Goal: Task Accomplishment & Management: Use online tool/utility

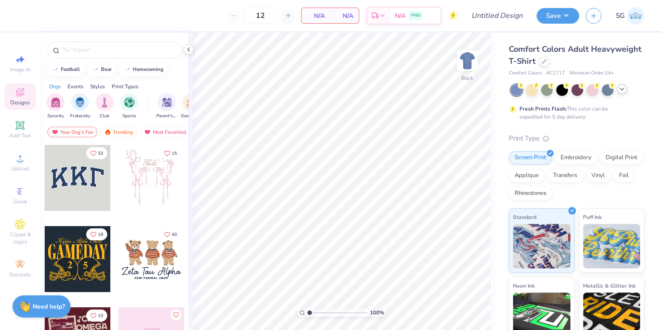
click at [619, 90] on icon at bounding box center [621, 89] width 7 height 7
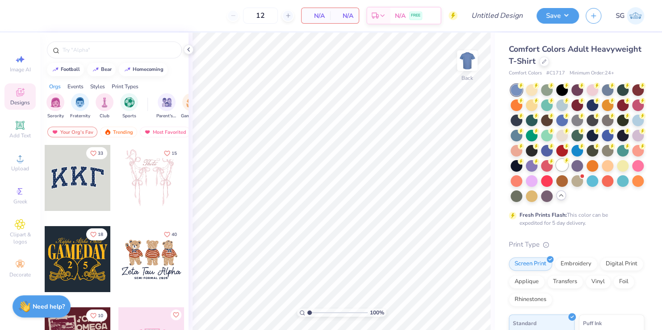
click at [556, 171] on div at bounding box center [562, 165] width 12 height 12
click at [83, 44] on div at bounding box center [114, 50] width 135 height 17
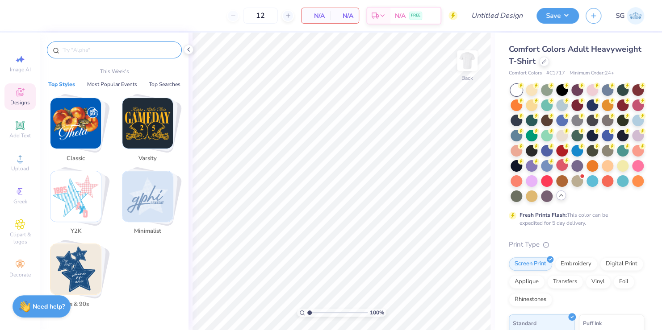
click at [78, 46] on input "text" at bounding box center [119, 50] width 114 height 9
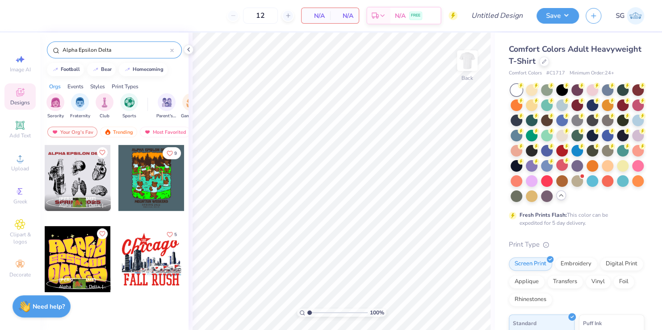
type input "Alpha Epsilon Delta"
click at [67, 176] on div at bounding box center [78, 178] width 66 height 66
click at [468, 59] on img at bounding box center [467, 61] width 36 height 36
click at [63, 182] on div at bounding box center [78, 178] width 66 height 66
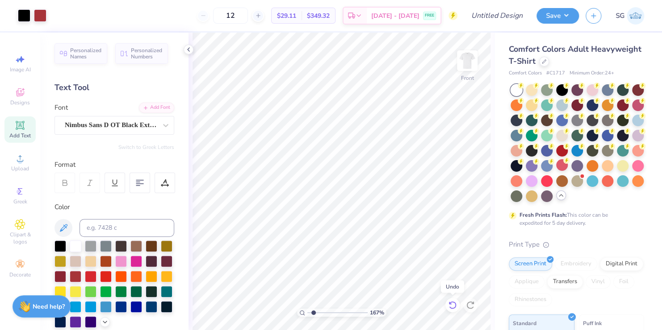
click at [450, 307] on icon at bounding box center [452, 305] width 9 height 9
click at [449, 305] on icon at bounding box center [452, 305] width 9 height 9
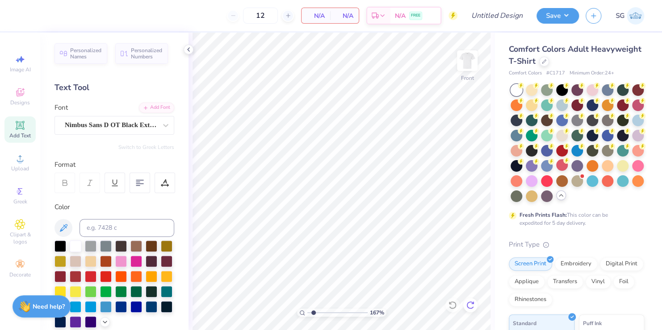
click at [472, 302] on icon at bounding box center [470, 305] width 8 height 8
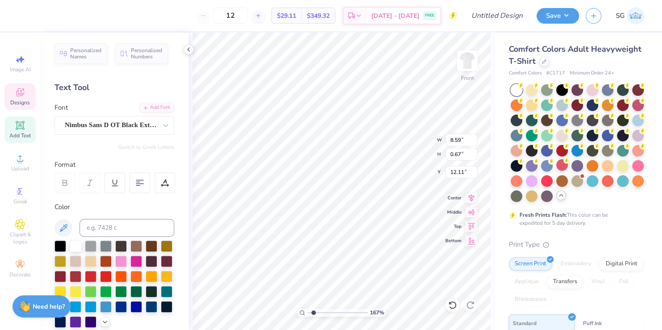
scroll to position [7, 1]
type input "1.66744914689819"
type textarea "SPRING 20"
type input "1.66744914689819"
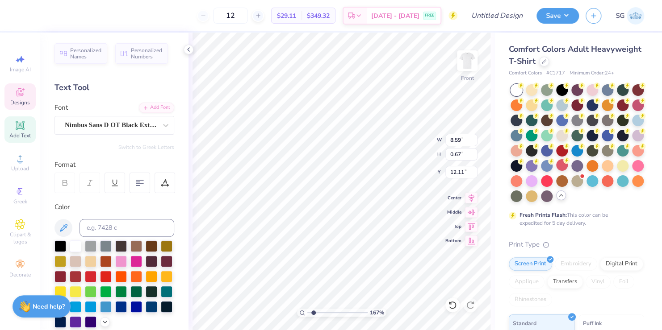
type textarea "SPRING 2"
type input "1.66744914689819"
type textarea "SPRIN"
type input "1.66744914689819"
type textarea "SPR"
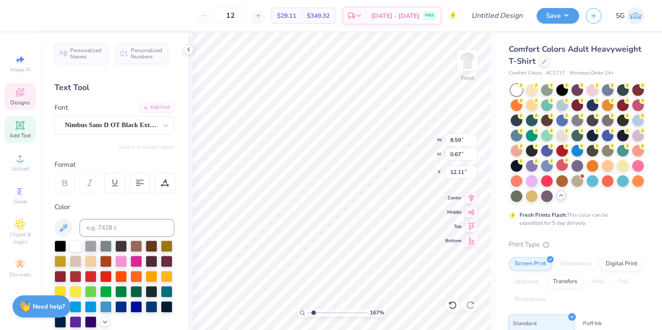
type input "1.66744914689819"
type textarea "SP"
type input "1.66744914689819"
type textarea "S"
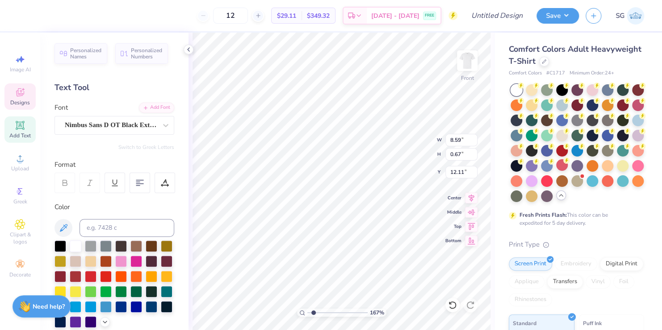
type input "1.66744914689819"
type textarea "F"
type input "1.66744914689819"
type textarea "Fa"
type input "1.66744914689819"
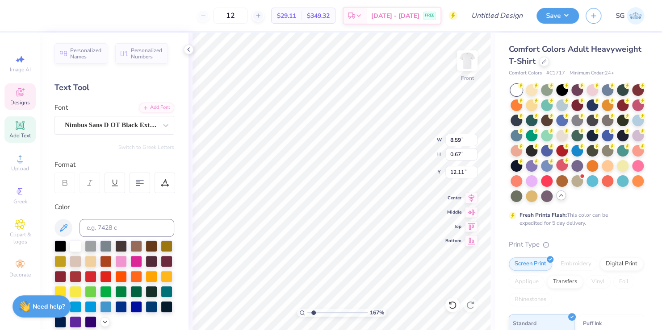
type textarea "Fall"
type input "1.66744914689819"
type textarea "Fall"
type input "1.66744914689819"
type textarea "Fall D"
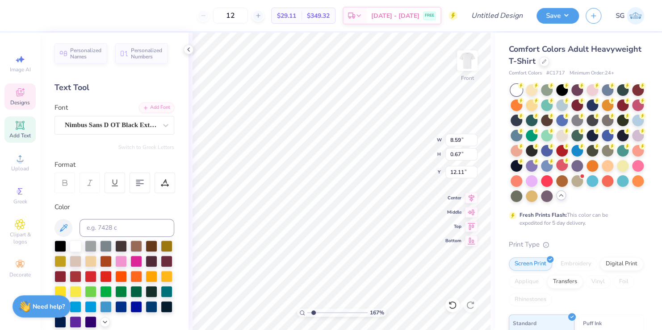
type input "1.66744914689819"
type textarea "Fall Dr"
type input "1.66744914689819"
type textarea "Fall Driv"
type input "1.66744914689819"
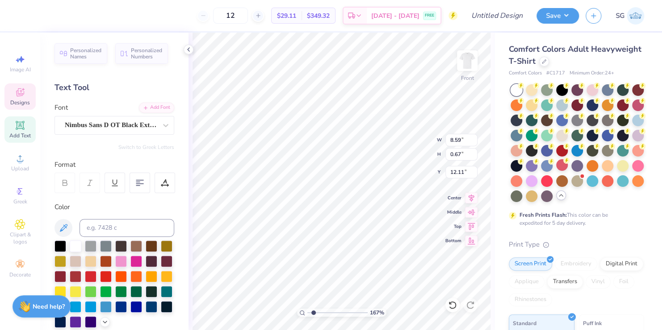
type textarea "Fall Drive"
click at [464, 62] on img at bounding box center [467, 61] width 36 height 36
click at [13, 134] on span "Add Text" at bounding box center [19, 135] width 21 height 7
click at [397, 134] on div "167 % Back" at bounding box center [341, 182] width 306 height 298
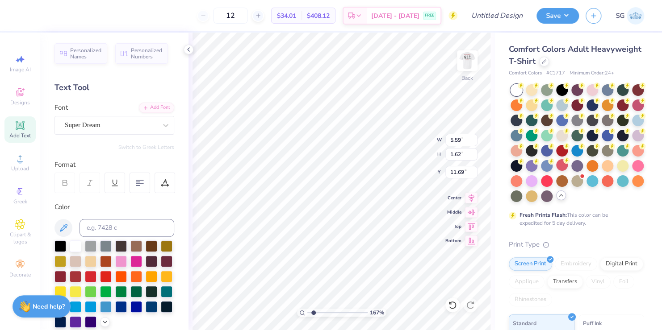
type input "1.66744914689819"
type input "3.00"
click at [161, 125] on icon at bounding box center [165, 125] width 9 height 9
click at [169, 143] on div "Personalized Names Personalized Numbers Text Tool Add Font Font Super Dream Swi…" at bounding box center [114, 182] width 148 height 298
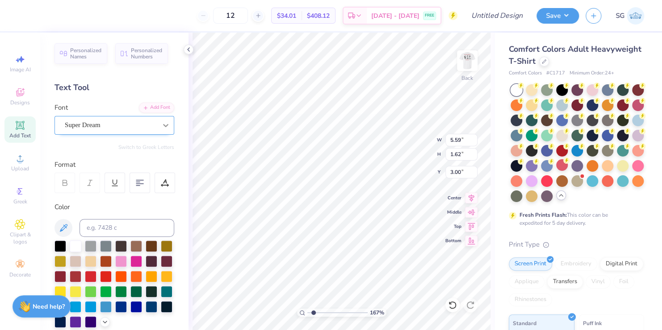
click at [161, 124] on icon at bounding box center [165, 125] width 9 height 9
type input "1.66744914689819"
type input "nibus"
click at [71, 160] on button "Greek" at bounding box center [71, 164] width 23 height 14
click at [101, 164] on button "Handwriting" at bounding box center [106, 164] width 42 height 14
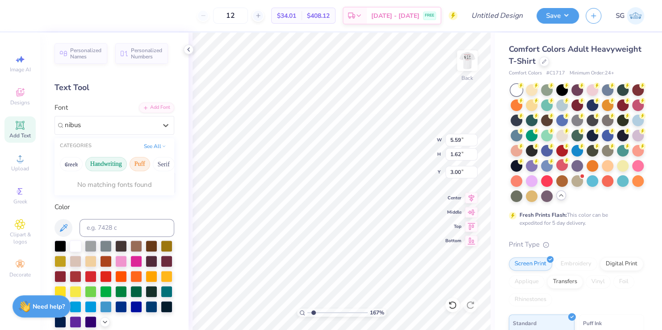
click at [140, 164] on button "Puff" at bounding box center [140, 164] width 21 height 14
click at [159, 163] on button "Serif" at bounding box center [164, 164] width 22 height 14
type input "1.66744914689819"
click at [145, 145] on button "See All" at bounding box center [155, 145] width 28 height 9
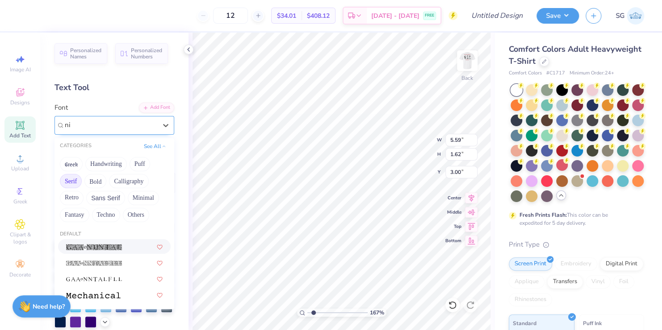
type input "n"
type input "ni"
click at [71, 164] on button "Greek" at bounding box center [71, 164] width 23 height 14
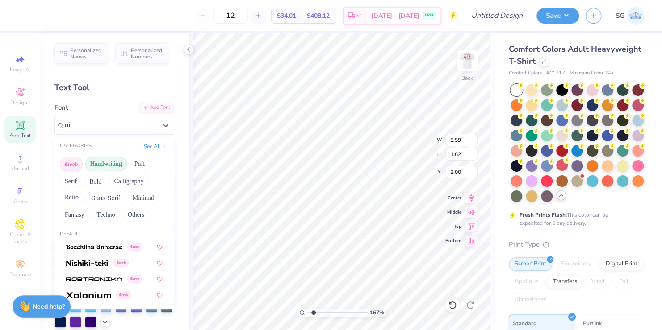
click at [96, 161] on button "Handwriting" at bounding box center [106, 164] width 42 height 14
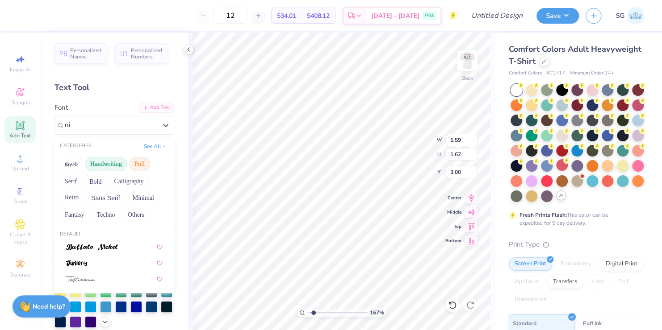
click at [136, 163] on button "Puff" at bounding box center [140, 164] width 21 height 14
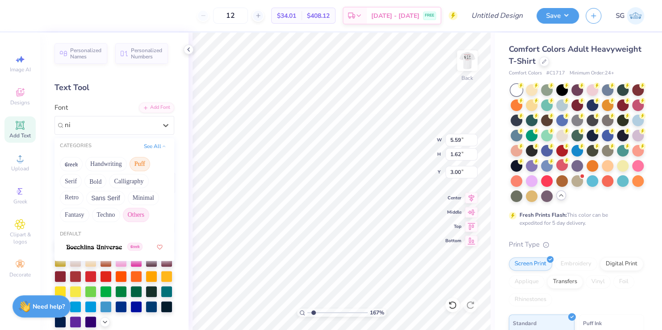
click at [136, 214] on button "Others" at bounding box center [136, 215] width 26 height 14
click at [105, 214] on button "Techno" at bounding box center [106, 215] width 28 height 14
click at [72, 214] on button "Fantasy" at bounding box center [74, 215] width 29 height 14
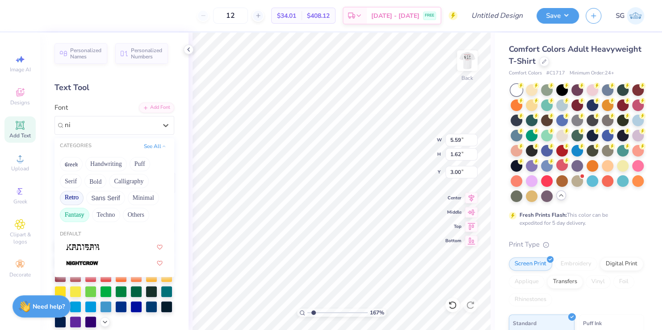
click at [68, 198] on button "Retro" at bounding box center [72, 198] width 24 height 14
click at [106, 197] on button "Sans Serif" at bounding box center [105, 198] width 39 height 14
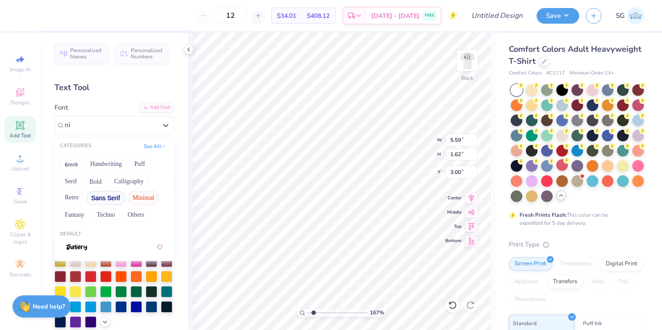
click at [130, 195] on button "Minimal" at bounding box center [143, 198] width 31 height 14
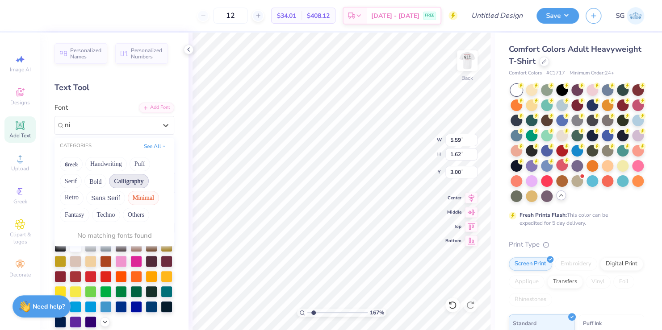
click at [130, 177] on button "Calligraphy" at bounding box center [128, 181] width 39 height 14
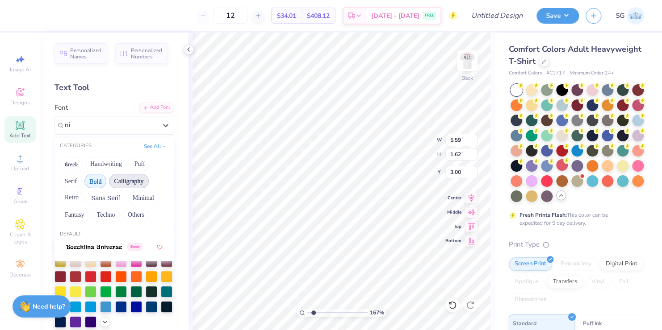
click at [101, 181] on button "Bold" at bounding box center [95, 181] width 22 height 14
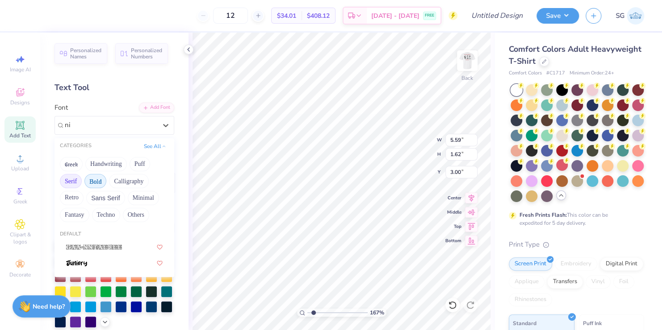
click at [64, 185] on button "Serif" at bounding box center [71, 181] width 22 height 14
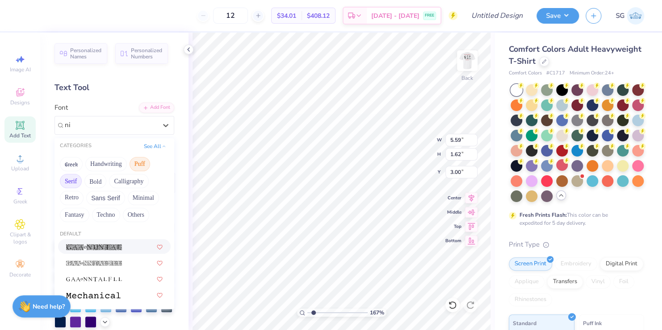
click at [142, 160] on button "Puff" at bounding box center [140, 164] width 21 height 14
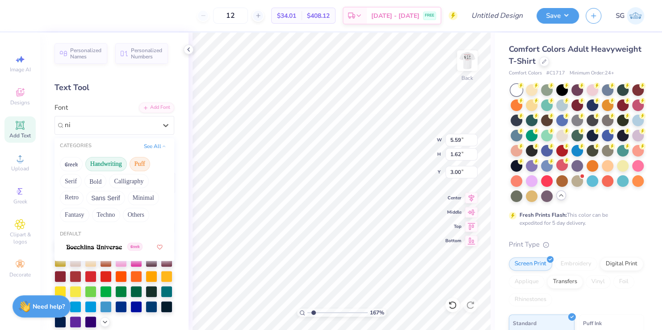
click at [112, 159] on button "Handwriting" at bounding box center [106, 164] width 42 height 14
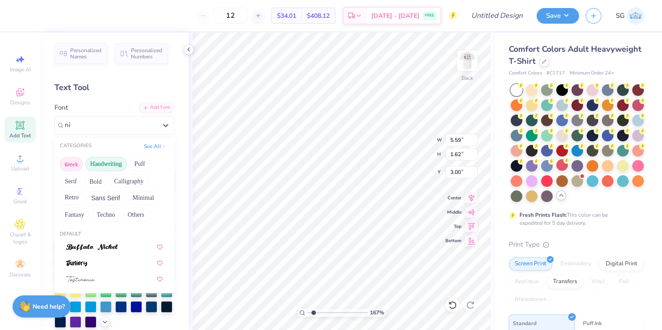
click at [72, 167] on button "Greek" at bounding box center [71, 164] width 23 height 14
type input "1.66744914689819"
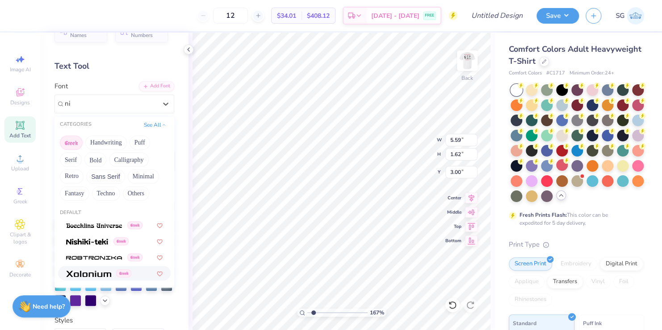
scroll to position [16, 0]
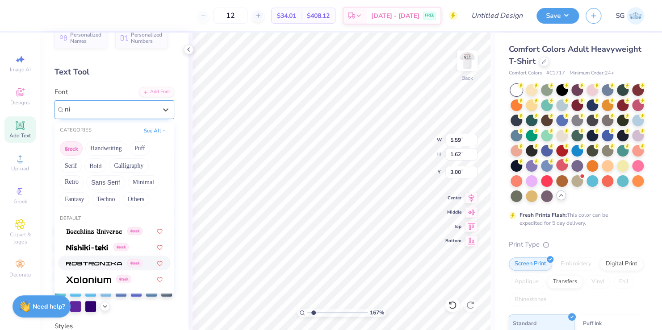
type input "n"
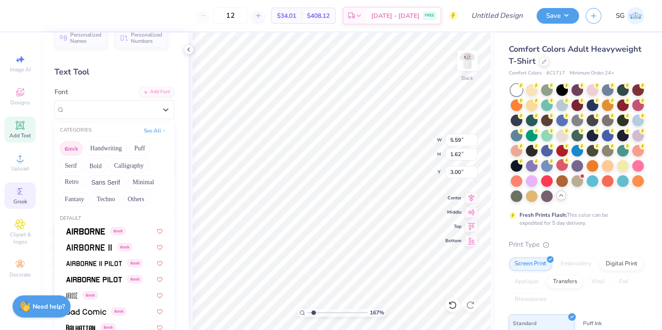
click at [11, 197] on div "Greek" at bounding box center [19, 196] width 31 height 26
type input "1.66744914689819"
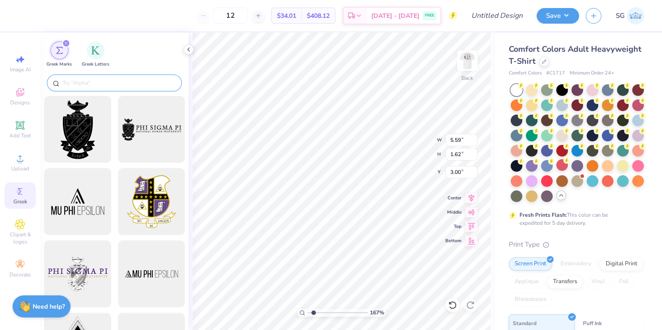
click at [72, 84] on input "text" at bounding box center [119, 83] width 114 height 9
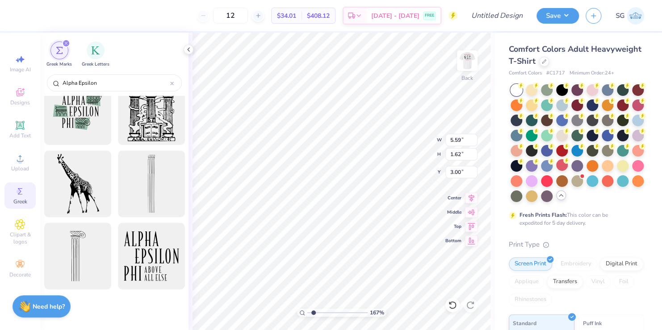
scroll to position [0, 0]
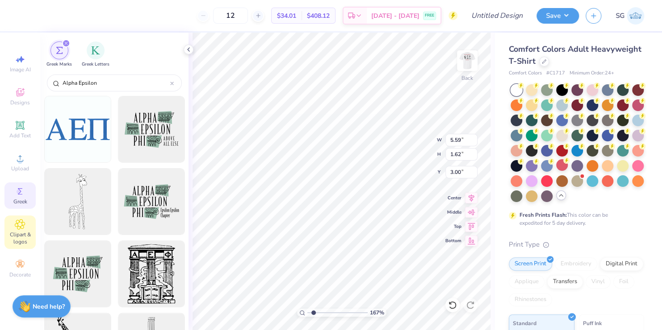
type input "Alpha Epsilon"
click at [18, 225] on icon at bounding box center [20, 224] width 4 height 4
type input "1.66744914689819"
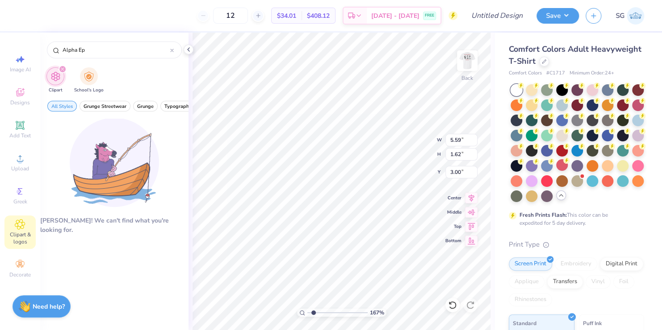
type input "Alpha Ep"
click at [63, 68] on icon "filter for Clipart" at bounding box center [63, 69] width 4 height 4
click at [29, 93] on div "Designs" at bounding box center [19, 97] width 31 height 26
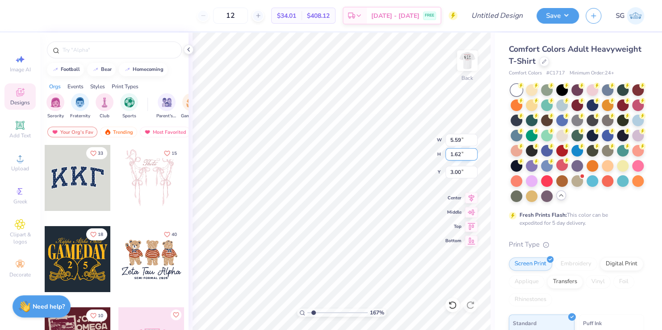
scroll to position [7, 1]
click at [20, 235] on span "Clipart & logos" at bounding box center [19, 238] width 31 height 14
type input "1.66744914689819"
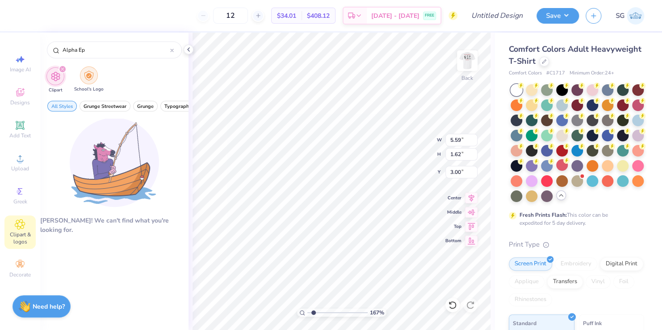
click at [86, 79] on img "filter for School's Logo" at bounding box center [89, 76] width 10 height 10
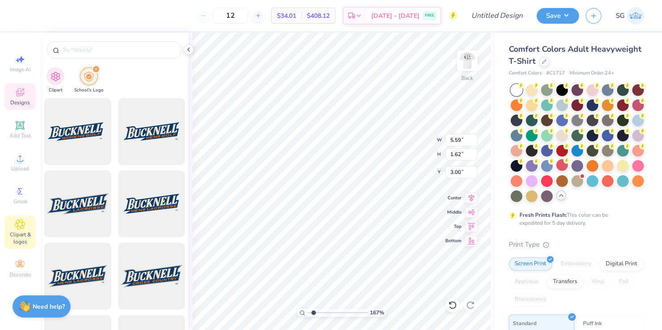
click at [14, 102] on span "Designs" at bounding box center [20, 102] width 20 height 7
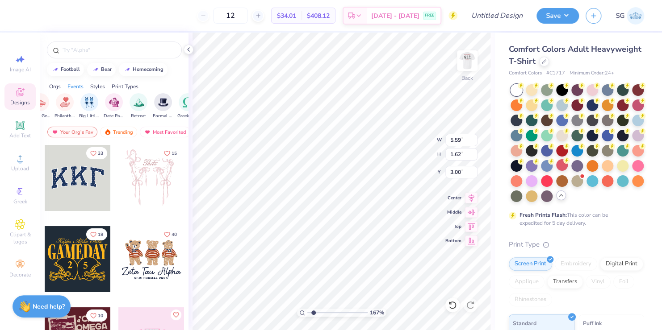
scroll to position [0, 201]
click at [19, 70] on span "Image AI" at bounding box center [20, 69] width 21 height 7
type input "1.66744914689819"
select select "4"
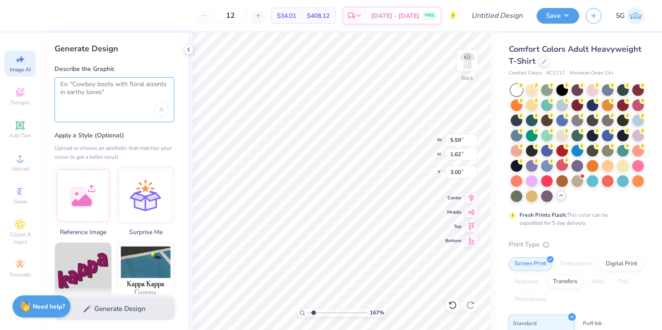
click at [88, 85] on textarea at bounding box center [114, 91] width 108 height 22
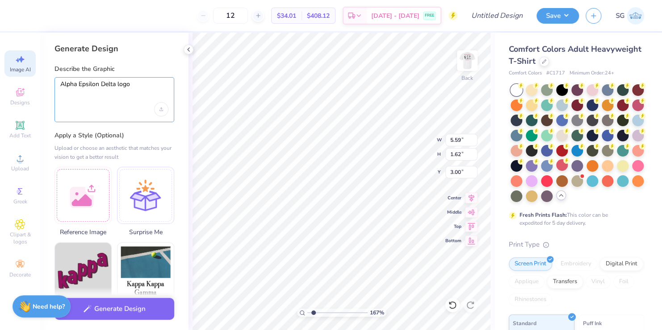
type textarea "Alpha Epsilon Delta logo"
click at [95, 311] on button "Generate Design" at bounding box center [114, 307] width 120 height 22
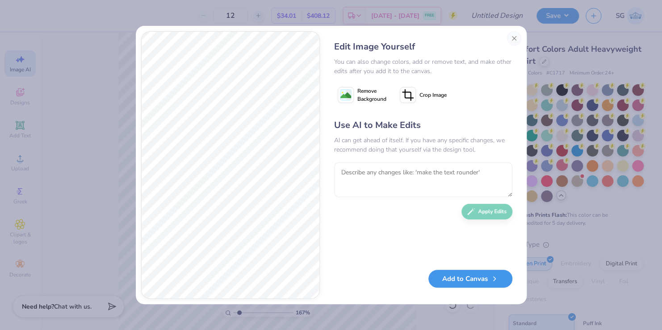
click at [474, 280] on button "Add to Canvas" at bounding box center [470, 279] width 84 height 18
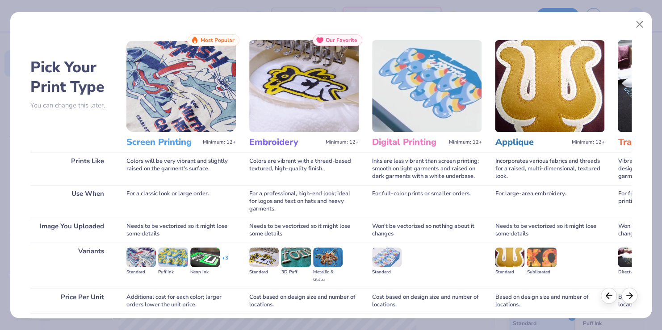
scroll to position [70, 0]
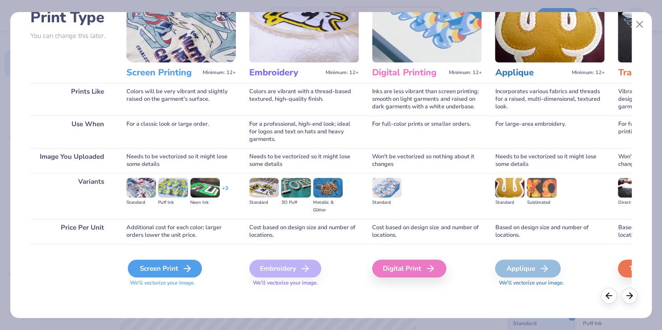
click at [172, 266] on div "Screen Print" at bounding box center [165, 269] width 74 height 18
click at [631, 295] on polyline at bounding box center [630, 295] width 3 height 6
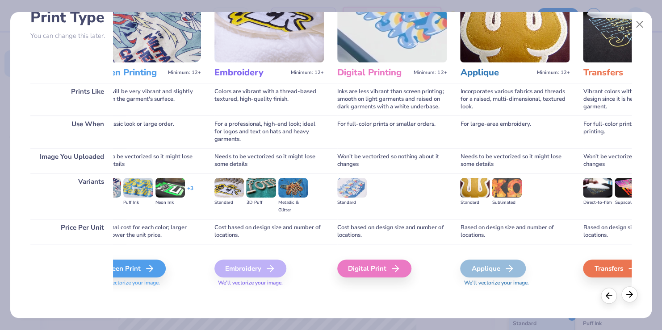
scroll to position [0, 209]
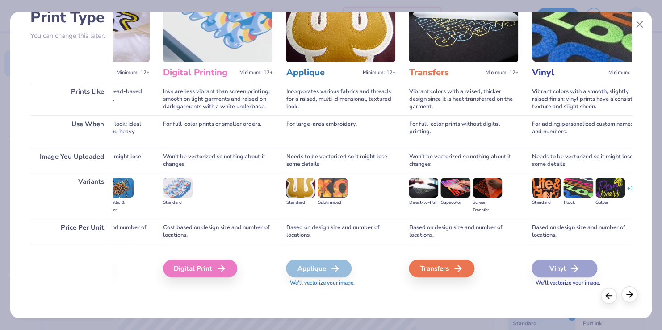
type input "1.66744914689819"
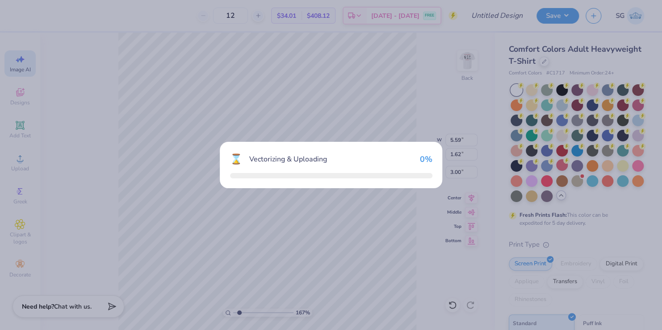
click at [631, 295] on div "⌛ Vectorizing & Uploading 0 %" at bounding box center [331, 165] width 662 height 330
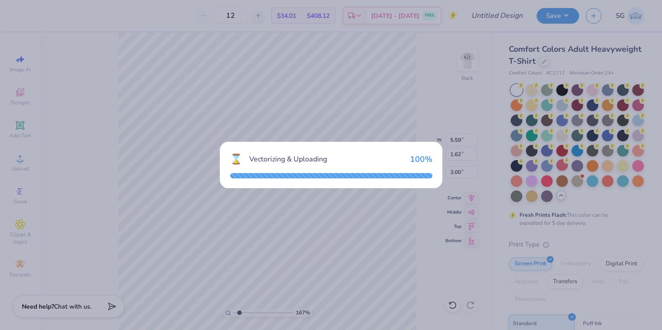
type input "1.66744914689819"
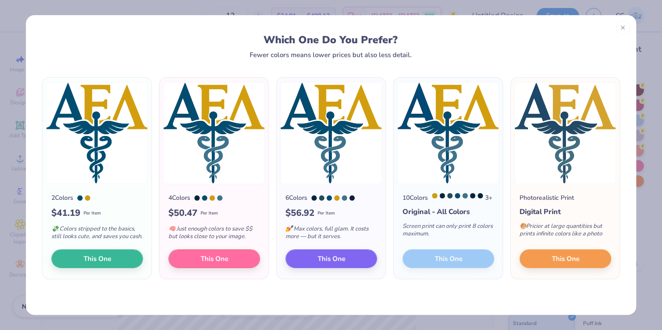
click at [455, 264] on div "10 Colors 3 + Original - All Colors Screen print can only print 8 colors maximu…" at bounding box center [447, 231] width 109 height 95
click at [557, 263] on span "This One" at bounding box center [566, 258] width 28 height 10
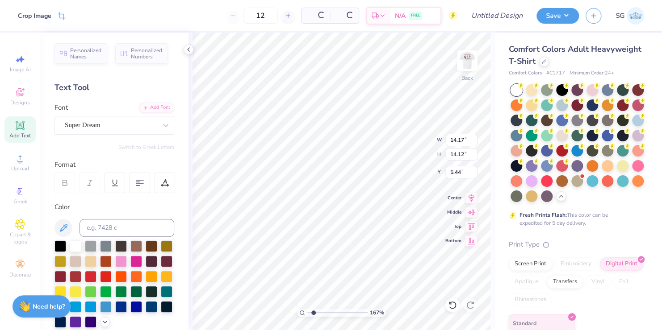
type input "1.66744914689819"
type input "14.17"
type input "14.12"
type input "5.44"
type input "1.66744914689819"
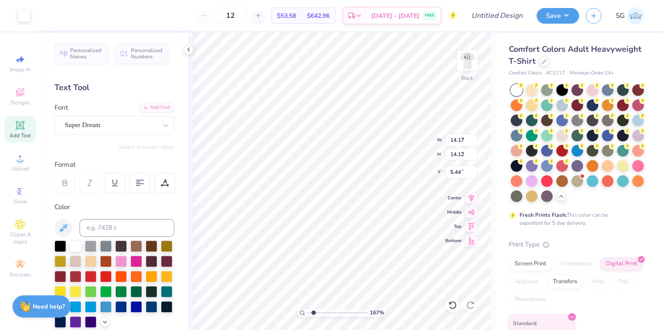
type input "5.59"
type input "1.62"
type input "3.00"
type input "1.61857328438271"
type input "6.11"
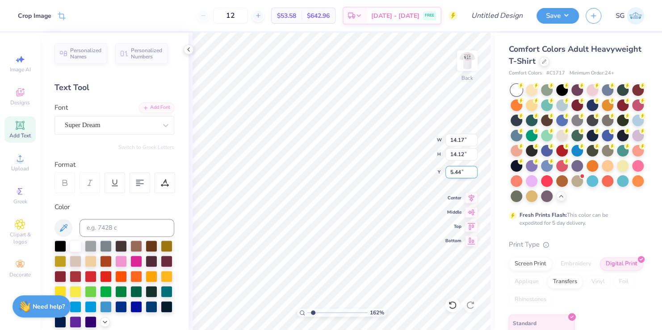
type input "6.09"
type input "13.47"
type input "1.61857328438271"
type input "4.03"
type input "1.61857328438271"
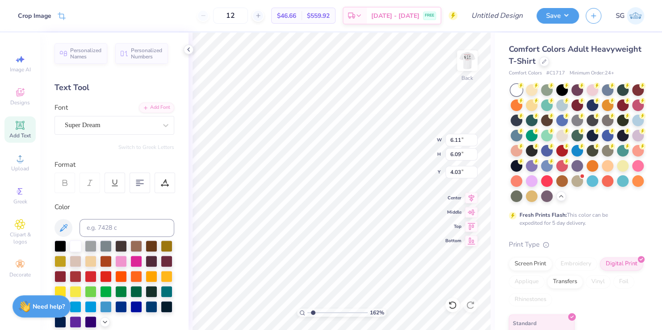
type input "3.00"
type input "1.61857328438271"
type input "3.23"
type input "3.21"
click at [462, 63] on img at bounding box center [467, 61] width 36 height 36
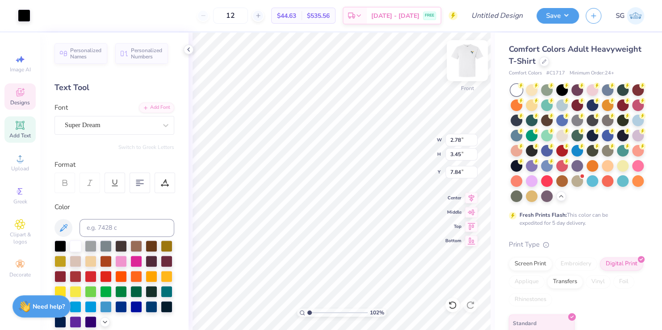
click at [464, 62] on img at bounding box center [467, 61] width 36 height 36
type input "1"
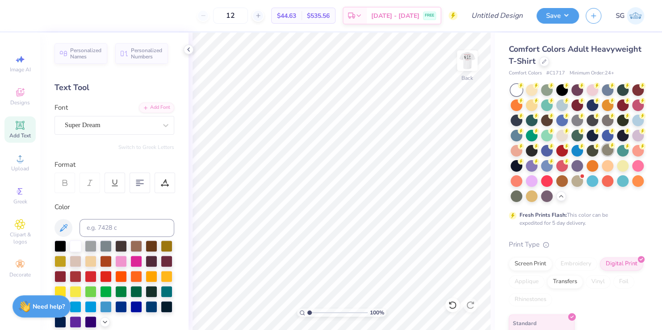
scroll to position [64, 0]
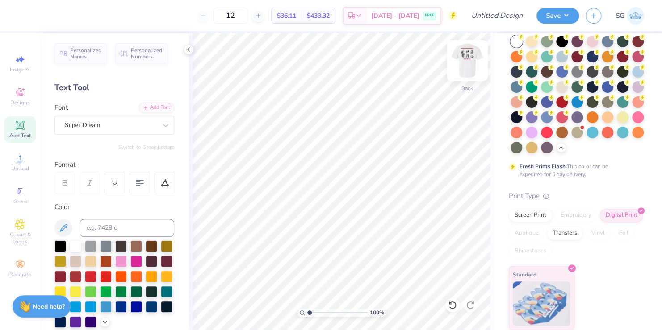
click at [463, 64] on img at bounding box center [467, 61] width 36 height 36
click at [461, 64] on img at bounding box center [467, 61] width 36 height 36
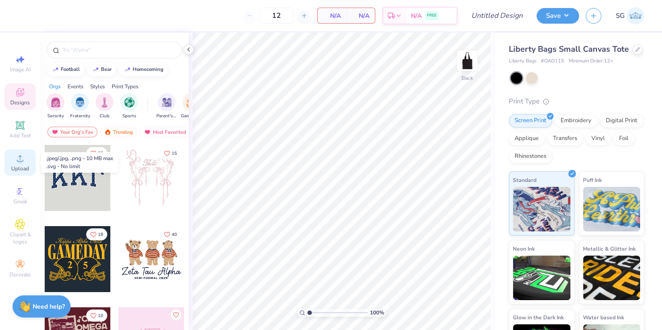
click at [13, 164] on div "Upload" at bounding box center [19, 163] width 31 height 26
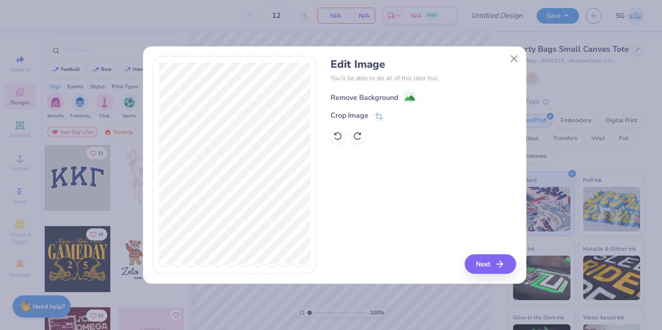
click at [402, 95] on div "Remove Background" at bounding box center [372, 97] width 84 height 11
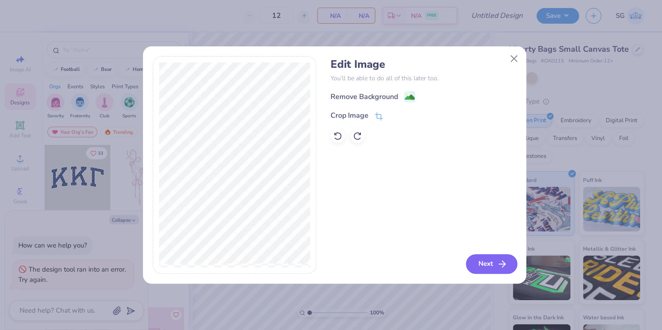
click at [488, 261] on button "Next" at bounding box center [491, 265] width 51 height 20
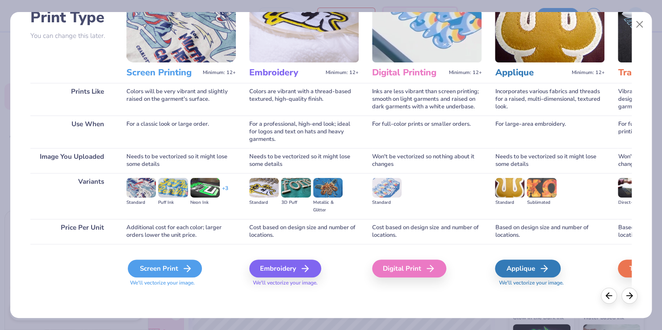
click at [143, 267] on div "Screen Print" at bounding box center [165, 269] width 74 height 18
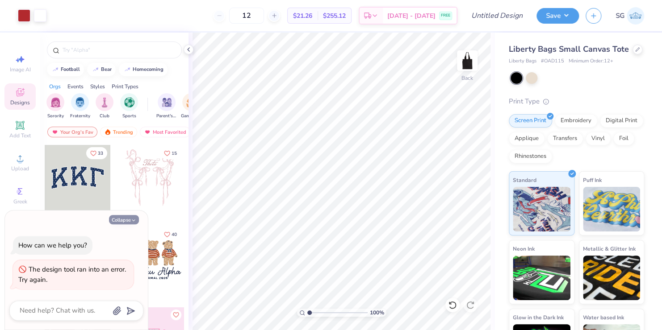
click at [116, 221] on button "Collapse" at bounding box center [124, 219] width 30 height 9
type textarea "x"
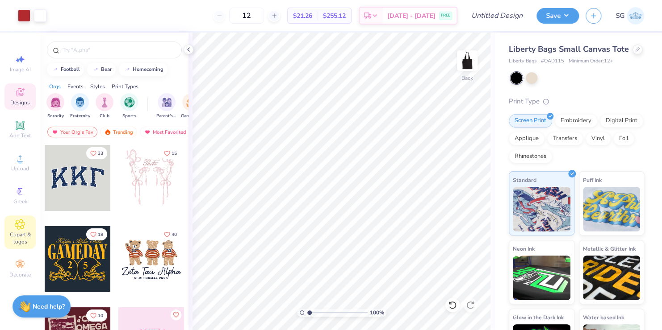
click at [21, 230] on div "Clipart & logos" at bounding box center [19, 232] width 31 height 33
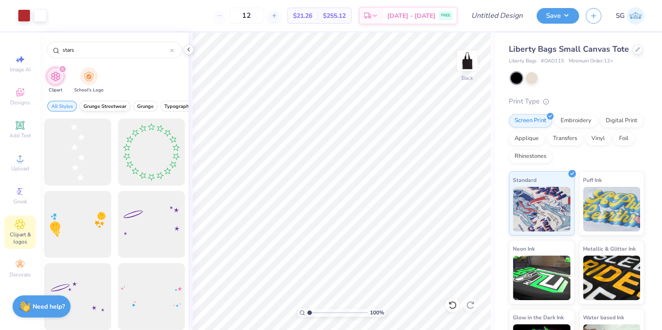
type input "stars"
click at [111, 106] on span "Grunge Streetwear" at bounding box center [105, 106] width 43 height 7
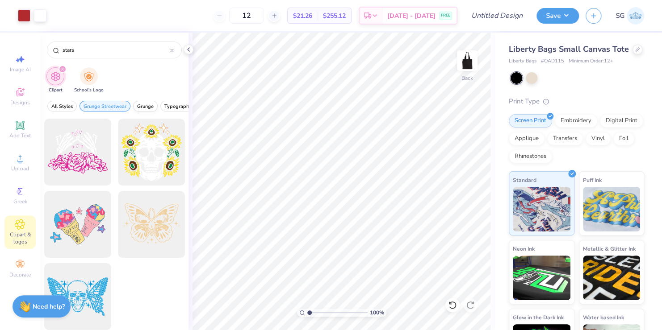
click at [140, 107] on span "Grunge" at bounding box center [145, 106] width 17 height 7
click at [172, 50] on icon at bounding box center [172, 51] width 4 height 4
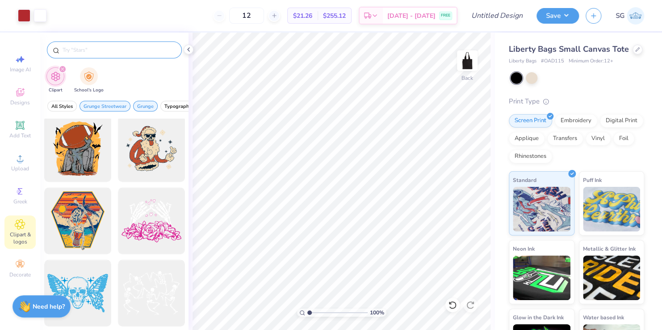
scroll to position [294, 0]
click at [141, 104] on span "Grunge" at bounding box center [145, 106] width 17 height 7
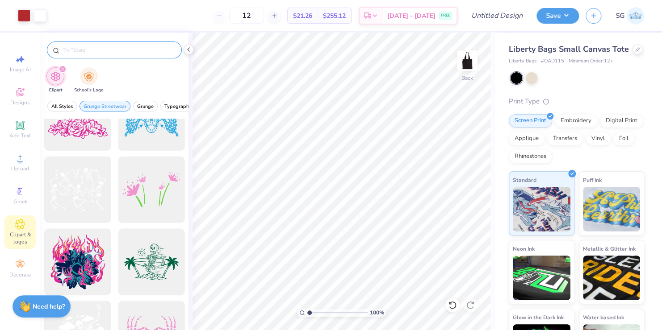
scroll to position [380, 0]
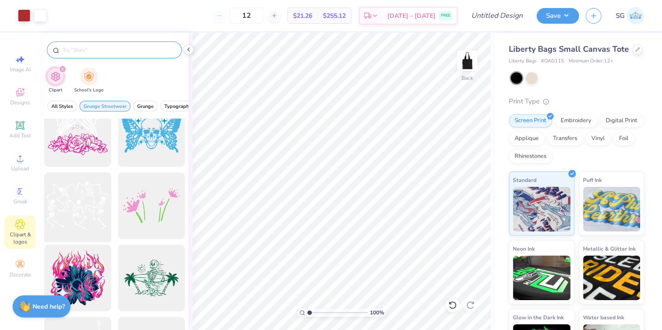
click at [75, 207] on div at bounding box center [78, 206] width 74 height 74
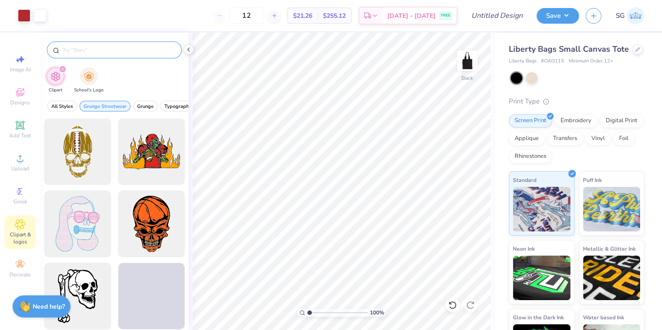
scroll to position [1528, 0]
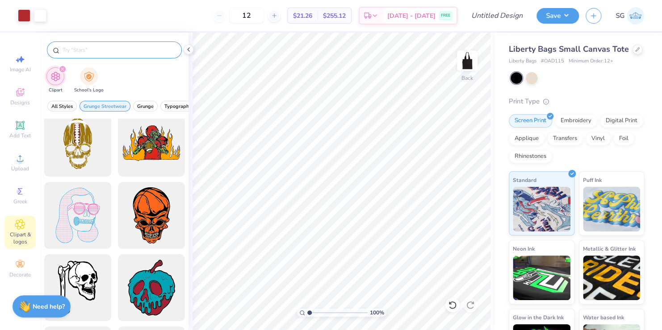
click at [134, 50] on input "text" at bounding box center [119, 50] width 114 height 9
type input "paint"
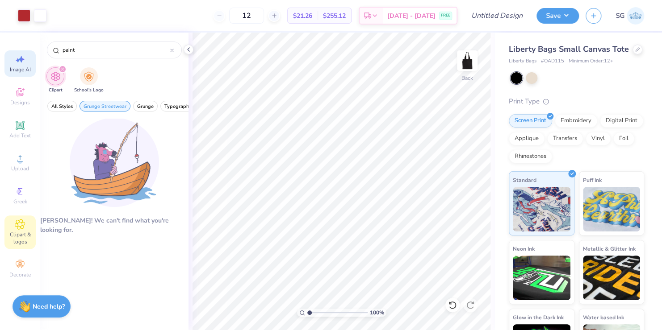
click at [21, 63] on icon at bounding box center [20, 59] width 11 height 11
select select "4"
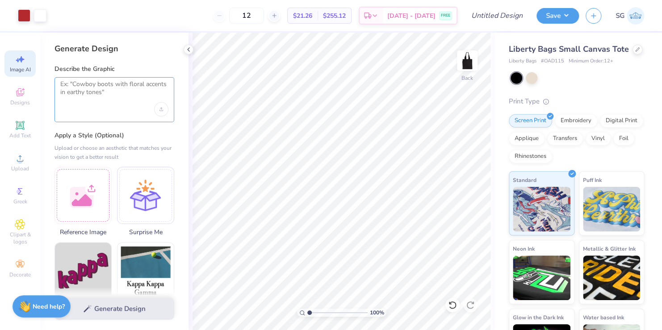
click at [130, 85] on textarea at bounding box center [114, 91] width 108 height 22
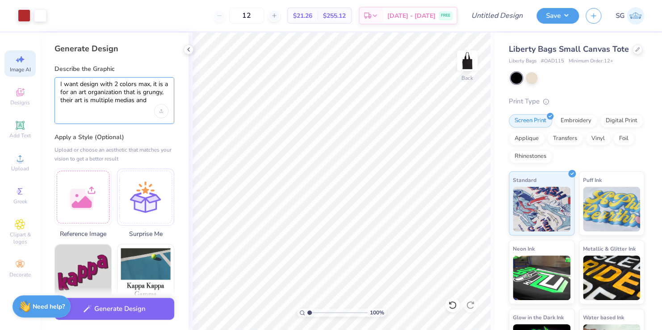
click at [155, 100] on textarea "I want design with 2 colors max, it is a for an art organization that is grungy…" at bounding box center [114, 92] width 108 height 24
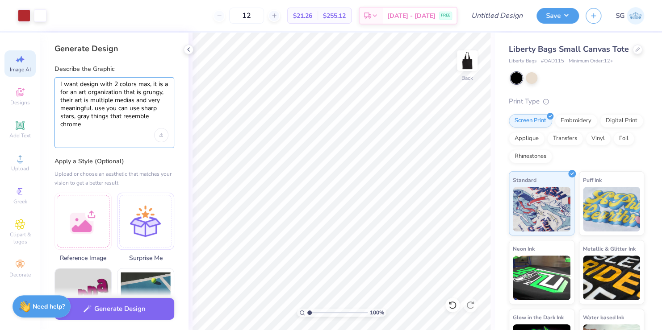
scroll to position [0, 0]
type textarea "I want design with 2 colors max, it is a for an art organization that is grungy…"
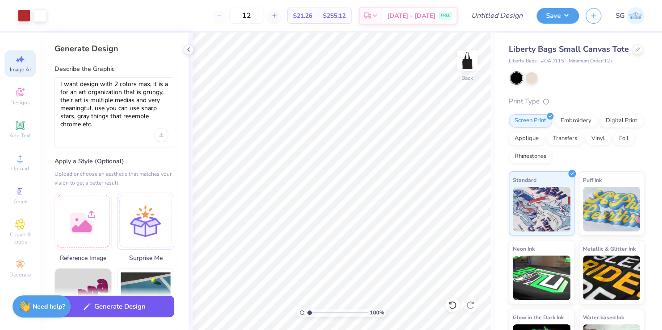
click at [100, 305] on button "Generate Design" at bounding box center [114, 307] width 120 height 22
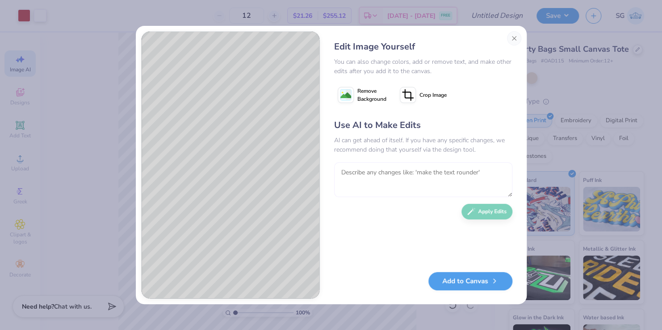
click at [344, 175] on textarea at bounding box center [423, 180] width 178 height 35
type textarea "can you fit the words RedShift in red, make it fit the vibe of the rest"
click at [477, 209] on button "Apply Edits" at bounding box center [486, 210] width 51 height 16
click at [463, 278] on button "Add to Canvas" at bounding box center [470, 279] width 84 height 18
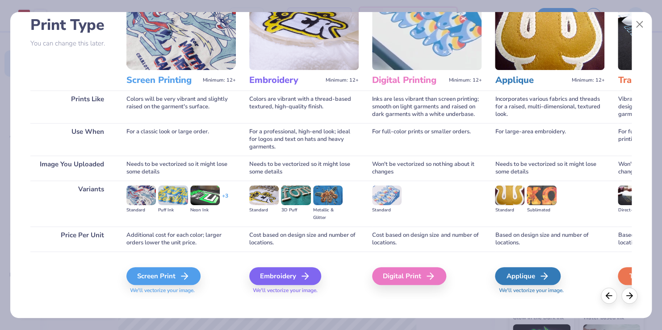
scroll to position [70, 0]
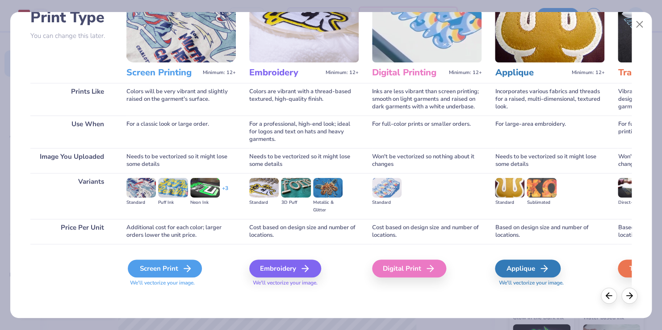
click at [155, 270] on div "Screen Print" at bounding box center [165, 269] width 74 height 18
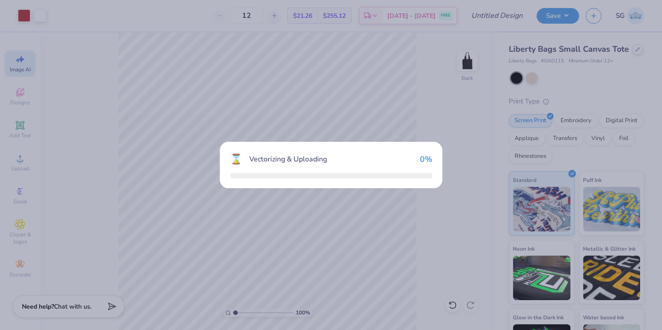
scroll to position [0, 0]
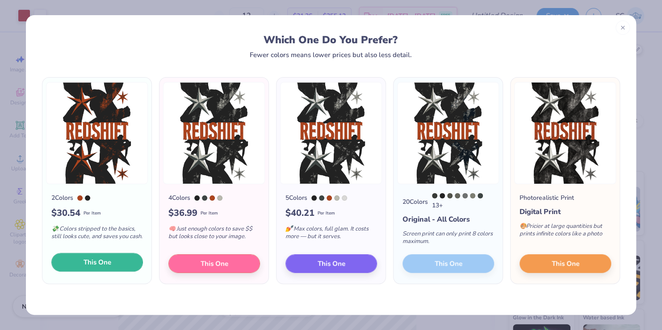
click at [85, 263] on span "This One" at bounding box center [98, 263] width 28 height 10
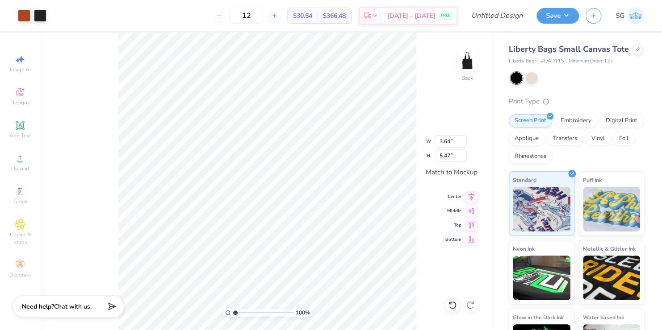
click at [229, 202] on div at bounding box center [331, 165] width 662 height 330
click at [469, 195] on icon at bounding box center [471, 196] width 6 height 8
click at [470, 223] on icon at bounding box center [471, 224] width 13 height 11
click at [105, 227] on div "100 % Back W 4.00 4.00 " H 4.00 4.00 " Match to [GEOGRAPHIC_DATA] Middle Top Bo…" at bounding box center [267, 182] width 454 height 298
click at [234, 314] on input "range" at bounding box center [263, 313] width 60 height 8
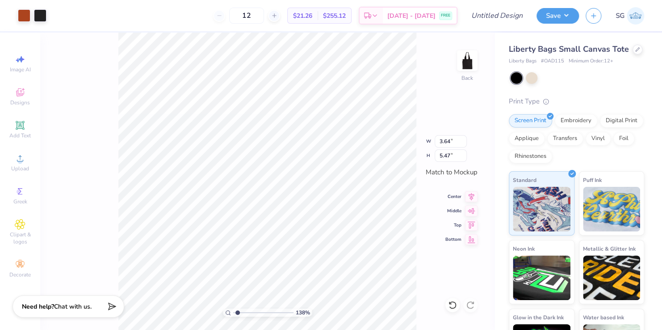
click at [237, 312] on input "range" at bounding box center [263, 313] width 60 height 8
click at [235, 310] on input "range" at bounding box center [263, 313] width 60 height 8
type input "1.08"
type input "3.62"
type input "2.99"
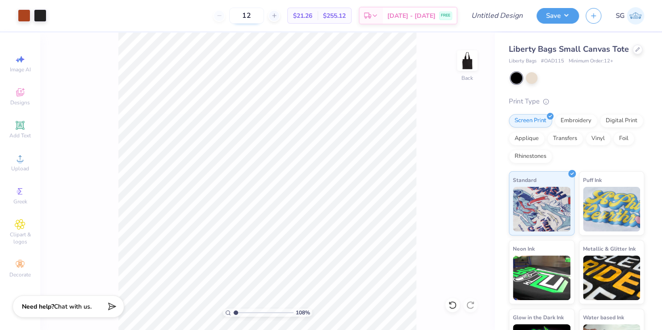
click at [261, 16] on input "12" at bounding box center [246, 16] width 35 height 16
type input "1"
click at [264, 12] on input "24" at bounding box center [246, 16] width 35 height 16
type input "2"
type input "1"
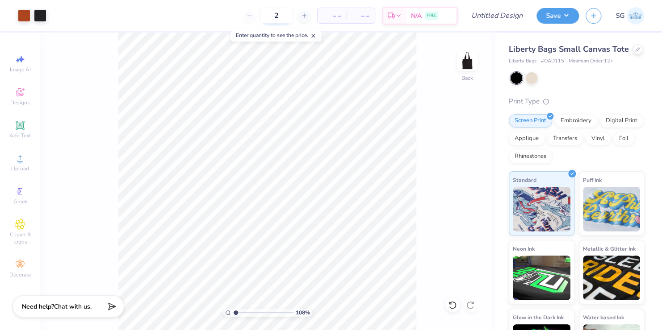
type input "24"
click at [549, 11] on button "Save" at bounding box center [557, 15] width 42 height 16
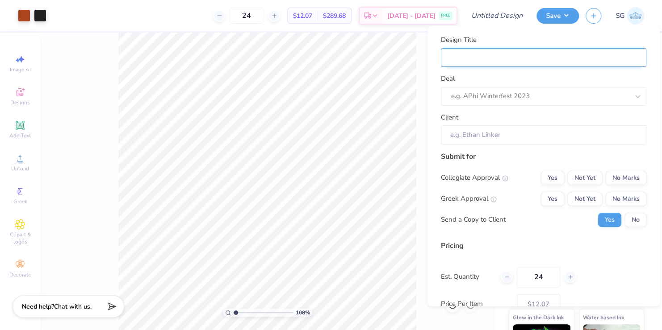
click at [495, 59] on input "Design Title" at bounding box center [543, 57] width 205 height 19
type input "R"
type input "Re"
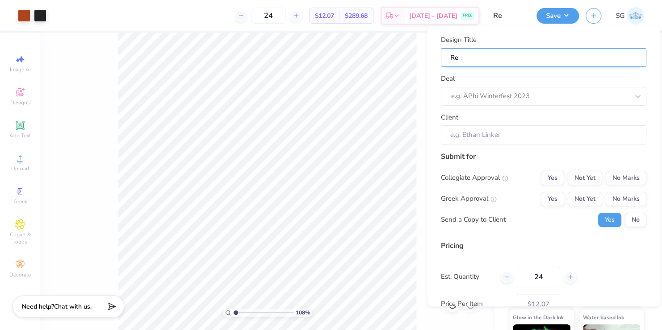
type input "Red"
type input "RedS"
type input "RedSh"
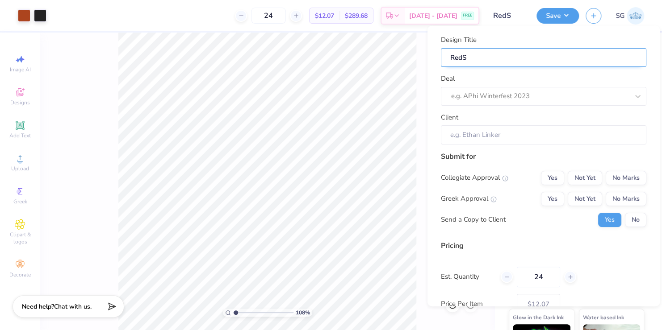
type input "RedSh"
type input "RedShi"
type input "RedShif"
type input "RedShift"
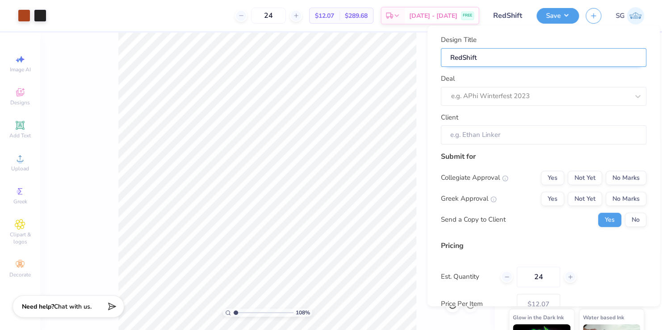
type input "RedShift"
type input "RedShift T"
type input "RedShift To"
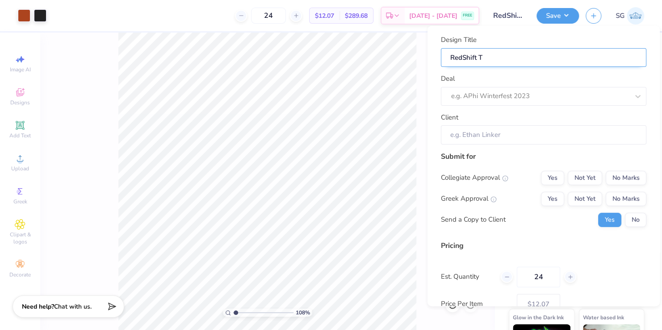
type input "RedShift To"
type input "RedShift Tot"
type input "RedShift Tote"
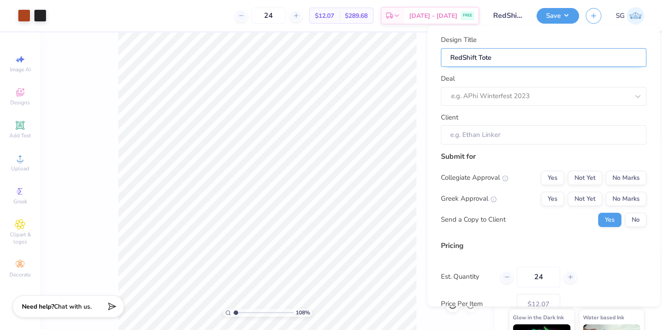
type input "RedShift Totes"
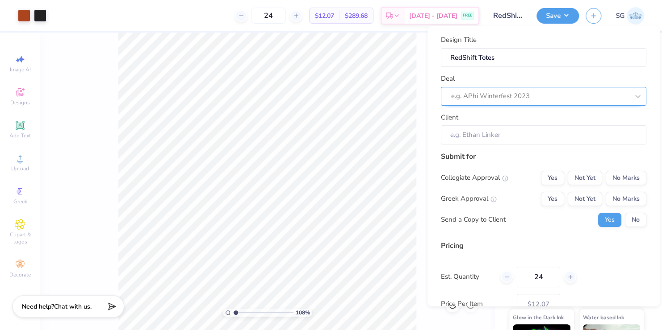
click at [515, 93] on div at bounding box center [540, 96] width 178 height 12
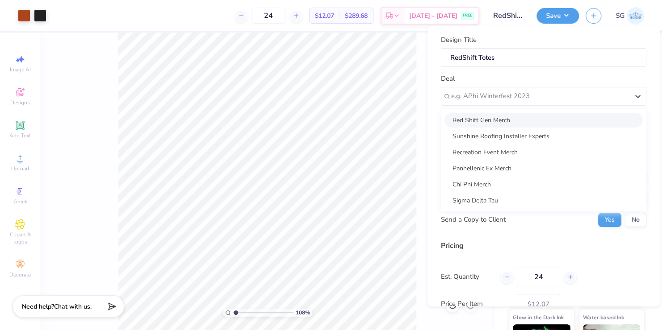
click at [507, 118] on div "Red Shift Gen Merch" at bounding box center [543, 120] width 198 height 15
type input "Simran Vasir"
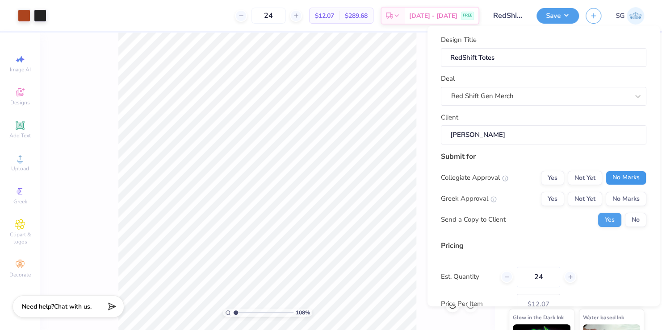
click at [612, 176] on button "No Marks" at bounding box center [626, 178] width 41 height 14
click at [615, 195] on button "No Marks" at bounding box center [626, 199] width 41 height 14
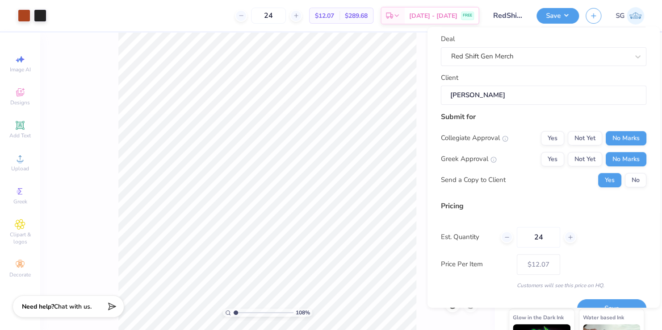
scroll to position [59, 0]
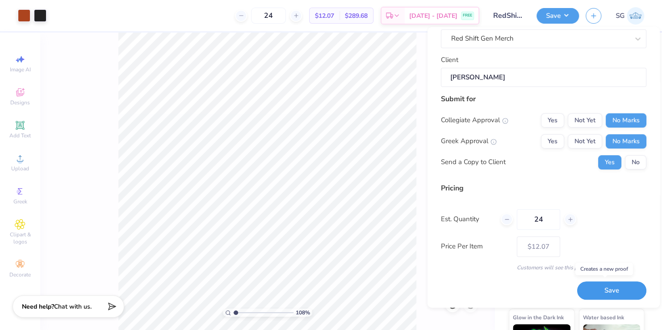
click at [598, 288] on button "Save" at bounding box center [611, 291] width 69 height 18
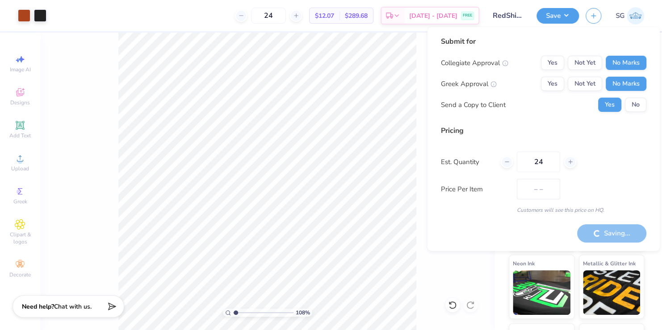
type input "$12.07"
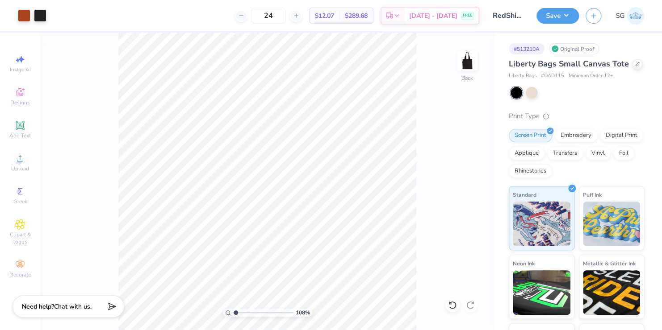
click at [472, 139] on div "108 % Back" at bounding box center [267, 182] width 454 height 298
click at [594, 14] on icon "button" at bounding box center [594, 15] width 8 height 8
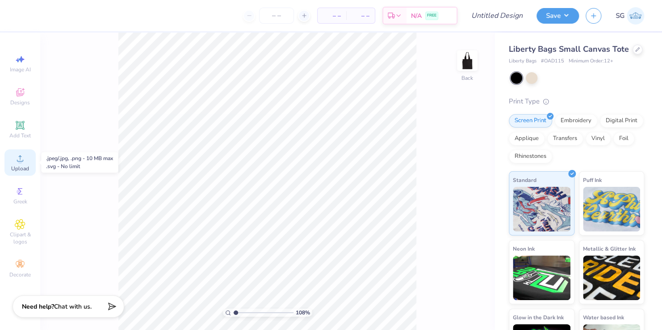
click at [21, 159] on icon at bounding box center [20, 158] width 11 height 11
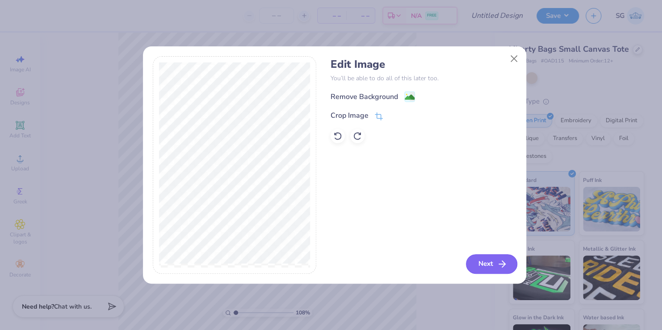
click at [472, 265] on button "Next" at bounding box center [491, 265] width 51 height 20
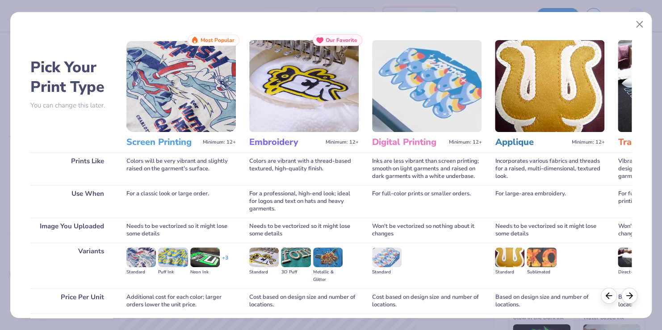
scroll to position [70, 0]
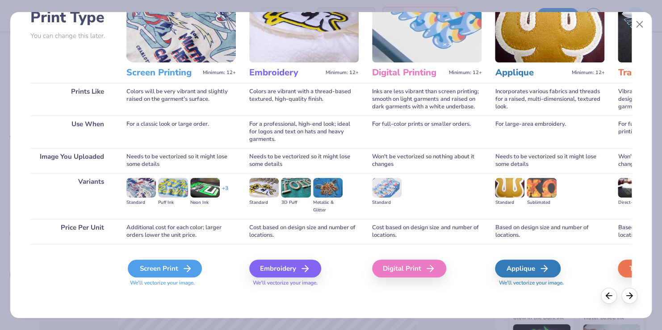
click at [154, 269] on div "Screen Print" at bounding box center [165, 269] width 74 height 18
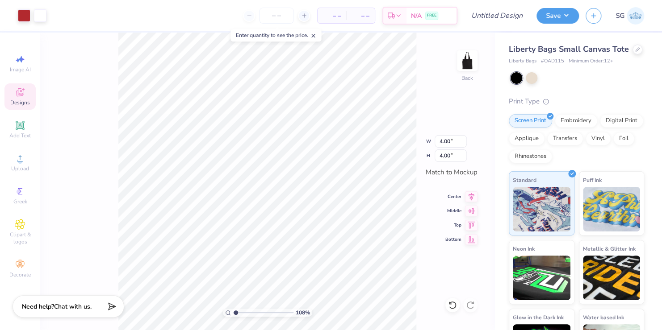
click at [18, 96] on icon at bounding box center [20, 92] width 8 height 8
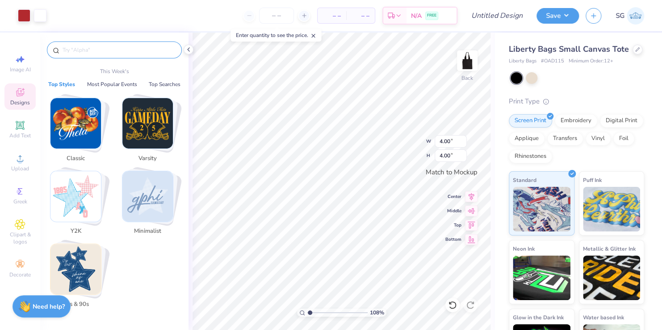
click at [84, 52] on input "text" at bounding box center [119, 50] width 114 height 9
click at [159, 85] on button "Top Searches" at bounding box center [164, 84] width 37 height 9
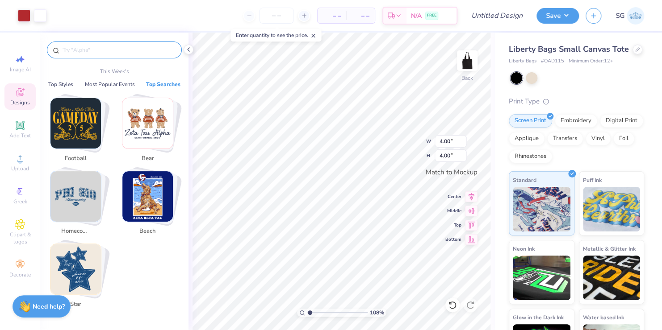
click at [73, 275] on img "Stack Card Button star" at bounding box center [75, 269] width 50 height 50
type input "star"
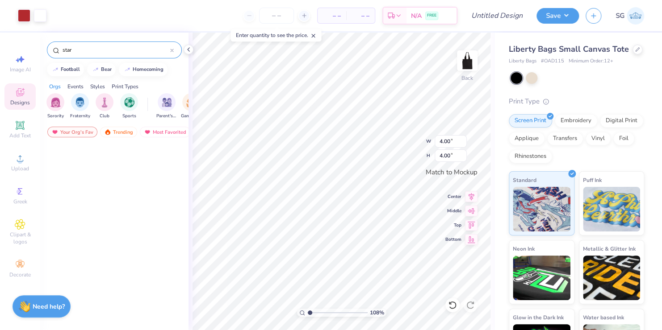
scroll to position [0, 0]
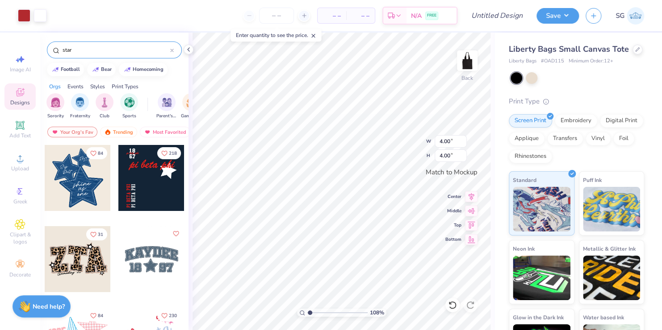
click at [172, 52] on div at bounding box center [172, 50] width 4 height 8
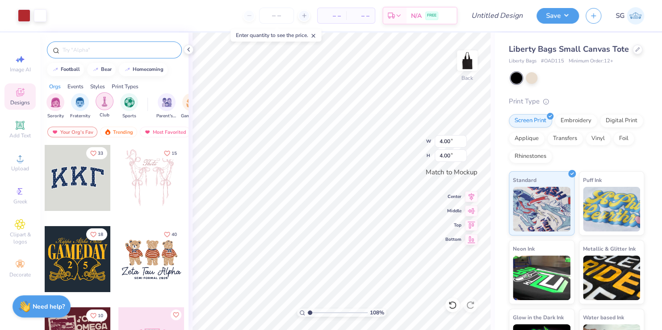
click at [100, 104] on img "filter for Club" at bounding box center [105, 101] width 10 height 10
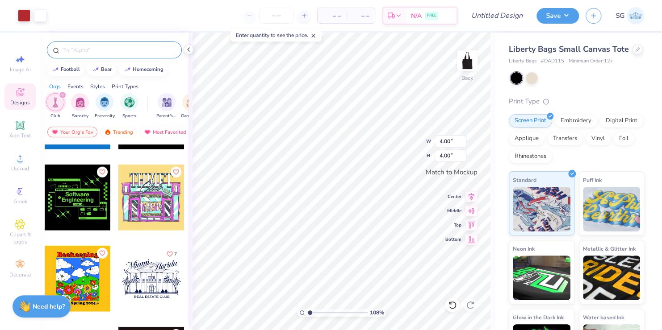
scroll to position [1119, 0]
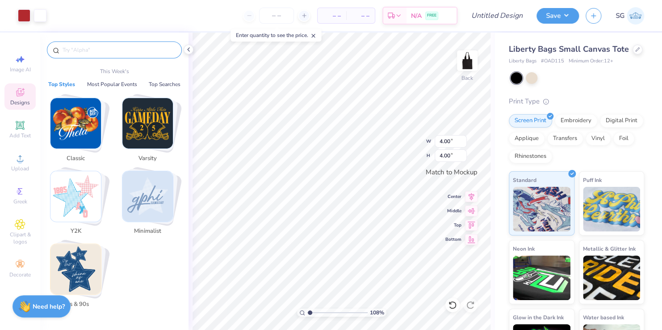
click at [121, 52] on input "text" at bounding box center [119, 50] width 114 height 9
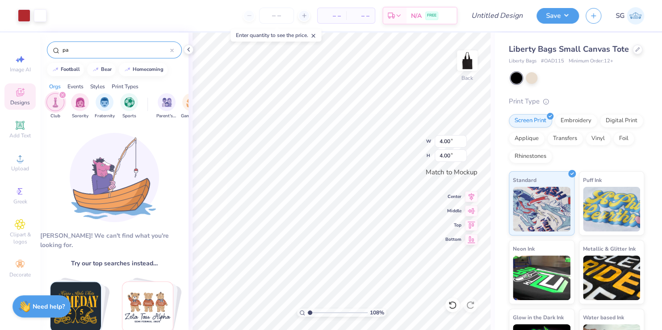
type input "p"
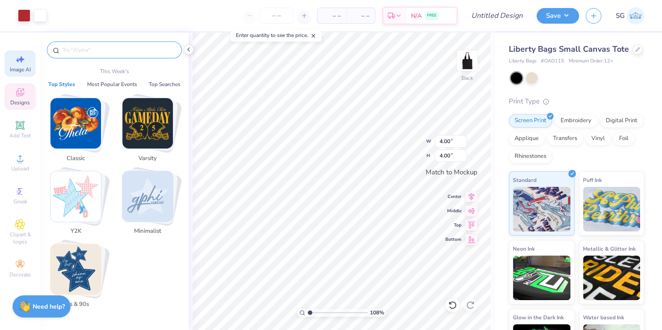
click at [23, 66] on div "Image AI" at bounding box center [19, 63] width 31 height 26
select select "4"
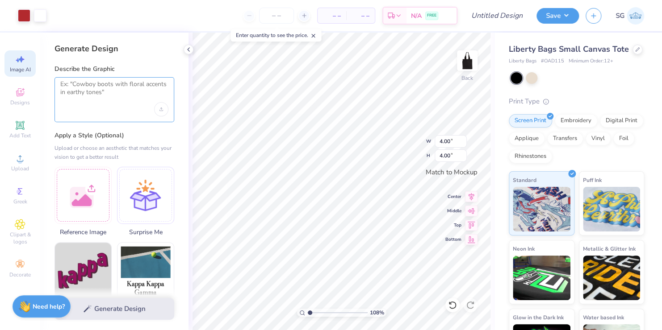
click at [108, 86] on textarea at bounding box center [114, 91] width 108 height 22
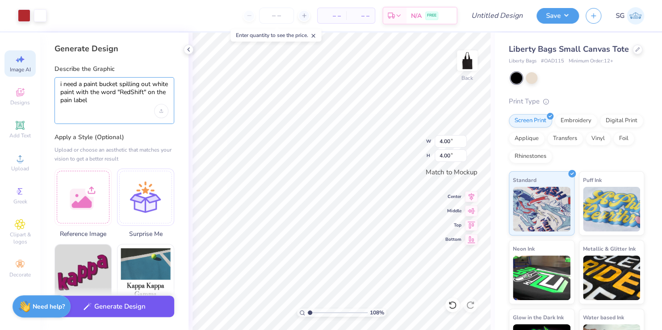
type textarea "i need a paint bucket spilling out white paint with the word "RedShift" on the …"
click at [100, 309] on button "Generate Design" at bounding box center [114, 307] width 120 height 22
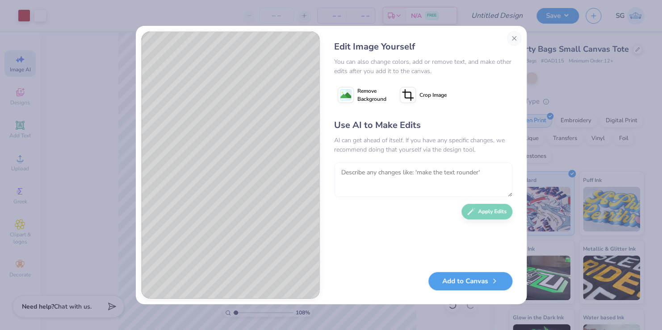
click at [397, 173] on textarea at bounding box center [423, 180] width 178 height 35
type textarea "make the pain bucket rustic, add grunge, and face the bucket the other way"
click at [489, 208] on button "Apply Edits" at bounding box center [486, 210] width 51 height 16
type textarea "make the text sharper, invert the paint can"
click at [483, 209] on button "Apply Edits" at bounding box center [486, 210] width 51 height 16
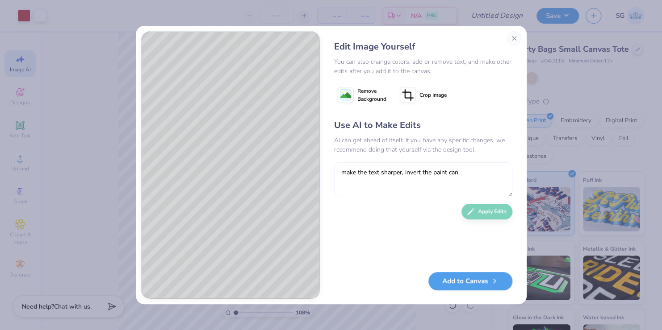
click at [393, 179] on textarea "make the text sharper, invert the paint can" at bounding box center [423, 180] width 178 height 35
type textarea "take away the grungey aspects"
click at [495, 211] on button "Apply Edits" at bounding box center [486, 210] width 51 height 16
click at [399, 168] on textarea "take away the grungey aspects" at bounding box center [423, 180] width 178 height 35
type textarea "make the paint can dark purple, invert the paint can"
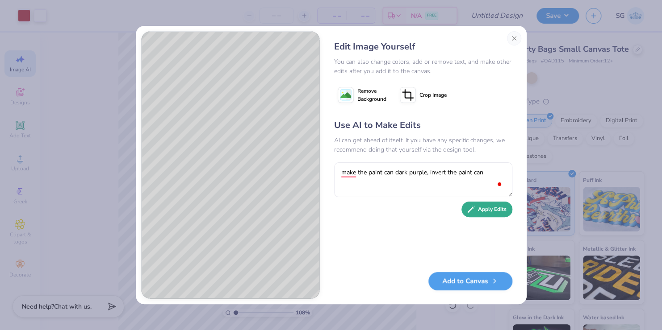
click at [482, 211] on button "Apply Edits" at bounding box center [486, 210] width 51 height 16
click at [439, 170] on textarea "make the paint can dark purple, invert the paint can" at bounding box center [423, 180] width 178 height 35
type textarea "invert the paint can."
click at [490, 211] on button "Apply Edits" at bounding box center [486, 210] width 51 height 16
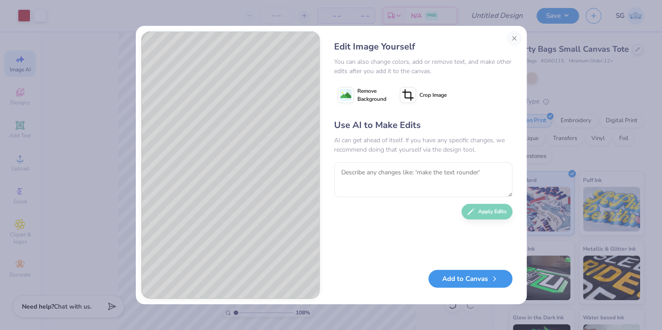
click at [449, 276] on button "Add to Canvas" at bounding box center [470, 279] width 84 height 18
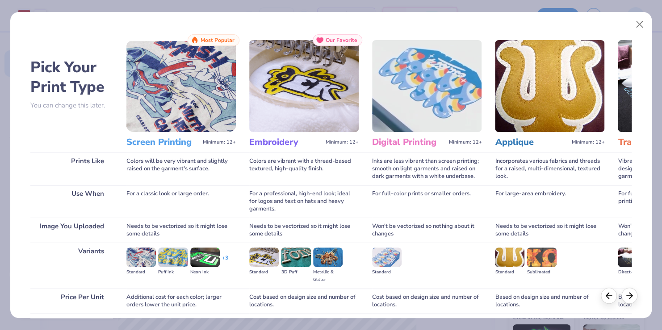
scroll to position [70, 0]
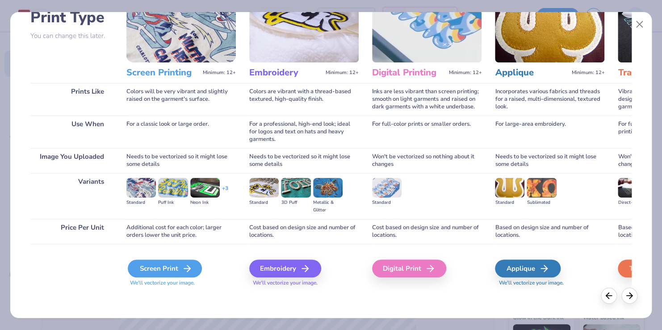
click at [174, 264] on div "Screen Print" at bounding box center [165, 269] width 74 height 18
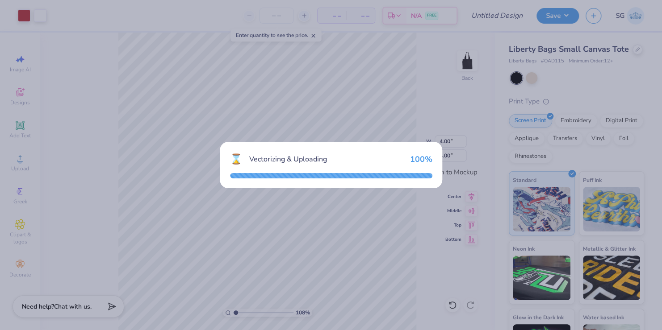
type input "3.61"
type input "5.47"
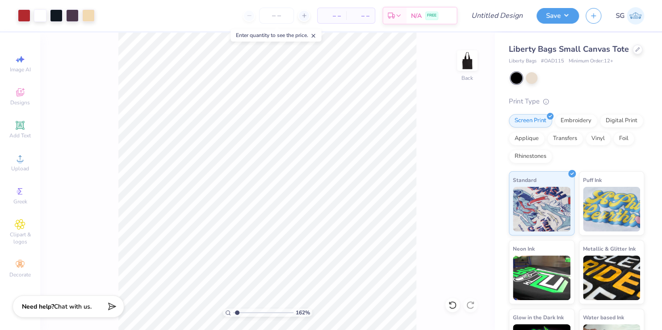
click at [237, 309] on input "range" at bounding box center [263, 313] width 60 height 8
type input "1.2"
click at [236, 313] on input "range" at bounding box center [263, 313] width 60 height 8
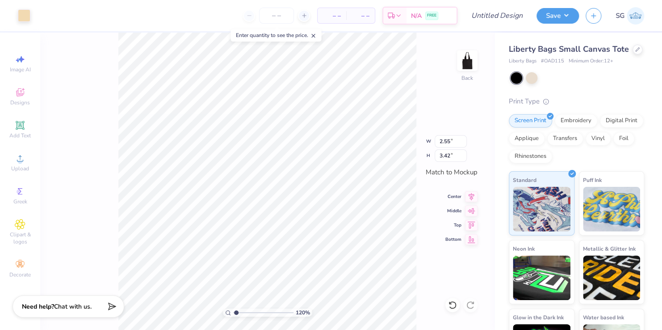
type input "4.00"
click at [39, 18] on div at bounding box center [40, 14] width 13 height 13
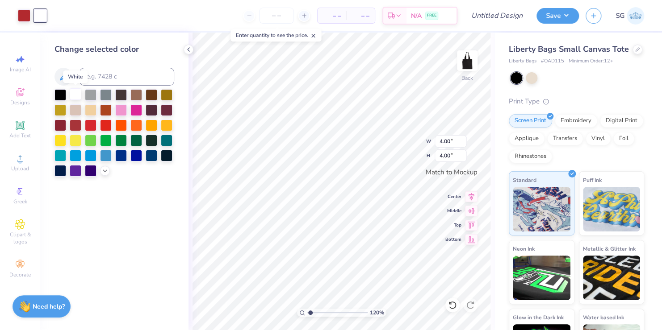
click at [75, 94] on div at bounding box center [76, 94] width 12 height 12
click at [42, 19] on div at bounding box center [40, 15] width 13 height 13
click at [77, 93] on div at bounding box center [76, 94] width 12 height 12
click at [74, 91] on div at bounding box center [76, 94] width 12 height 12
type input "2.55"
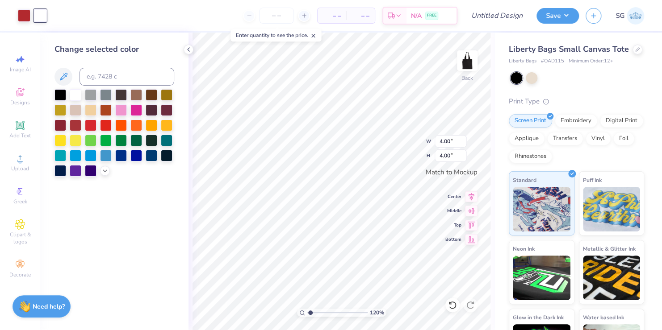
type input "3.42"
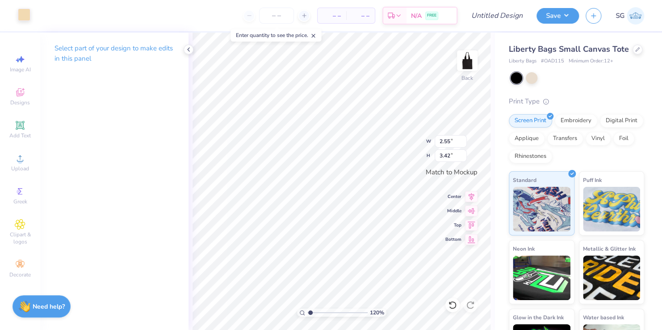
click at [20, 15] on div at bounding box center [24, 14] width 13 height 13
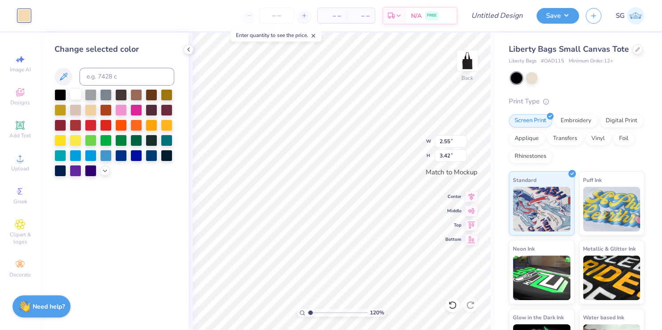
click at [75, 96] on div at bounding box center [76, 94] width 12 height 12
type input "1.16"
type input "0.96"
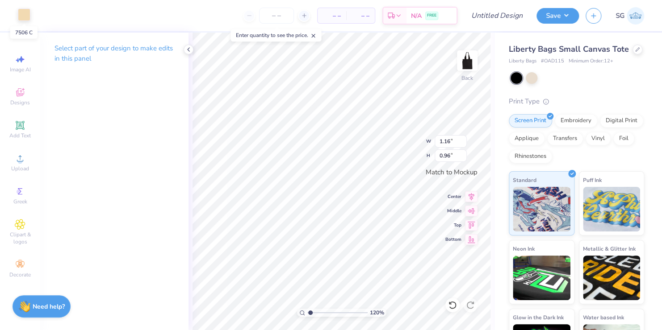
click at [25, 13] on div at bounding box center [24, 14] width 13 height 13
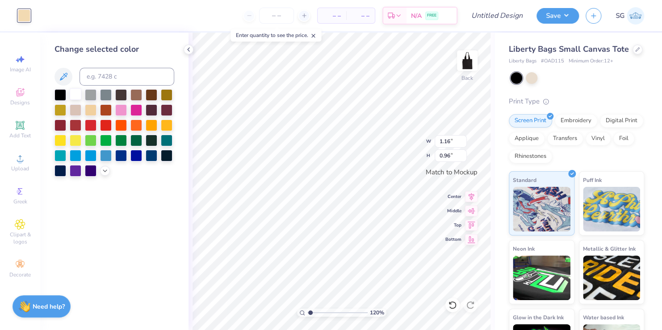
click at [73, 98] on div at bounding box center [76, 94] width 12 height 12
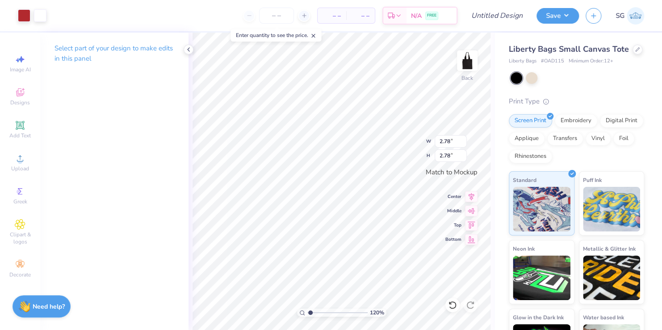
type input "2.78"
type input "1.92"
type input "1.60"
type input "1.16"
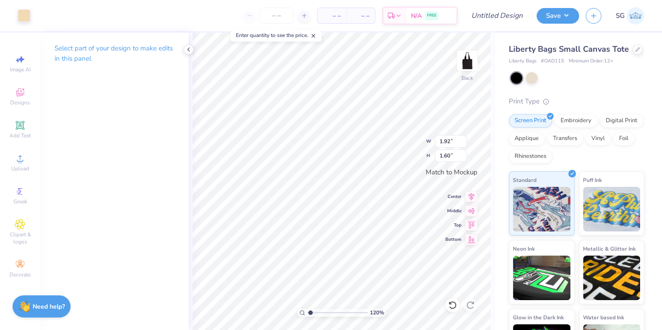
type input "0.96"
type input "0.63"
type input "3.13"
type input "3.09"
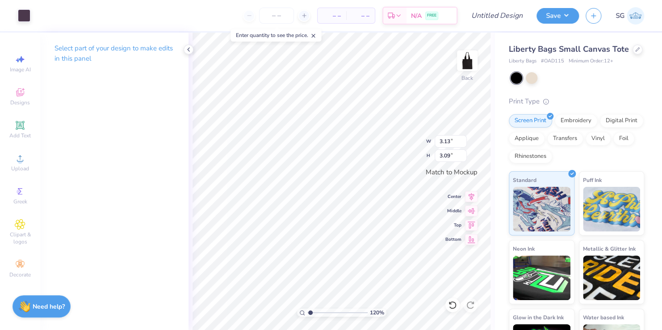
type input "2.54"
type input "2.51"
click at [455, 309] on icon at bounding box center [452, 305] width 9 height 9
type input "3.13"
type input "3.09"
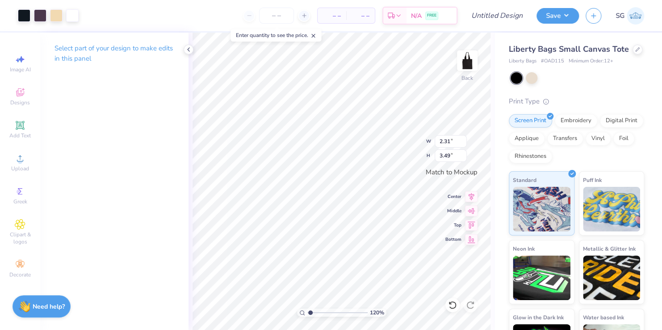
type input "2.31"
type input "3.49"
click at [467, 195] on icon at bounding box center [471, 195] width 13 height 11
type input "1.24"
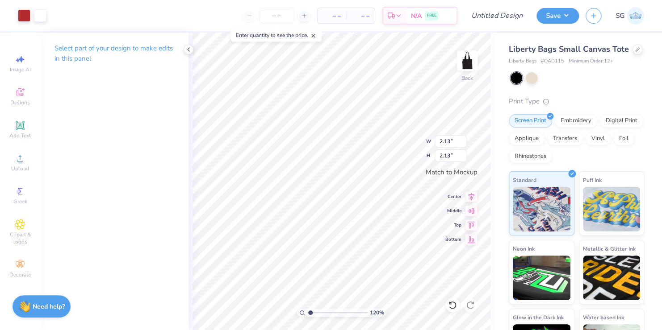
type input "2.13"
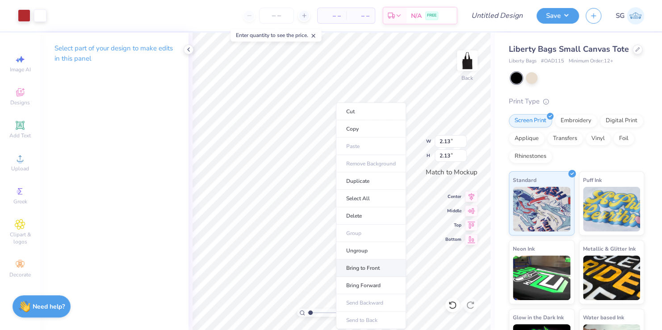
click at [357, 268] on li "Bring to Front" at bounding box center [371, 268] width 70 height 17
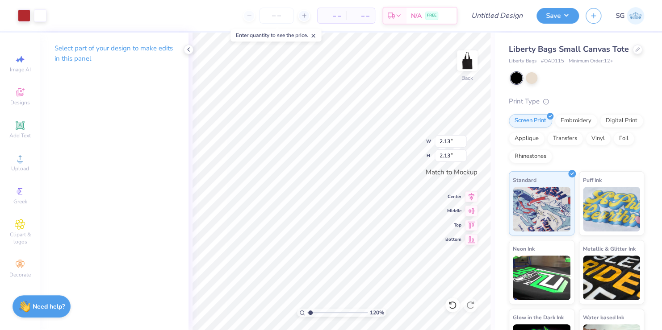
type input "2.49"
type input "2.30"
type input "2.26"
drag, startPoint x: 310, startPoint y: 313, endPoint x: 322, endPoint y: 313, distance: 12.1
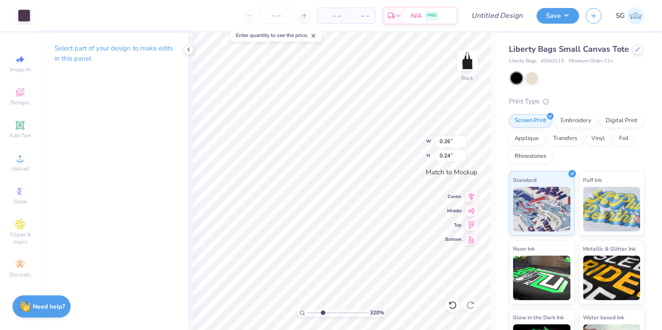
type input "3.2"
click at [322, 313] on input "range" at bounding box center [337, 313] width 60 height 8
type input "1.23"
type input "1.02"
type input "0.22"
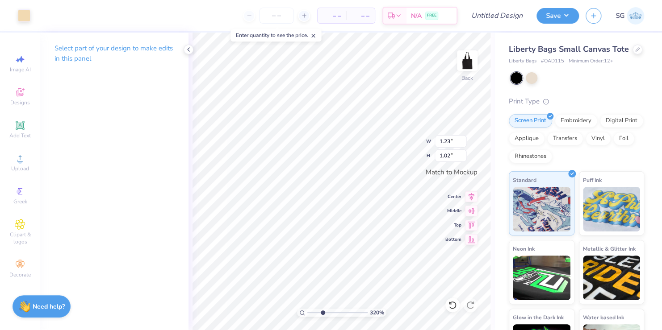
type input "0.23"
type input "1.23"
type input "1.02"
type input "0.22"
type input "0.23"
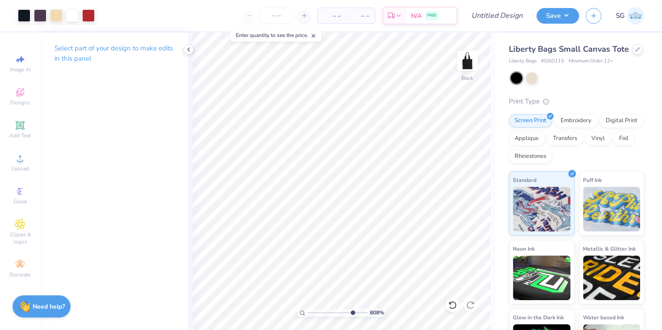
drag, startPoint x: 320, startPoint y: 311, endPoint x: 351, endPoint y: 314, distance: 30.6
type input "7.97"
click at [351, 314] on input "range" at bounding box center [337, 313] width 60 height 8
type input "2.30"
type input "2.26"
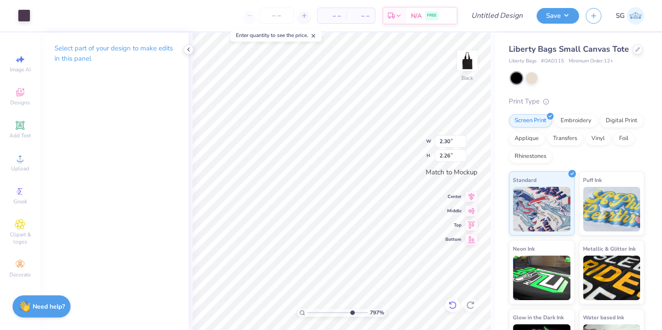
click at [452, 305] on icon at bounding box center [452, 305] width 9 height 9
type input "1.24"
type input "1.04"
type input "4.89983069508087"
type input "1.30"
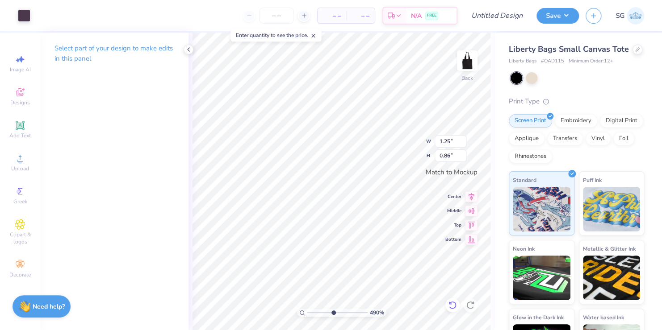
type input "0.90"
type input "4.89983069508087"
type input "1.32"
type input "0.92"
click at [404, 149] on div "490 % Back W 1.32 1.32 " H 0.92 0.92 " Match to [GEOGRAPHIC_DATA] Middle Top Bo…" at bounding box center [341, 182] width 306 height 298
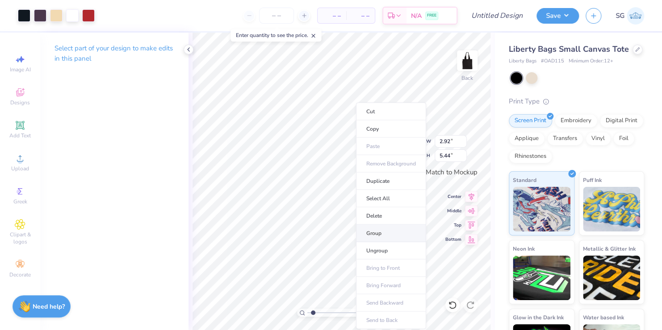
click at [369, 232] on li "Group" at bounding box center [391, 233] width 70 height 17
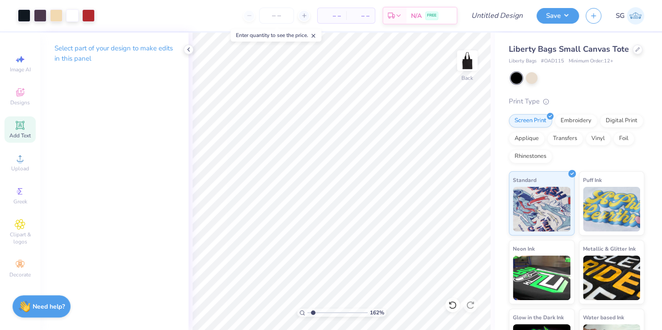
click at [20, 129] on icon at bounding box center [20, 125] width 11 height 11
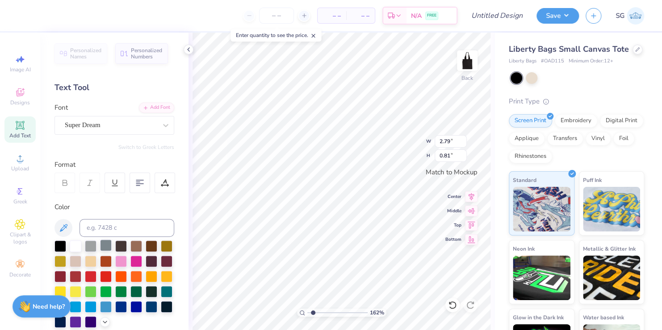
scroll to position [204, 0]
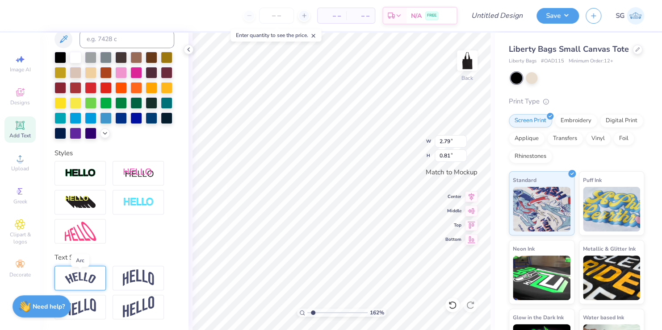
drag, startPoint x: 90, startPoint y: 279, endPoint x: 75, endPoint y: 277, distance: 14.4
click at [75, 277] on img at bounding box center [80, 278] width 31 height 12
type input "1.61632862206492"
type input "3.78"
type input "1.06"
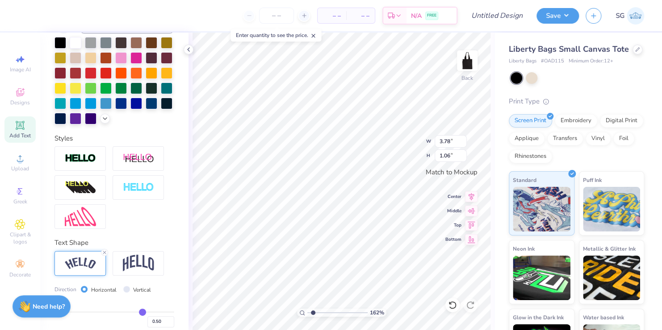
scroll to position [255, 0]
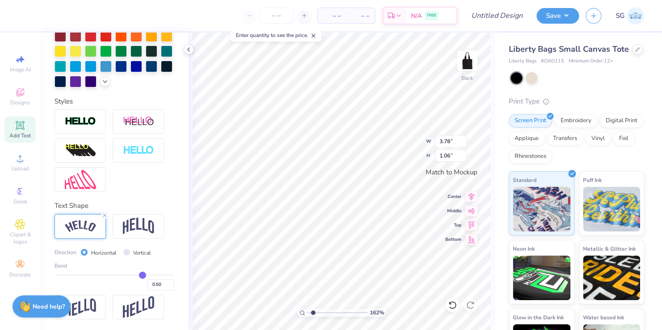
type input "0.47"
type input "0.4"
type input "0.40"
type input "0.36"
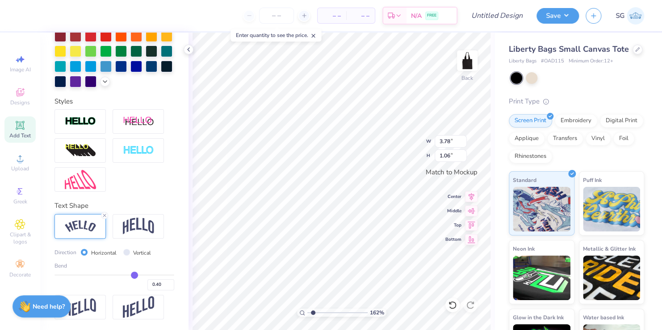
type input "0.36"
type input "0.32"
type input "0.29"
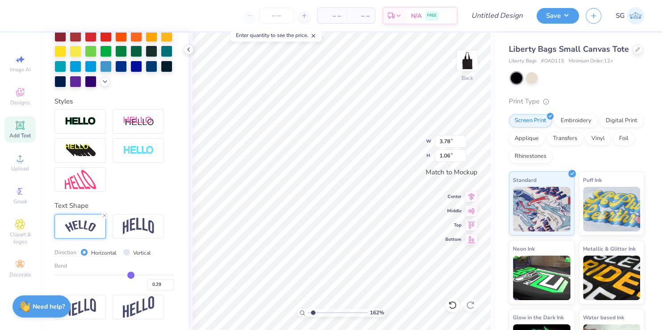
type input "0.26"
type input "0.21"
type input "0.19"
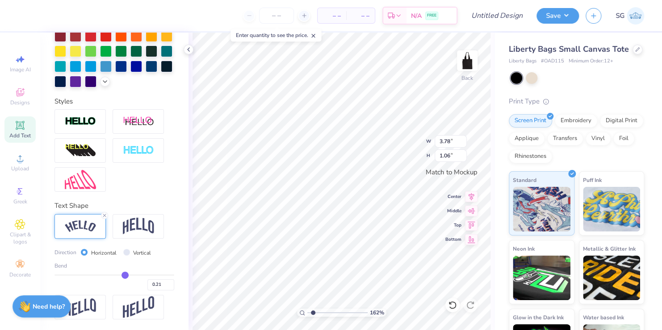
type input "0.19"
type input "0.15"
type input "0.11"
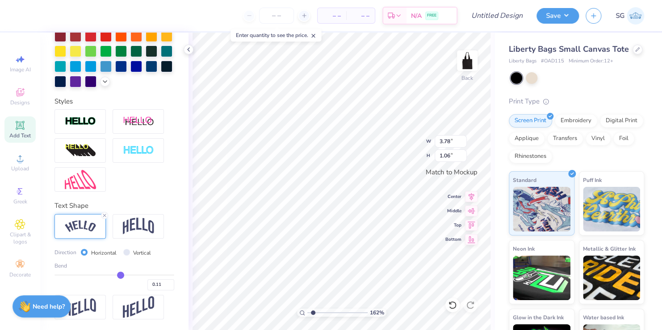
type input "0.07"
type input "0.05"
type input "0.04"
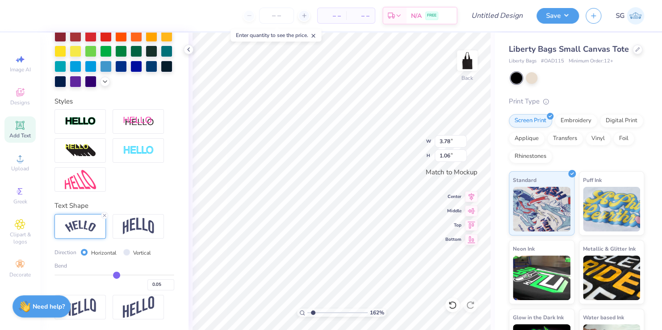
type input "0.04"
type input "0.02"
type input "-0.02"
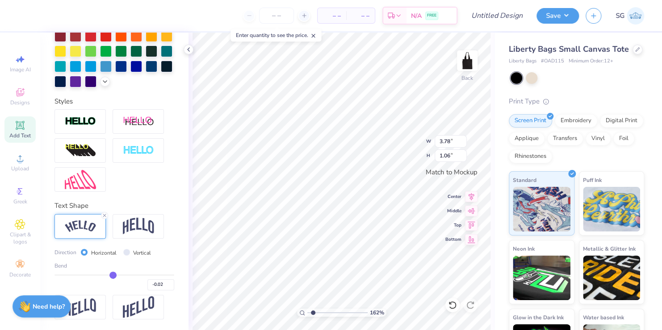
type input "-0.05"
type input "-0.07"
type input "-0.09"
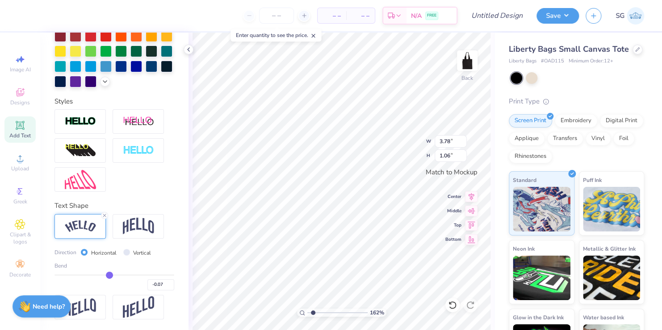
type input "-0.09"
type input "-0.1"
type input "-0.10"
type input "-0.12"
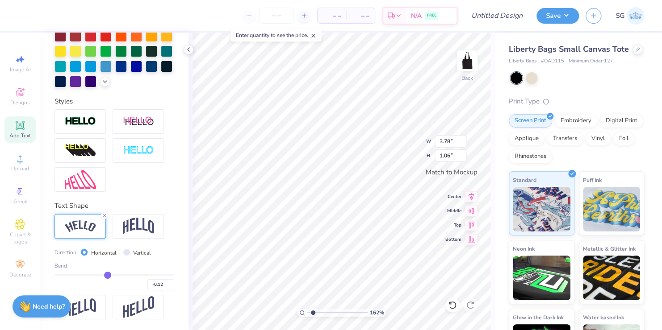
type input "-0.15"
type input "-0.17"
type input "-0.18"
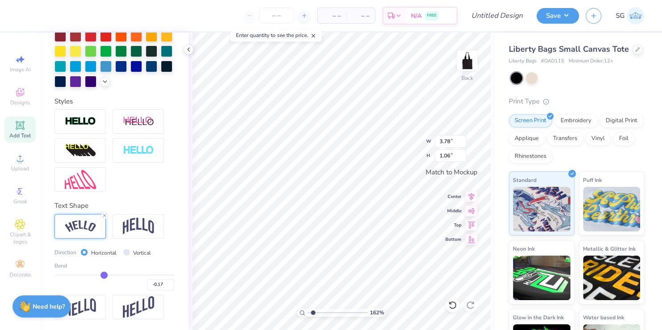
type input "-0.18"
type input "-0.2"
type input "-0.20"
type input "-0.21"
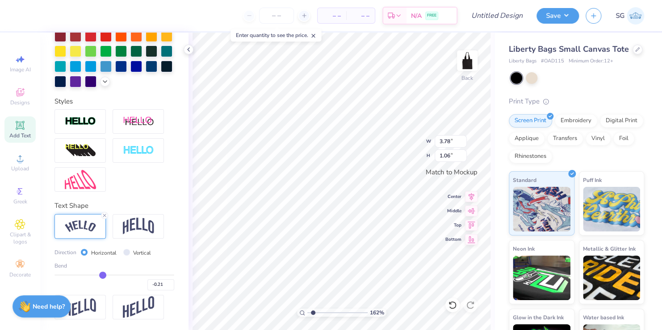
type input "-0.24"
type input "-0.26"
type input "-0.29"
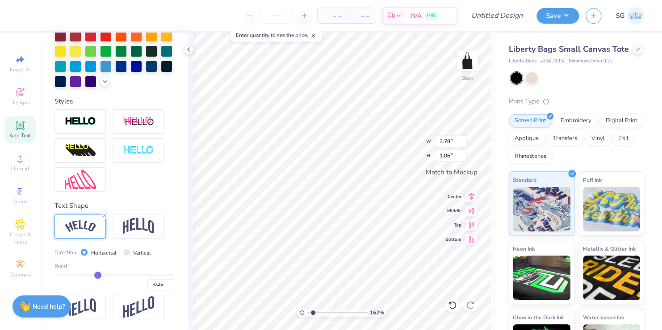
type input "-0.29"
type input "-0.3"
type input "-0.30"
type input "-0.31"
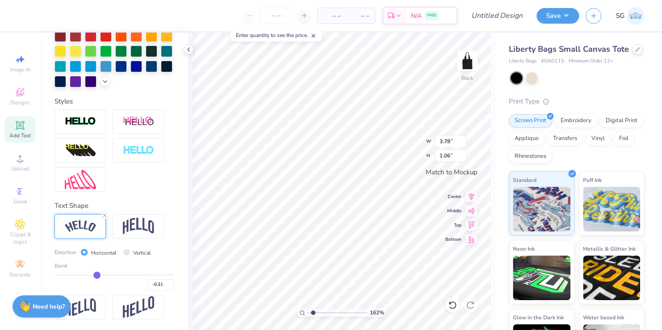
type input "-0.32"
type input "-0.35"
type input "-0.37"
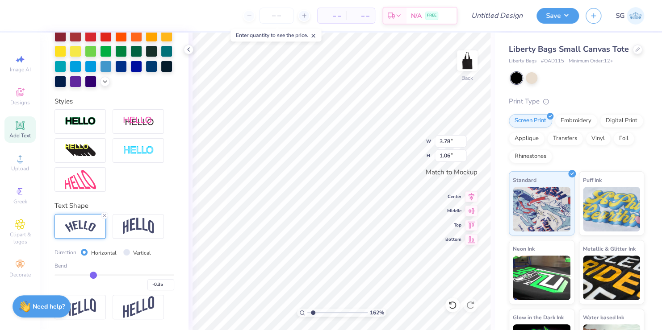
type input "-0.37"
type input "-0.39"
type input "-0.41"
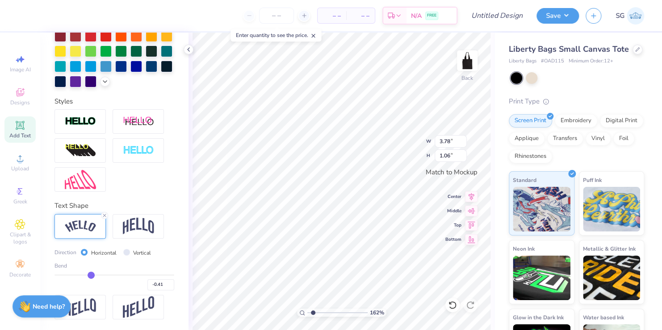
type input "-0.42"
type input "-0.43"
type input "-0.44"
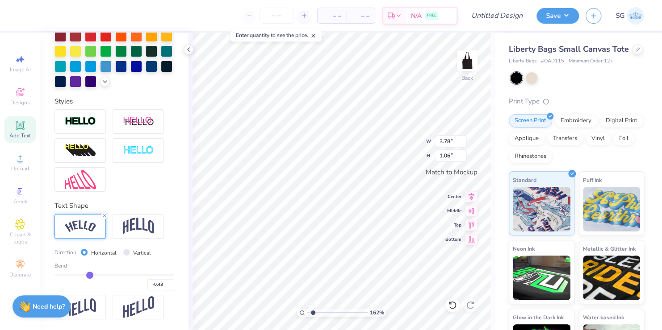
type input "-0.44"
type input "-0.46"
type input "-0.49"
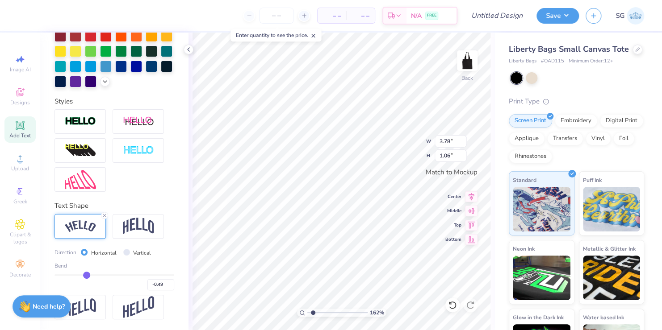
type input "-0.51"
type input "-0.52"
type input "-0.53"
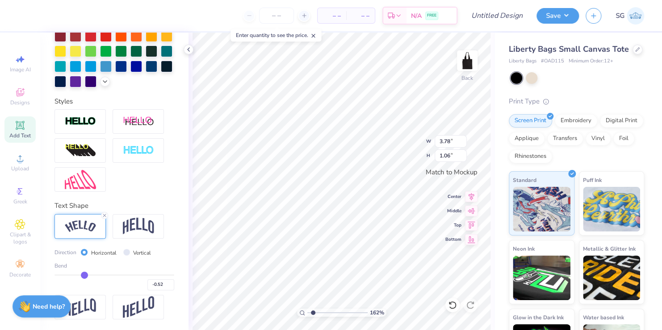
type input "-0.53"
type input "-0.54"
type input "-0.55"
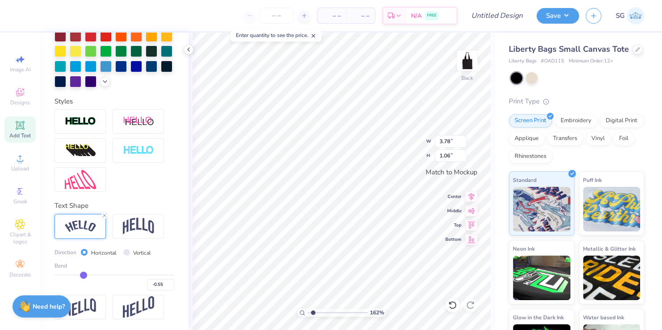
type input "-0.56"
type input "-0.57"
type input "-0.6"
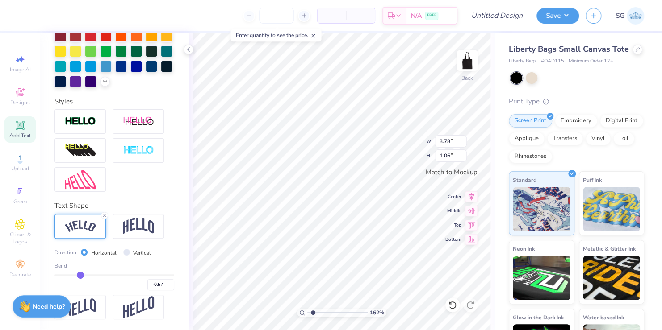
type input "-0.60"
type input "-0.61"
type input "-0.62"
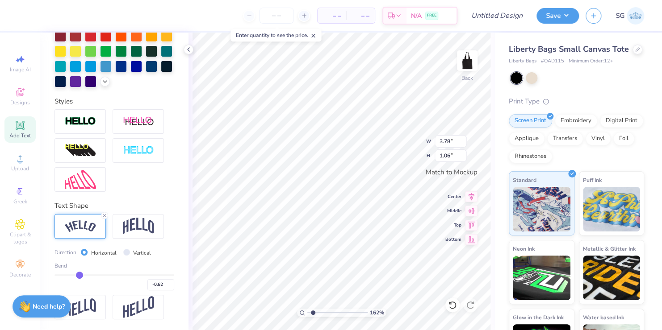
type input "-0.64"
type input "-0.66"
type input "-0.7"
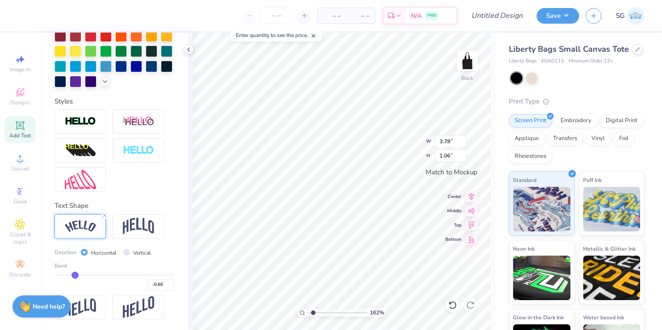
type input "-0.70"
type input "-0.72"
type input "-0.73"
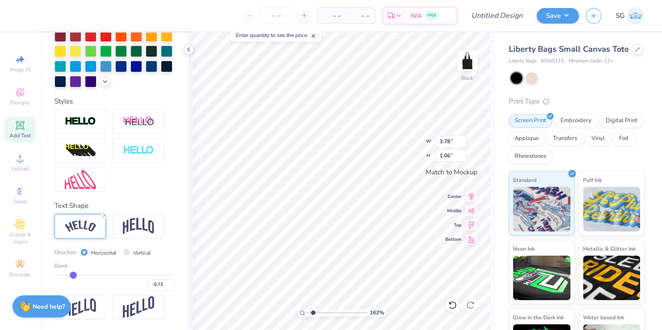
type input "-0.75"
type input "-0.77"
type input "-0.8"
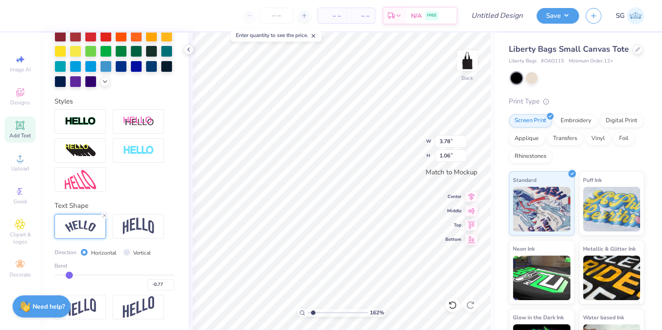
type input "-0.80"
type input "-0.81"
type input "-0.83"
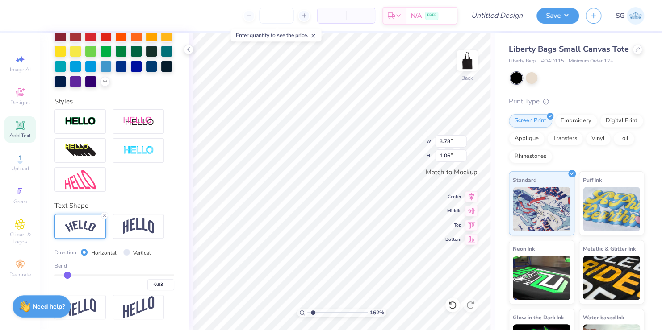
type input "-0.85"
type input "-0.87"
type input "-0.89"
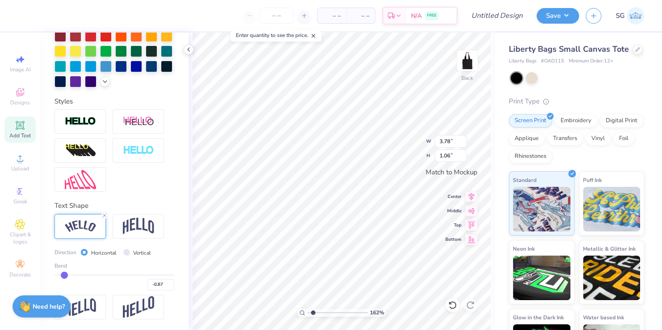
type input "-0.89"
type input "-0.91"
type input "-0.93"
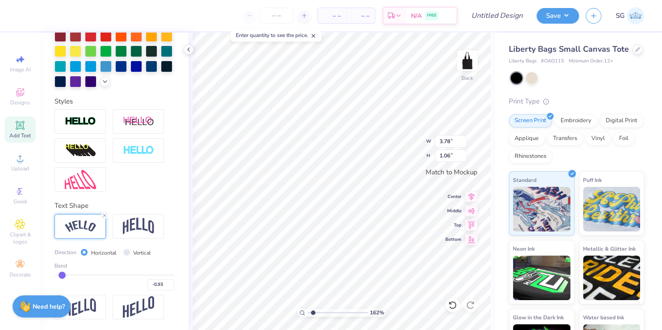
type input "-0.94"
drag, startPoint x: 138, startPoint y: 277, endPoint x: 61, endPoint y: 283, distance: 76.6
type input "-0.94"
click at [61, 276] on input "range" at bounding box center [114, 275] width 120 height 1
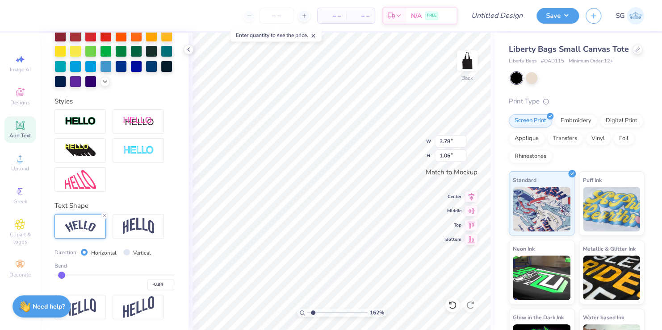
type input "1.61632862206492"
type input "4.00"
type input "1.99"
type input "-0.92"
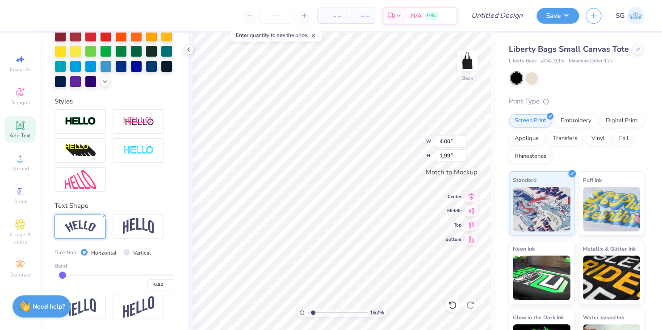
type input "-0.89"
type input "-0.87"
type input "-0.85"
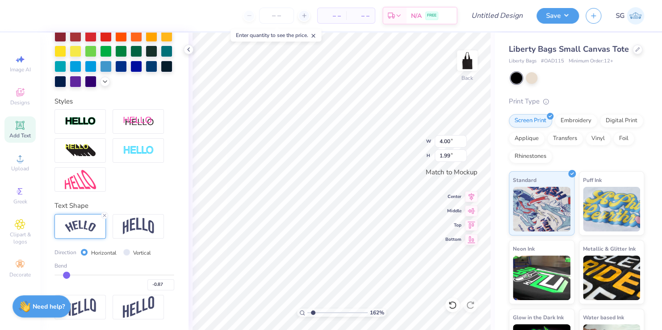
type input "-0.85"
drag, startPoint x: 61, startPoint y: 275, endPoint x: 79, endPoint y: 275, distance: 18.3
click at [79, 275] on input "range" at bounding box center [114, 275] width 120 height 1
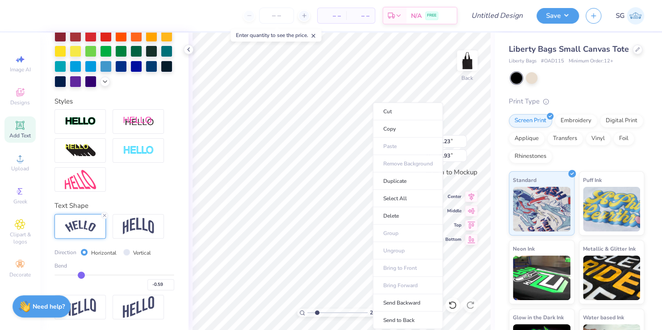
click at [386, 163] on body "– – Per Item – – Total Est. Delivery N/A FREE Design Title Save SG Image AI Des…" at bounding box center [331, 165] width 662 height 330
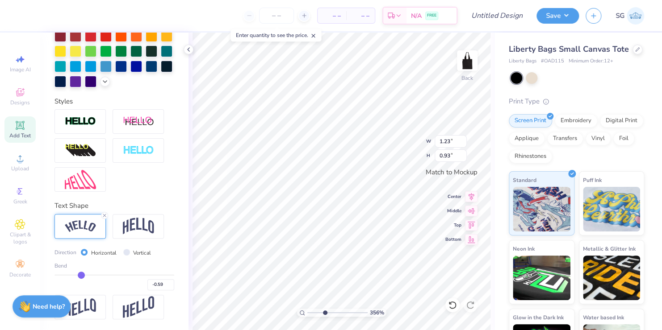
drag, startPoint x: 316, startPoint y: 314, endPoint x: 324, endPoint y: 312, distance: 8.2
click at [324, 312] on input "range" at bounding box center [337, 313] width 60 height 8
click at [81, 275] on input "range" at bounding box center [114, 275] width 120 height 1
drag, startPoint x: 81, startPoint y: 275, endPoint x: 70, endPoint y: 275, distance: 10.7
click at [70, 275] on input "range" at bounding box center [114, 275] width 120 height 1
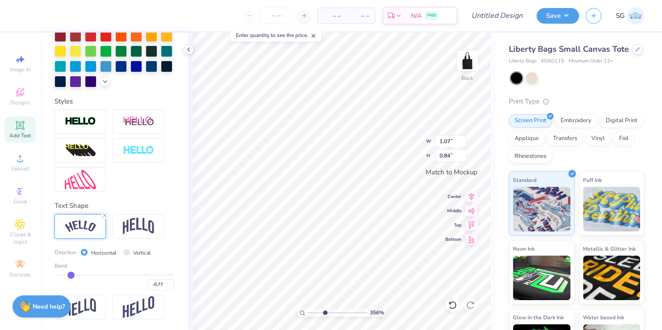
drag, startPoint x: 70, startPoint y: 275, endPoint x: 86, endPoint y: 274, distance: 15.7
drag, startPoint x: 86, startPoint y: 274, endPoint x: 69, endPoint y: 276, distance: 17.2
click at [69, 276] on input "range" at bounding box center [114, 275] width 120 height 1
drag, startPoint x: 69, startPoint y: 276, endPoint x: 97, endPoint y: 277, distance: 28.1
click at [97, 276] on input "range" at bounding box center [114, 275] width 120 height 1
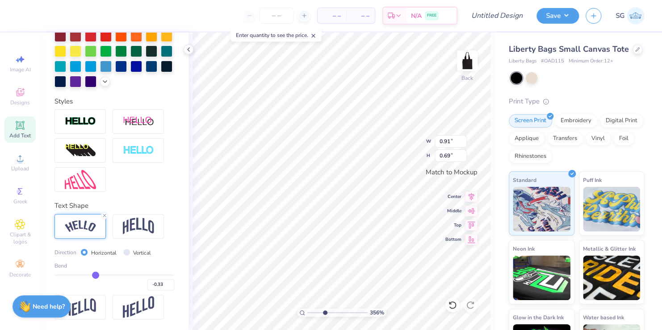
click at [93, 276] on input "range" at bounding box center [114, 275] width 120 height 1
click at [89, 276] on input "range" at bounding box center [114, 275] width 120 height 1
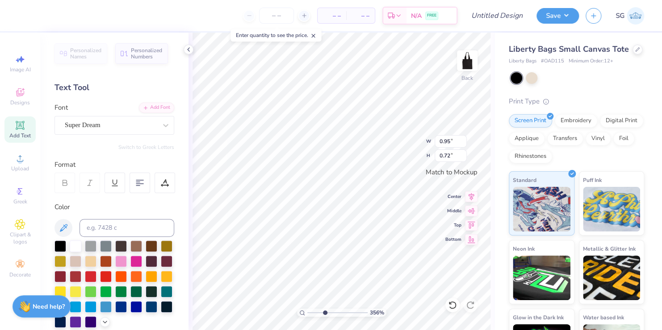
scroll to position [0, 0]
click at [161, 128] on icon at bounding box center [165, 125] width 9 height 9
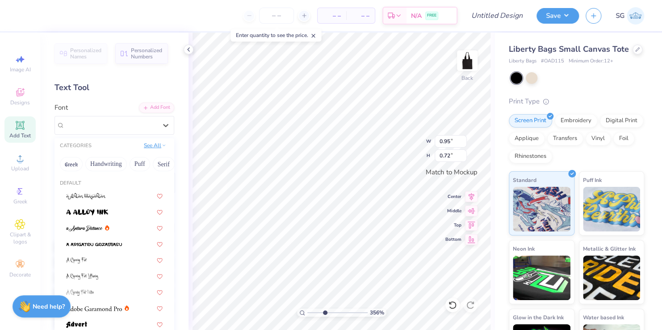
click at [146, 145] on button "See All" at bounding box center [155, 145] width 28 height 9
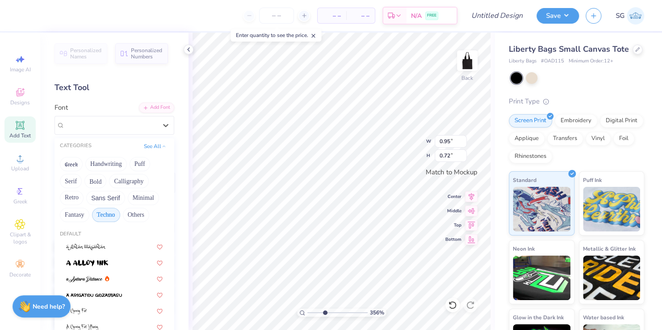
click at [105, 210] on button "Techno" at bounding box center [106, 215] width 28 height 14
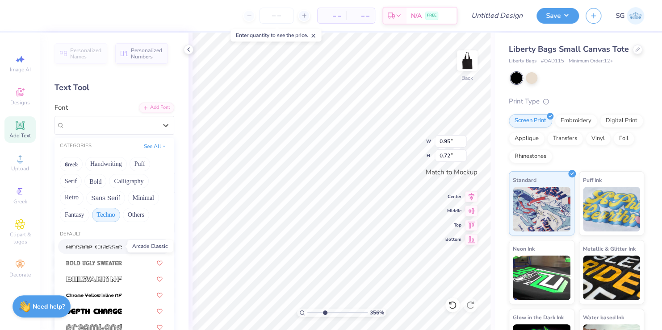
scroll to position [16, 0]
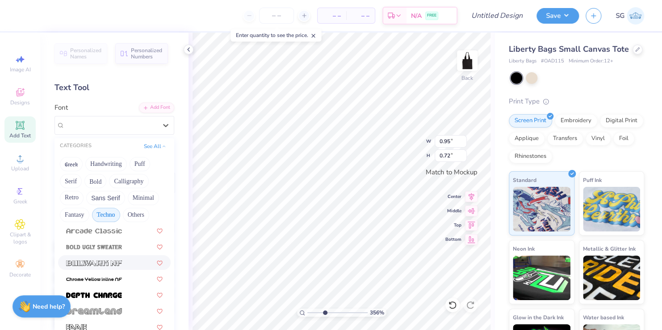
click at [104, 260] on img at bounding box center [94, 263] width 56 height 6
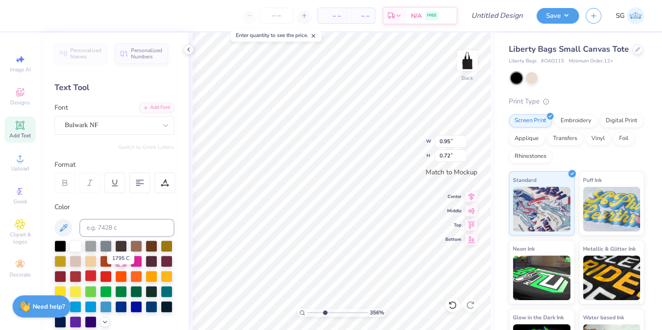
click at [96, 277] on div at bounding box center [91, 276] width 12 height 12
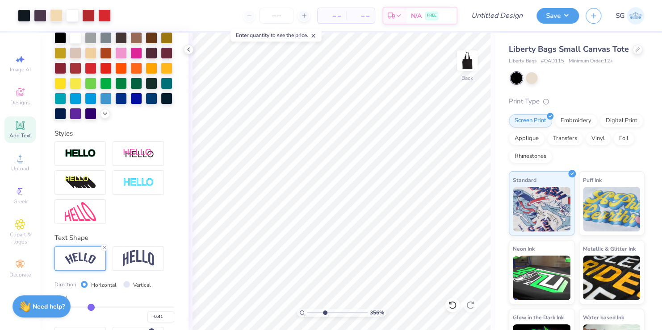
scroll to position [255, 0]
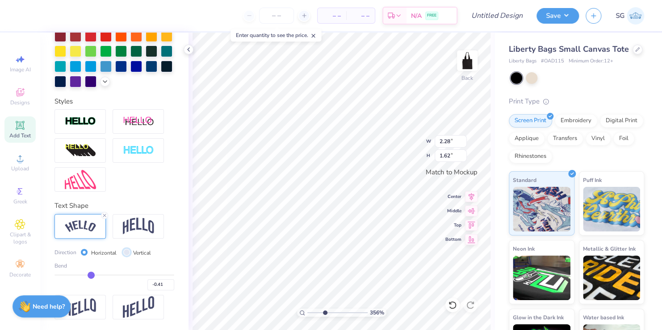
click at [125, 252] on input "Vertical" at bounding box center [126, 252] width 7 height 7
click at [82, 251] on input "Horizontal" at bounding box center [84, 252] width 7 height 7
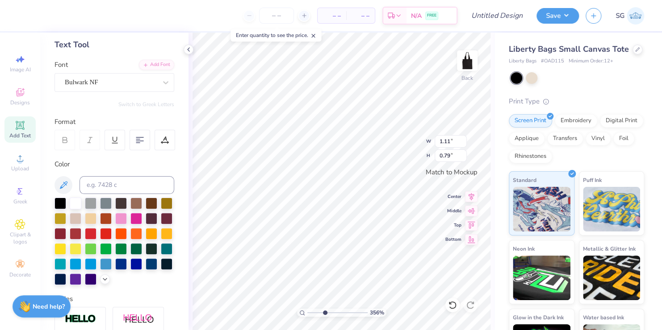
scroll to position [0, 0]
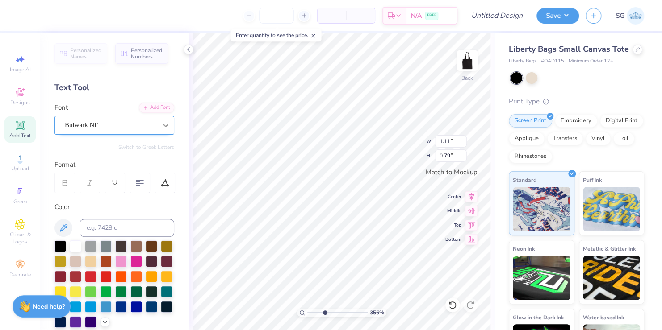
click at [163, 124] on icon at bounding box center [165, 125] width 5 height 3
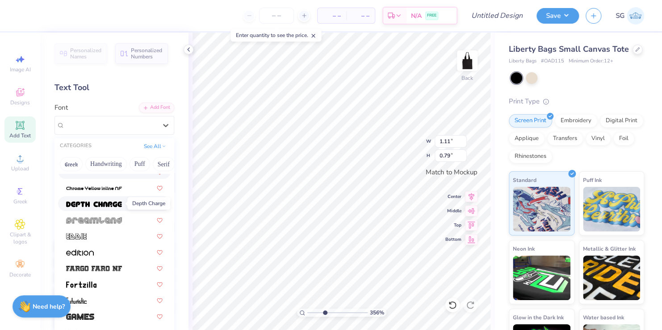
scroll to position [55, 0]
click at [75, 236] on img at bounding box center [76, 237] width 21 height 6
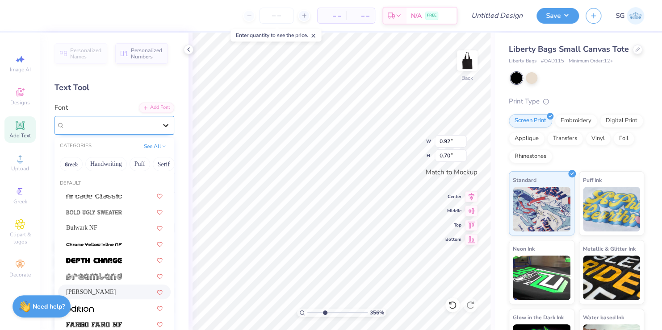
click at [161, 125] on icon at bounding box center [165, 125] width 9 height 9
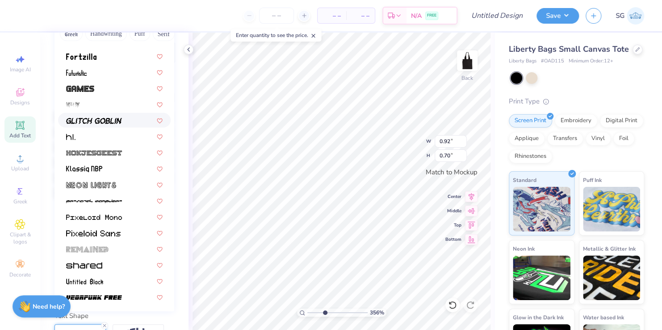
scroll to position [132, 0]
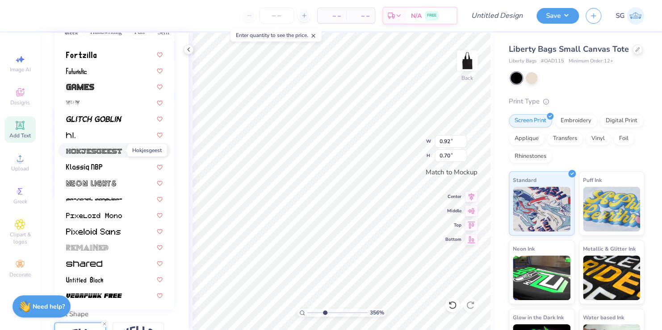
click at [95, 150] on img at bounding box center [94, 151] width 56 height 6
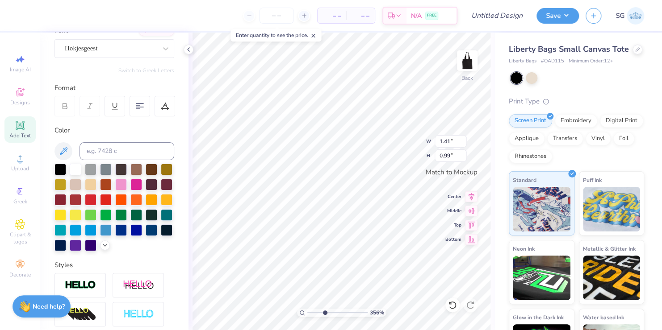
scroll to position [78, 0]
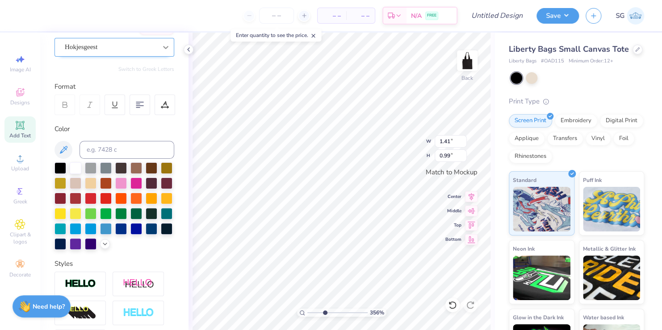
click at [158, 48] on div at bounding box center [166, 47] width 16 height 16
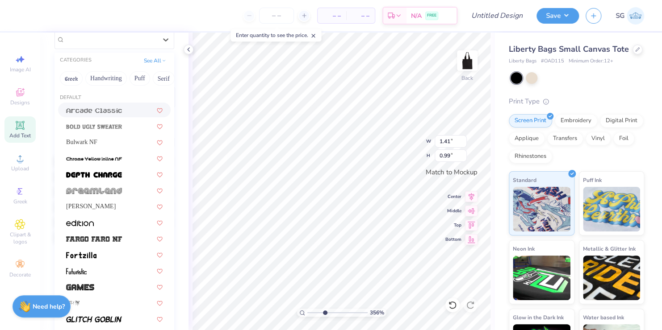
scroll to position [90, 0]
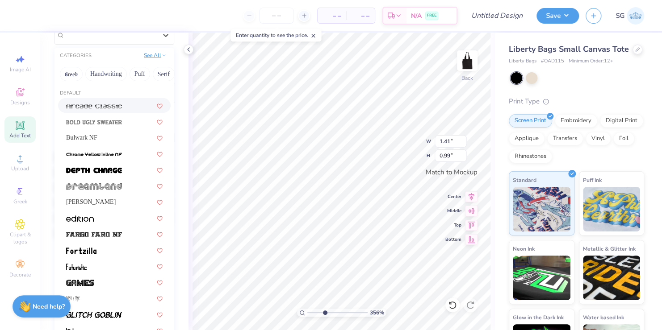
click at [142, 58] on button "See All" at bounding box center [155, 55] width 28 height 9
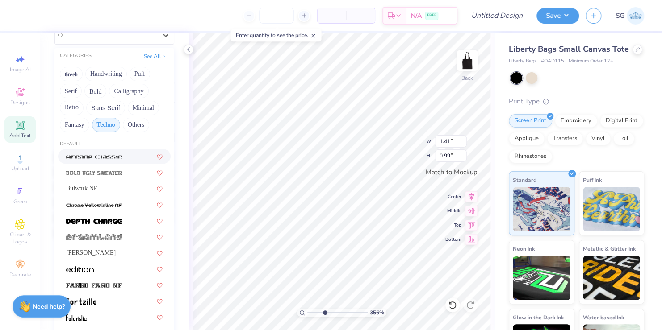
click at [109, 121] on button "Techno" at bounding box center [106, 125] width 28 height 14
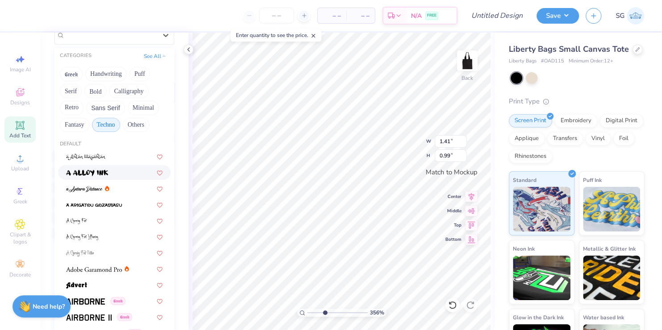
click at [104, 119] on button "Techno" at bounding box center [106, 125] width 28 height 14
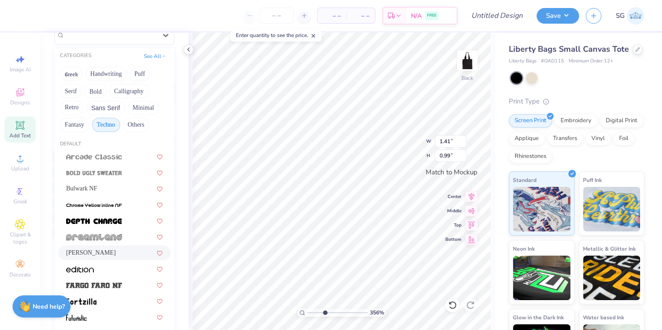
click at [88, 253] on div "[PERSON_NAME]" at bounding box center [114, 252] width 96 height 9
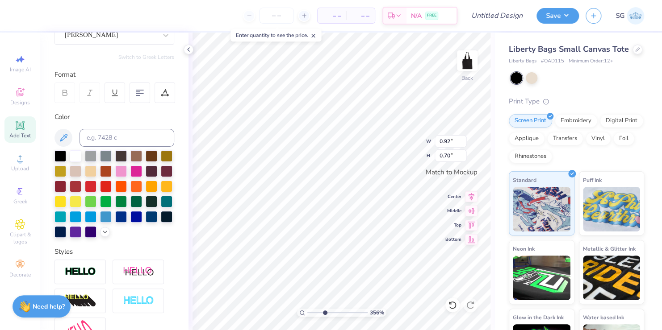
scroll to position [89, 0]
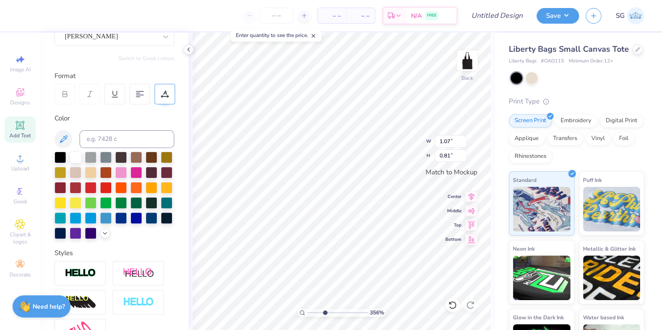
click at [165, 87] on div at bounding box center [165, 94] width 21 height 21
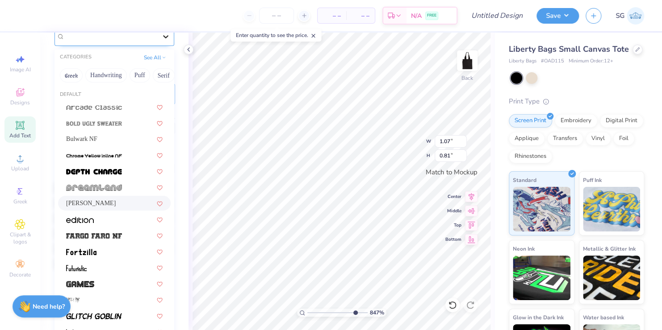
click at [161, 37] on icon at bounding box center [165, 36] width 9 height 9
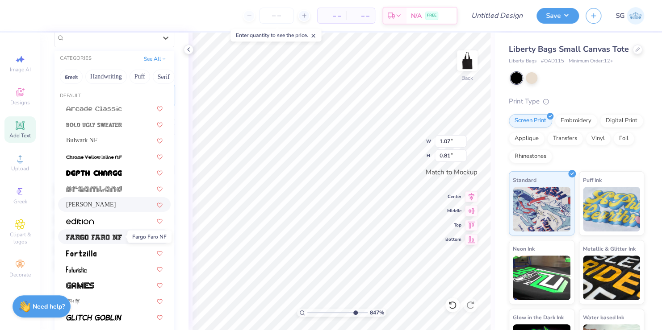
click at [100, 235] on img at bounding box center [94, 237] width 56 height 6
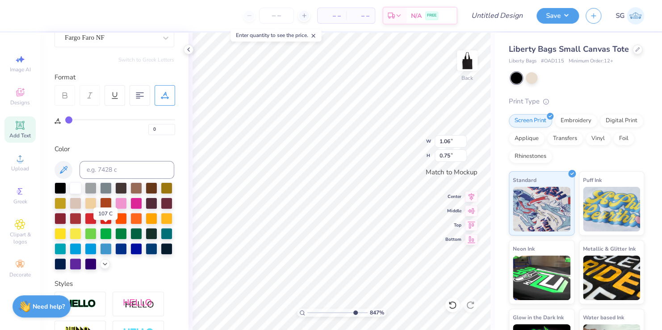
scroll to position [88, 0]
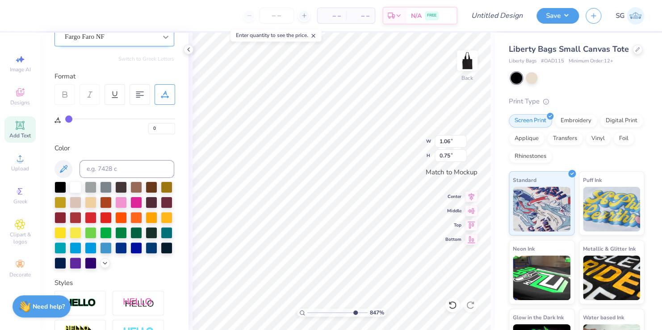
click at [161, 38] on icon at bounding box center [165, 37] width 9 height 9
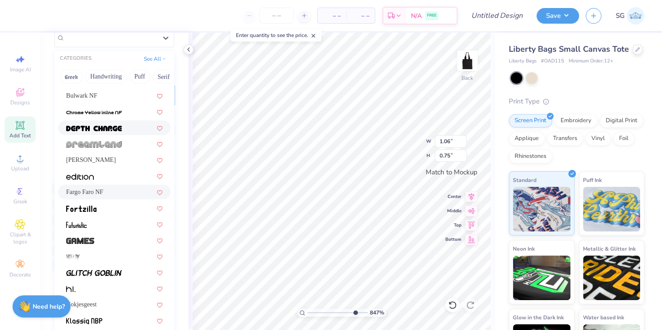
scroll to position [55, 0]
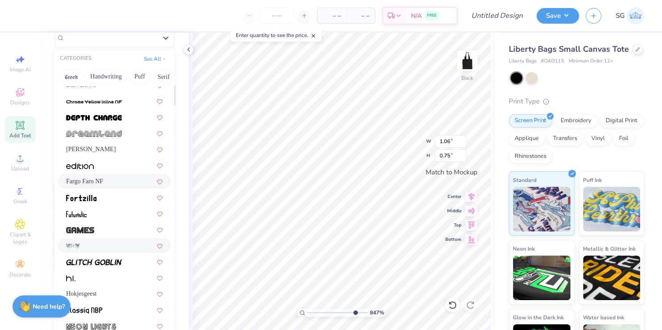
click at [83, 246] on div at bounding box center [114, 245] width 96 height 9
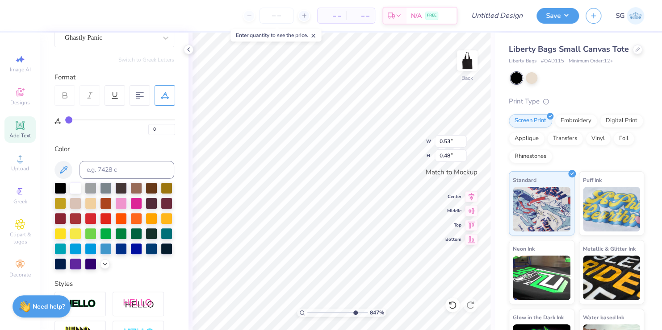
scroll to position [87, 0]
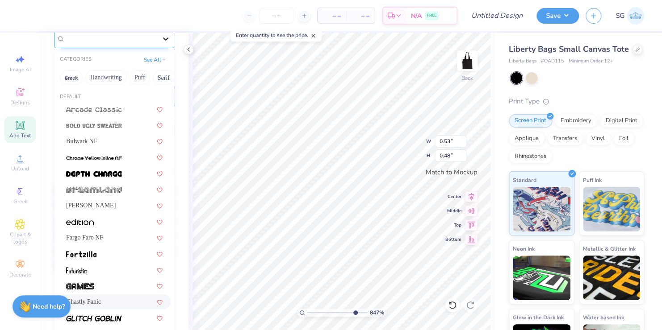
click at [161, 35] on icon at bounding box center [165, 38] width 9 height 9
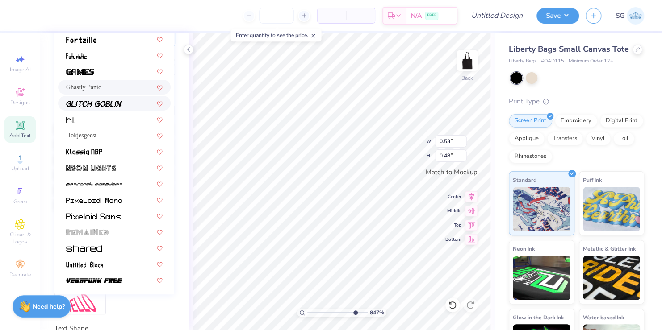
scroll to position [154, 0]
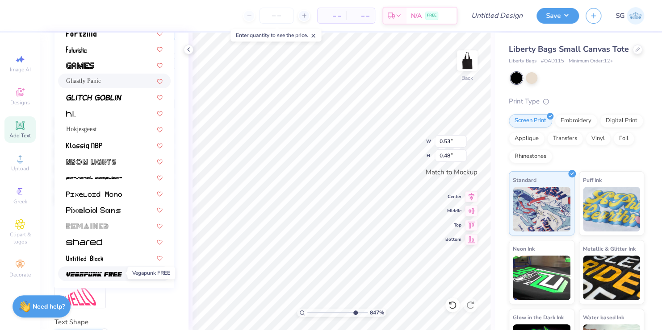
click at [99, 272] on img at bounding box center [94, 275] width 56 height 6
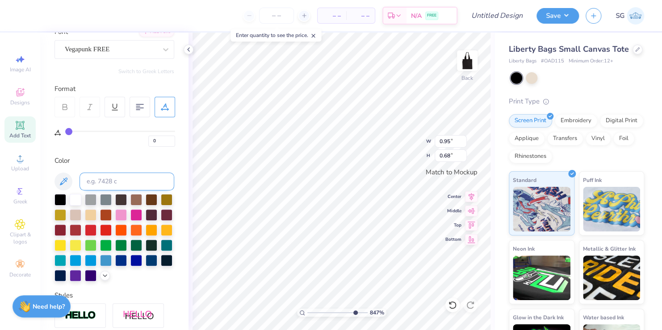
scroll to position [75, 0]
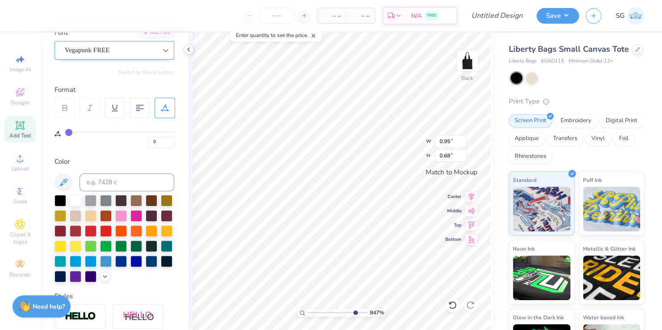
click at [161, 47] on icon at bounding box center [165, 50] width 9 height 9
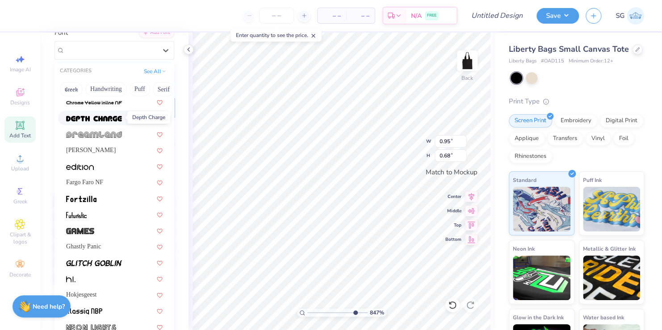
scroll to position [67, 0]
click at [97, 146] on div "[PERSON_NAME]" at bounding box center [114, 149] width 96 height 9
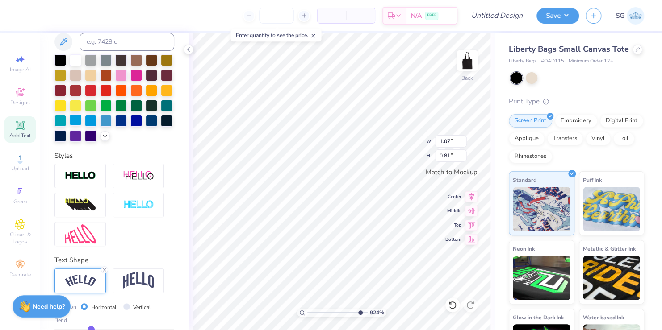
scroll to position [284, 0]
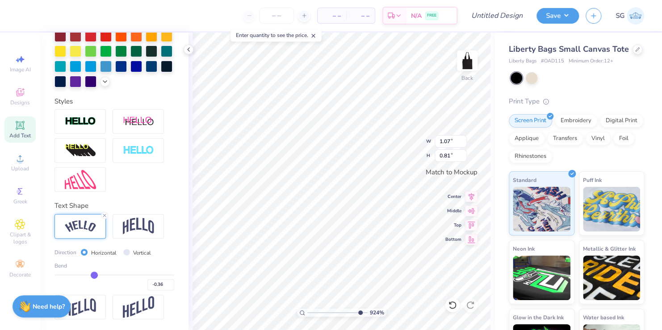
click at [92, 275] on input "range" at bounding box center [114, 275] width 120 height 1
drag, startPoint x: 359, startPoint y: 312, endPoint x: 306, endPoint y: 312, distance: 52.7
click at [307, 312] on input "range" at bounding box center [337, 313] width 60 height 8
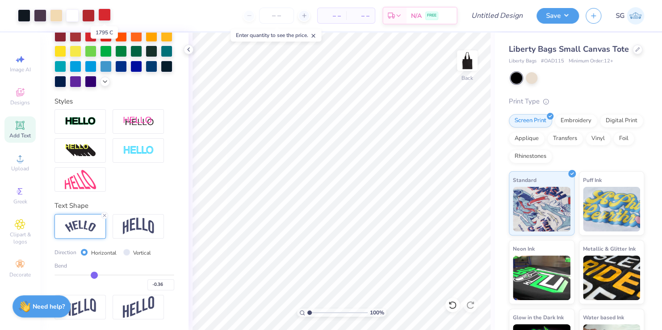
click at [105, 12] on div at bounding box center [104, 14] width 13 height 13
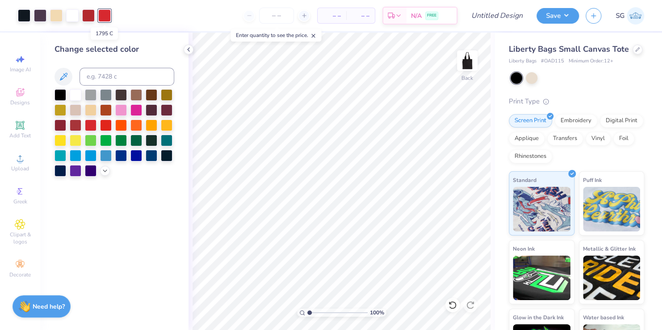
click at [104, 17] on div at bounding box center [104, 15] width 13 height 13
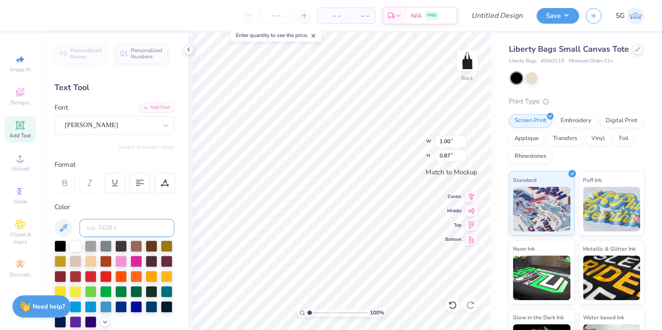
click at [112, 227] on input at bounding box center [126, 228] width 95 height 18
click at [133, 225] on input at bounding box center [126, 228] width 95 height 18
click at [61, 225] on icon at bounding box center [63, 228] width 11 height 11
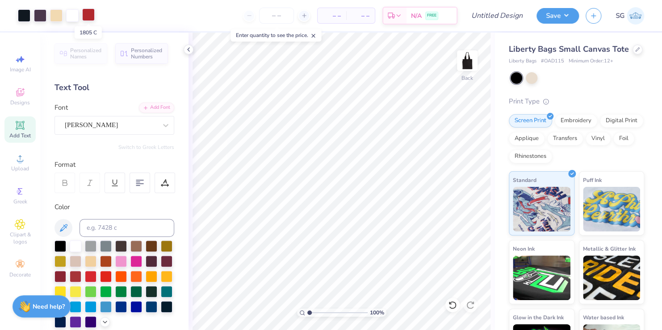
click at [88, 13] on div at bounding box center [88, 14] width 13 height 13
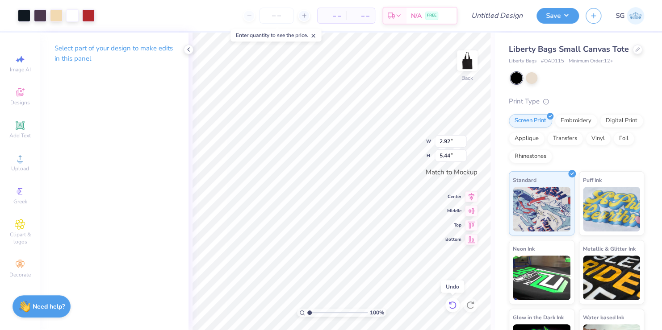
click at [451, 304] on icon at bounding box center [452, 305] width 9 height 9
click at [102, 19] on div at bounding box center [104, 14] width 13 height 13
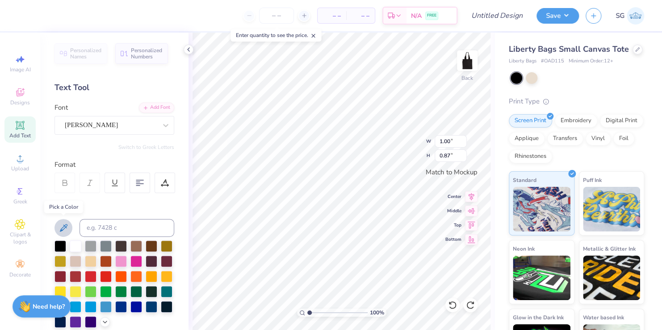
click at [58, 228] on icon at bounding box center [63, 228] width 11 height 11
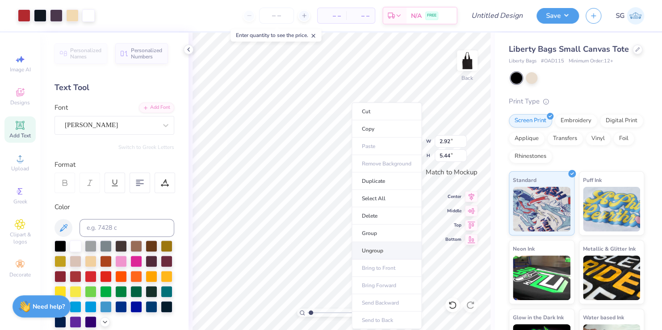
click at [361, 250] on li "Ungroup" at bounding box center [386, 251] width 70 height 17
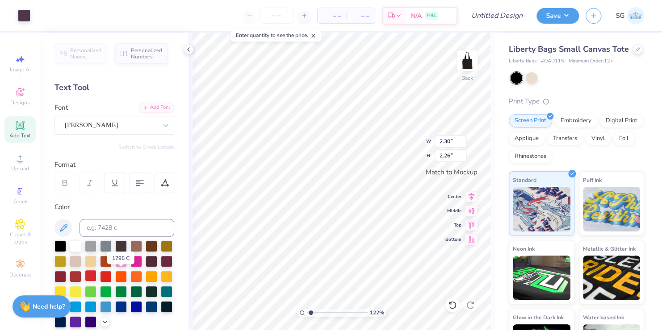
click at [96, 274] on div at bounding box center [91, 276] width 12 height 12
click at [96, 273] on div at bounding box center [91, 276] width 12 height 12
click at [274, 13] on input "number" at bounding box center [276, 16] width 35 height 16
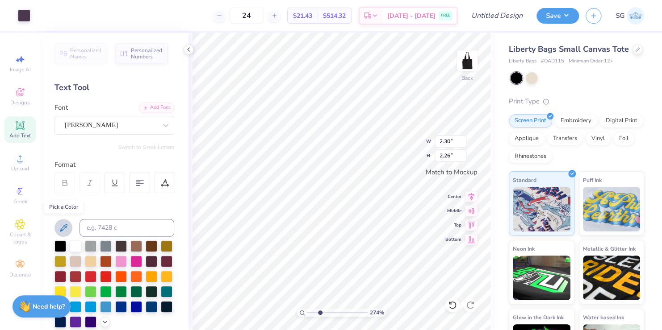
click at [62, 223] on icon at bounding box center [63, 228] width 11 height 11
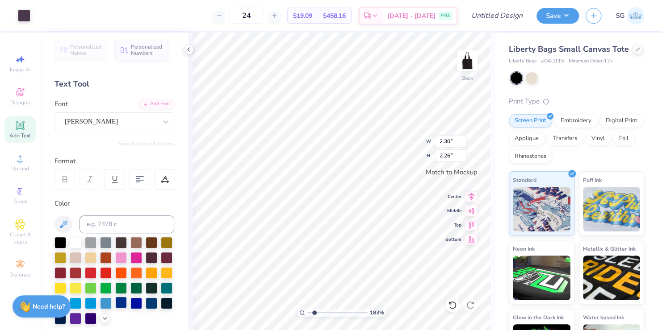
scroll to position [3, 0]
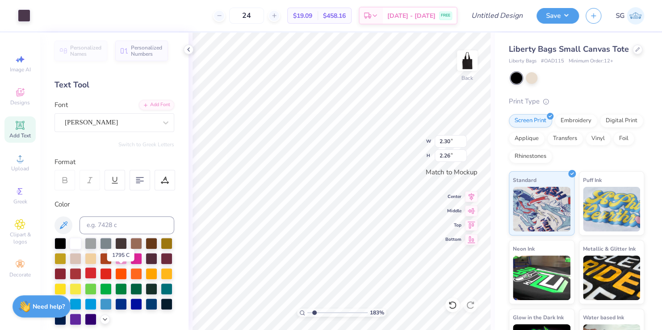
click at [96, 271] on div at bounding box center [91, 274] width 12 height 12
click at [96, 273] on div at bounding box center [91, 274] width 12 height 12
click at [454, 302] on icon at bounding box center [452, 305] width 9 height 9
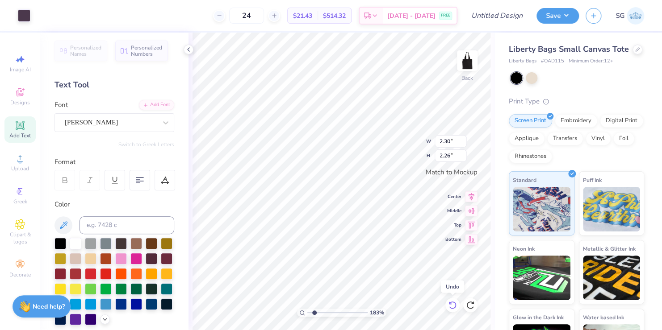
click at [454, 302] on icon at bounding box center [452, 305] width 9 height 9
click at [263, 17] on input "24" at bounding box center [246, 16] width 35 height 16
click at [493, 133] on div "183 % Back W 2.30 2.30 " H 2.26 2.26 " Match to [GEOGRAPHIC_DATA] Middle Top Bo…" at bounding box center [341, 182] width 306 height 298
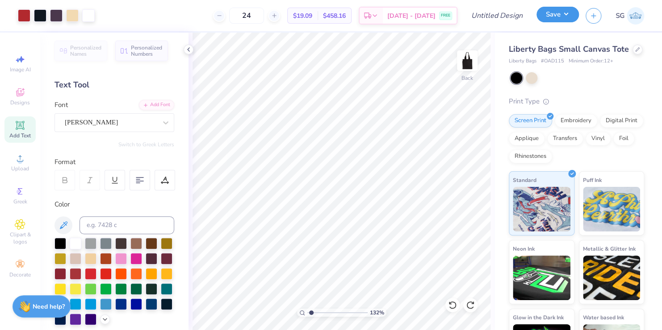
click at [554, 17] on button "Save" at bounding box center [557, 15] width 42 height 16
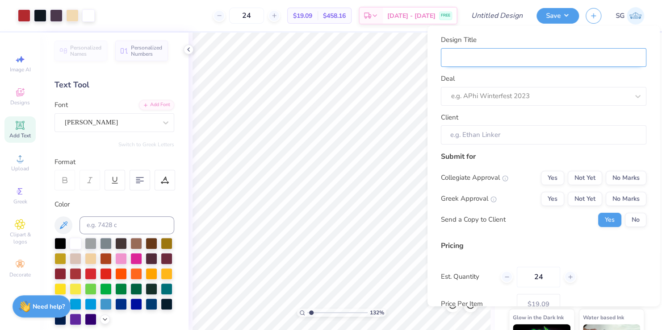
click at [515, 56] on input "Design Title" at bounding box center [543, 57] width 205 height 19
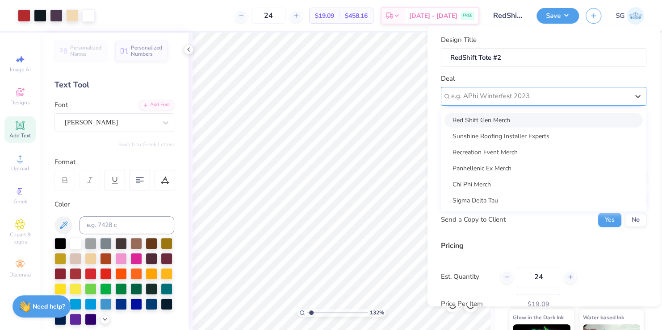
click at [482, 97] on div at bounding box center [540, 96] width 178 height 12
click at [481, 118] on div "Red Shift Gen Merch" at bounding box center [543, 120] width 198 height 15
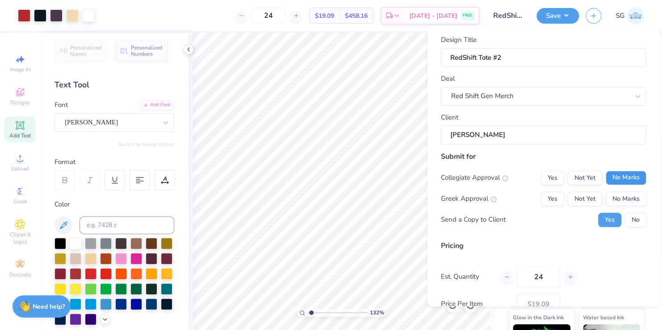
click at [617, 175] on button "No Marks" at bounding box center [626, 178] width 41 height 14
click at [618, 196] on button "No Marks" at bounding box center [626, 199] width 41 height 14
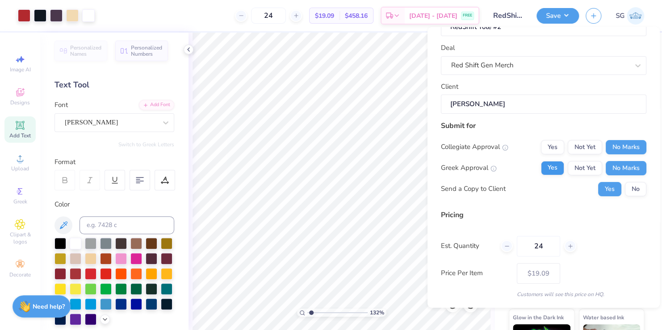
scroll to position [59, 0]
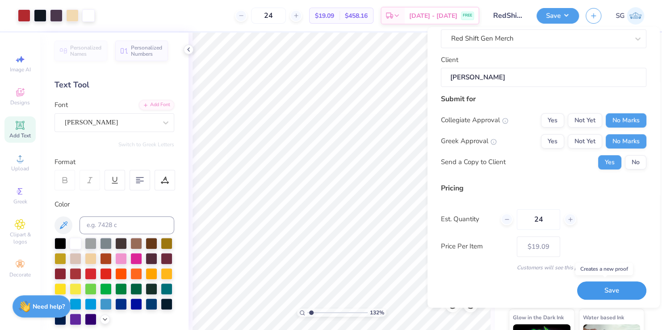
click at [597, 286] on button "Save" at bounding box center [611, 291] width 69 height 18
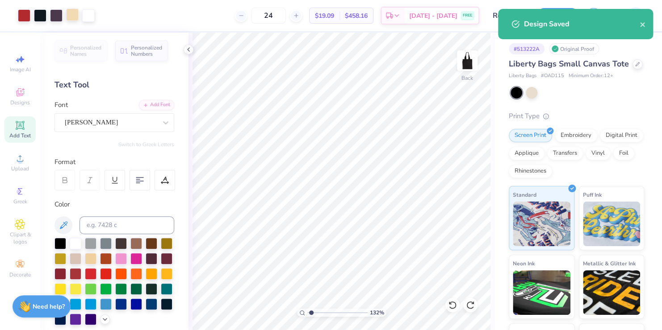
click at [69, 19] on div at bounding box center [72, 14] width 13 height 13
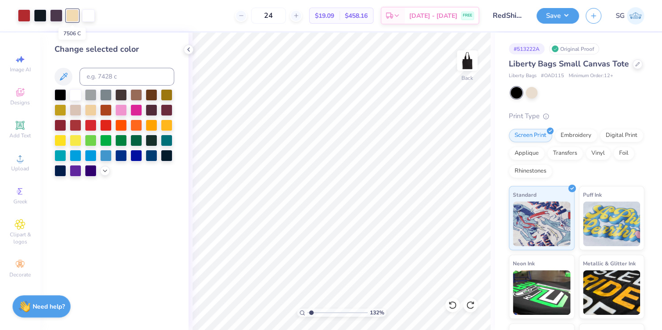
click at [72, 16] on div at bounding box center [72, 15] width 13 height 13
click at [71, 13] on div at bounding box center [72, 15] width 13 height 13
click at [104, 155] on div at bounding box center [106, 155] width 12 height 12
click at [71, 11] on div at bounding box center [72, 15] width 13 height 13
click at [55, 14] on div at bounding box center [56, 14] width 13 height 13
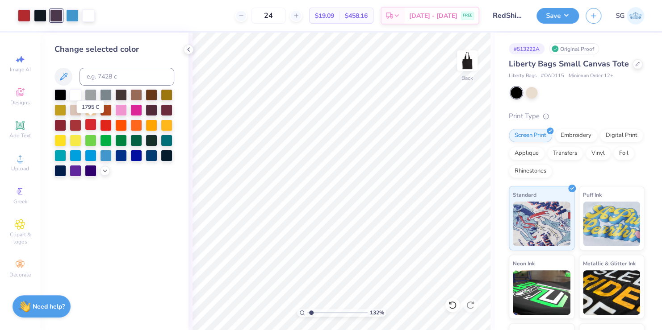
click at [90, 124] on div at bounding box center [91, 125] width 12 height 12
click at [74, 124] on div at bounding box center [76, 125] width 12 height 12
click at [151, 111] on div at bounding box center [152, 110] width 12 height 12
click at [168, 106] on div at bounding box center [167, 110] width 12 height 12
click at [70, 15] on div at bounding box center [72, 14] width 13 height 13
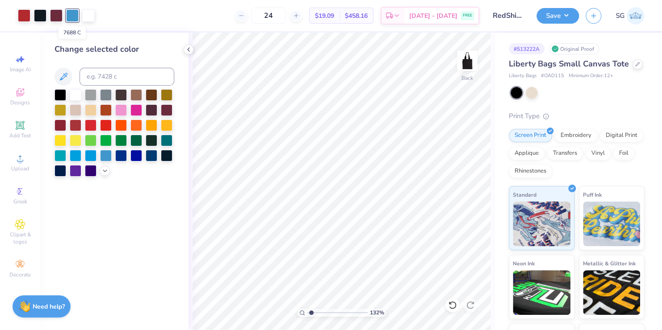
click at [70, 15] on div at bounding box center [72, 15] width 13 height 13
click at [70, 14] on div at bounding box center [72, 15] width 13 height 13
click at [58, 107] on div at bounding box center [60, 110] width 12 height 12
click at [121, 156] on div at bounding box center [121, 155] width 12 height 12
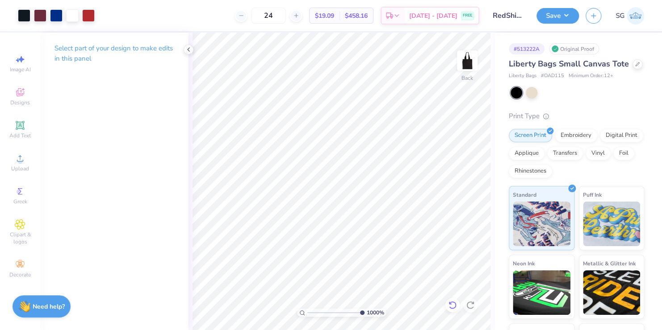
click at [451, 301] on icon at bounding box center [452, 305] width 9 height 9
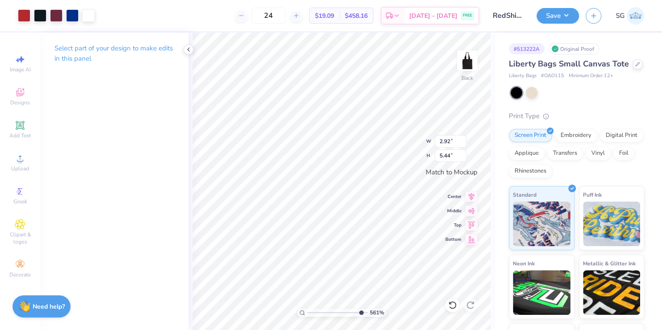
drag, startPoint x: 336, startPoint y: 312, endPoint x: 360, endPoint y: 313, distance: 23.7
click at [360, 313] on input "range" at bounding box center [337, 313] width 60 height 8
drag, startPoint x: 358, startPoint y: 311, endPoint x: 365, endPoint y: 311, distance: 6.7
click at [364, 311] on input "range" at bounding box center [335, 313] width 57 height 8
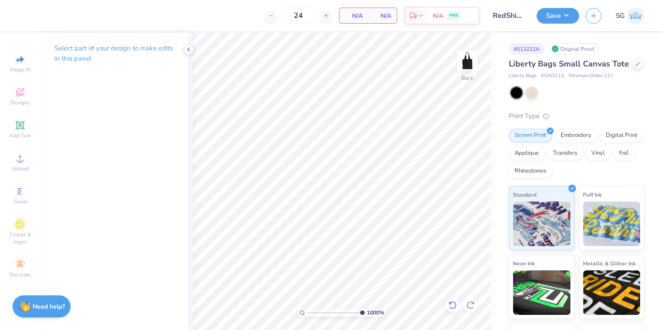
click at [452, 306] on icon at bounding box center [452, 305] width 9 height 9
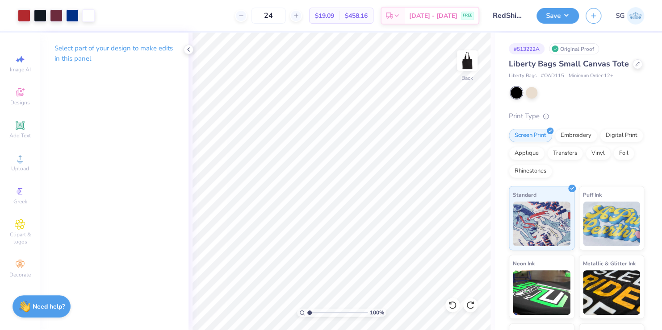
drag, startPoint x: 358, startPoint y: 313, endPoint x: 295, endPoint y: 310, distance: 63.5
click at [307, 310] on input "range" at bounding box center [337, 313] width 60 height 8
drag, startPoint x: 310, startPoint y: 313, endPoint x: 330, endPoint y: 314, distance: 20.2
click at [330, 314] on input "range" at bounding box center [337, 313] width 60 height 8
drag, startPoint x: 345, startPoint y: 314, endPoint x: 288, endPoint y: 312, distance: 57.2
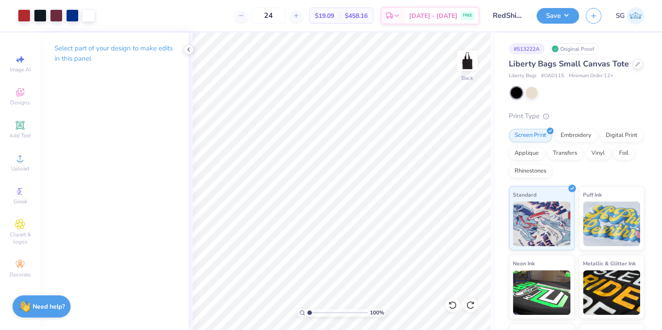
click at [307, 312] on input "range" at bounding box center [337, 313] width 60 height 8
click at [385, 330] on html "Art colors 24 $19.09 Per Item $458.16 Total Est. Delivery [DATE] - [DATE] FREE …" at bounding box center [331, 165] width 662 height 330
drag, startPoint x: 309, startPoint y: 310, endPoint x: 317, endPoint y: 310, distance: 7.1
click at [317, 310] on input "range" at bounding box center [337, 313] width 60 height 8
click at [74, 13] on div at bounding box center [72, 14] width 13 height 13
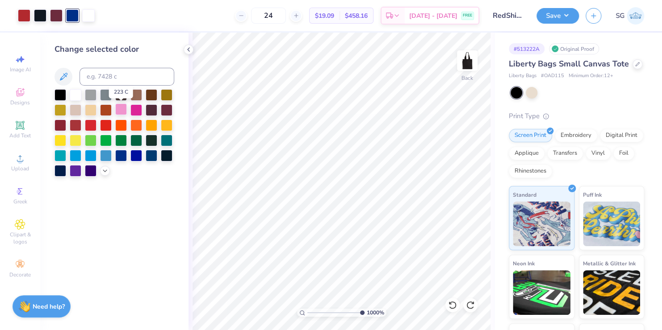
click at [118, 108] on div at bounding box center [121, 110] width 12 height 12
click at [167, 151] on div at bounding box center [167, 155] width 12 height 12
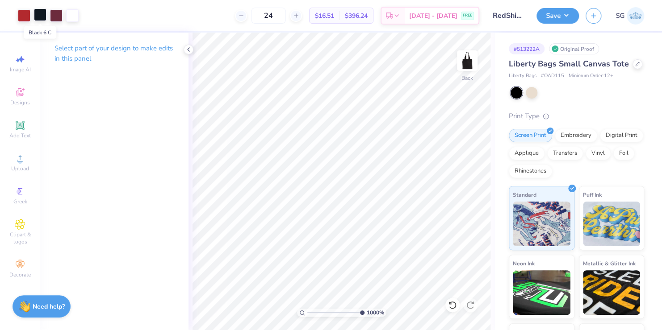
click at [38, 13] on div at bounding box center [40, 14] width 13 height 13
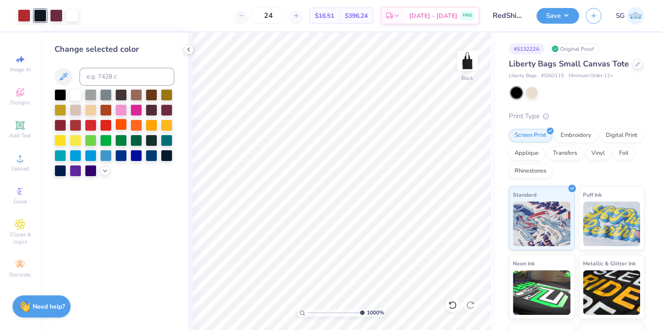
click at [119, 122] on div at bounding box center [121, 125] width 12 height 12
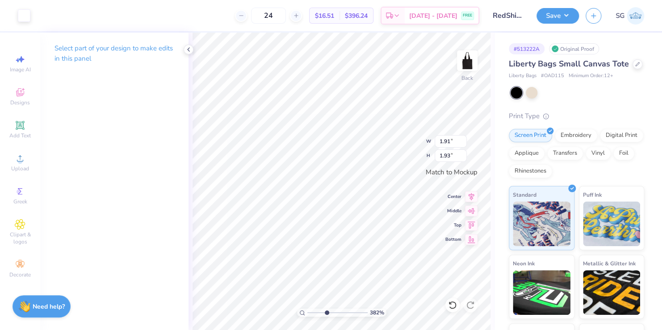
click at [180, 136] on div "Art colors 24 $16.51 Per Item $396.24 Total Est. Delivery [DATE] - [DATE] FREE …" at bounding box center [331, 165] width 662 height 330
click at [458, 309] on div at bounding box center [452, 305] width 14 height 14
drag, startPoint x: 327, startPoint y: 312, endPoint x: 351, endPoint y: 314, distance: 23.7
click at [351, 314] on input "range" at bounding box center [337, 313] width 60 height 8
drag, startPoint x: 318, startPoint y: 311, endPoint x: 347, endPoint y: 316, distance: 29.1
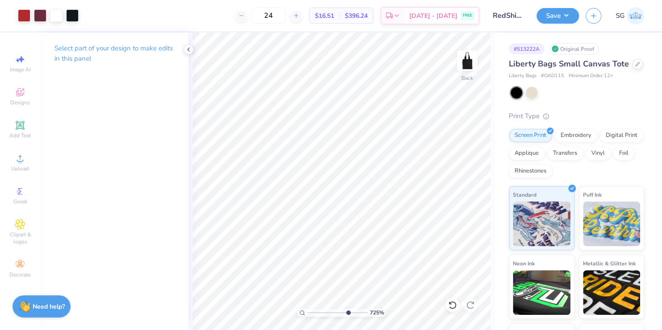
click at [347, 316] on input "range" at bounding box center [337, 313] width 60 height 8
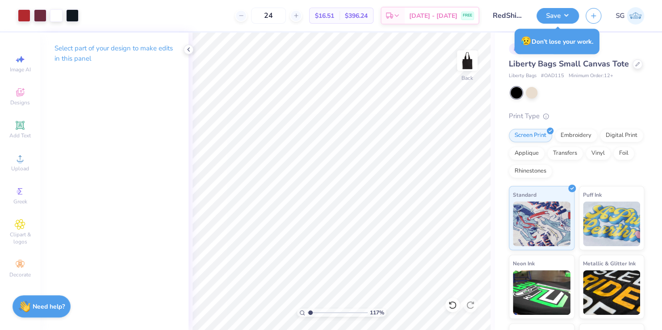
drag, startPoint x: 358, startPoint y: 312, endPoint x: 310, endPoint y: 315, distance: 47.9
click at [310, 315] on input "range" at bounding box center [337, 313] width 60 height 8
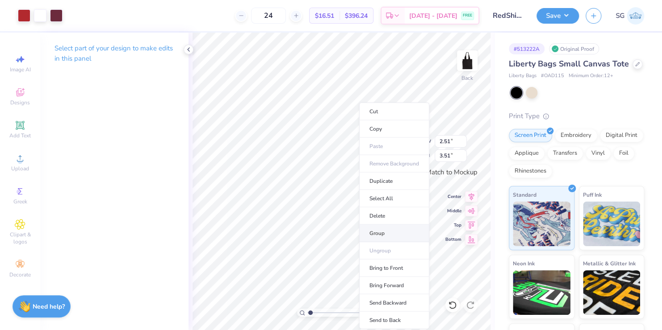
drag, startPoint x: 360, startPoint y: 229, endPoint x: 365, endPoint y: 234, distance: 6.9
click at [365, 234] on li "Group" at bounding box center [394, 233] width 70 height 17
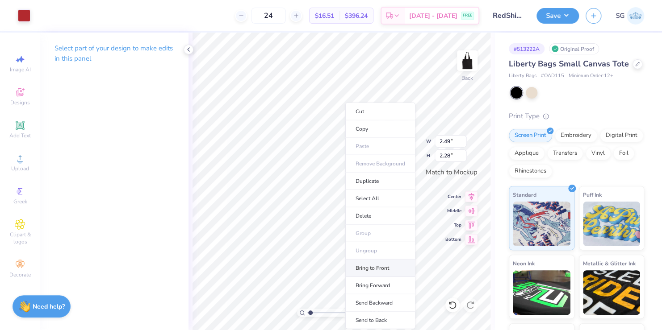
click at [360, 268] on li "Bring to Front" at bounding box center [380, 268] width 70 height 17
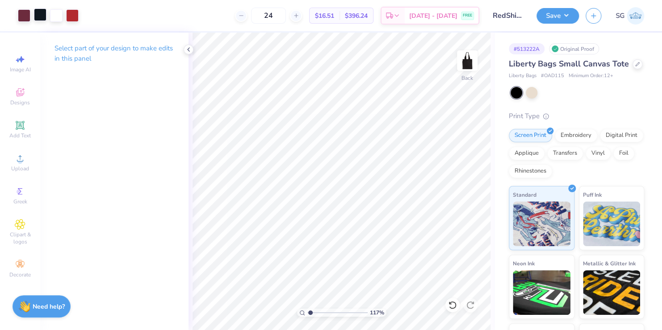
click at [35, 14] on div at bounding box center [40, 14] width 13 height 13
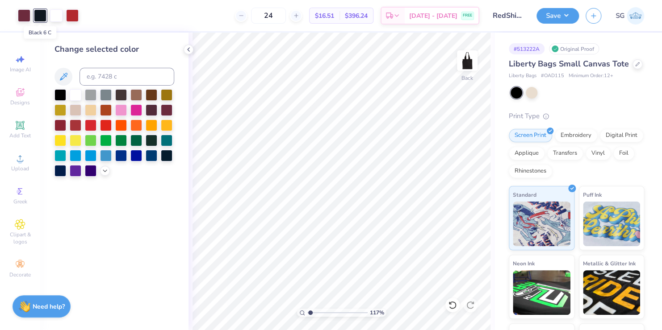
click at [35, 14] on div at bounding box center [40, 15] width 13 height 13
click at [66, 161] on div at bounding box center [60, 156] width 12 height 12
click at [74, 157] on div at bounding box center [76, 155] width 12 height 12
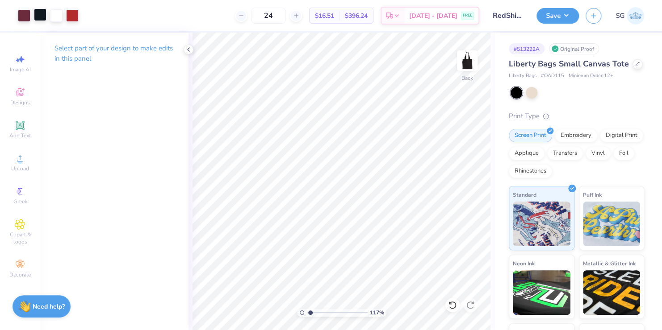
click at [37, 13] on div at bounding box center [40, 14] width 13 height 13
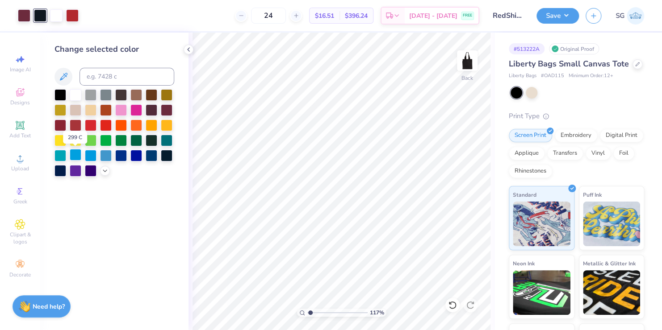
click at [75, 155] on div at bounding box center [76, 155] width 12 height 12
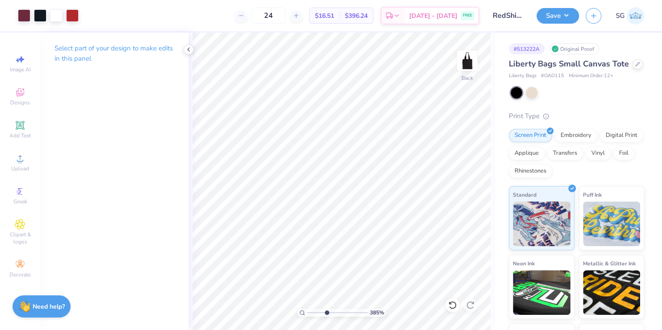
drag, startPoint x: 309, startPoint y: 311, endPoint x: 326, endPoint y: 313, distance: 16.6
click at [326, 313] on input "range" at bounding box center [337, 313] width 60 height 8
click at [40, 14] on div at bounding box center [40, 14] width 13 height 13
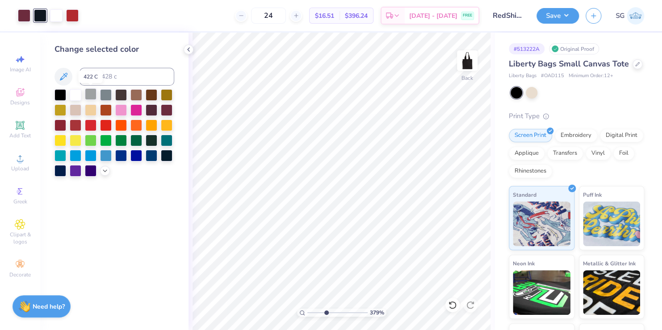
click at [91, 93] on div at bounding box center [91, 94] width 12 height 12
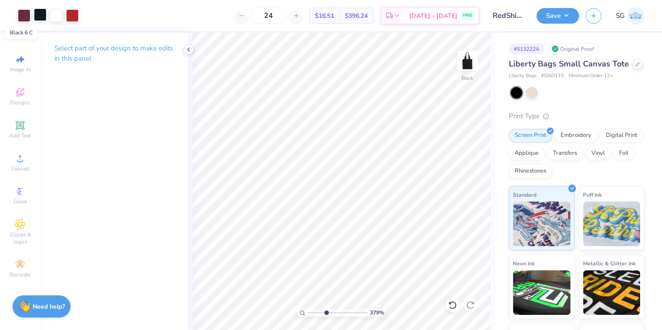
click at [38, 15] on div at bounding box center [40, 14] width 13 height 13
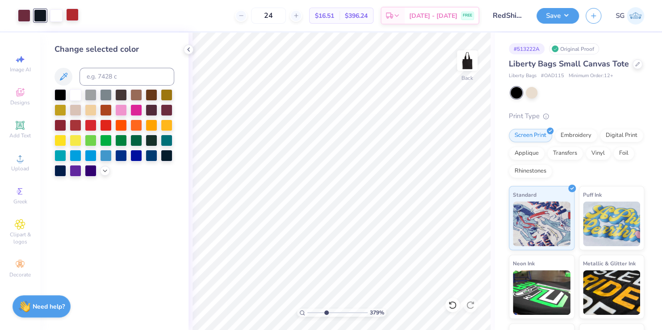
click at [74, 18] on div at bounding box center [72, 14] width 13 height 13
click at [121, 109] on div at bounding box center [121, 110] width 12 height 12
click at [88, 123] on div at bounding box center [91, 125] width 12 height 12
click at [64, 122] on div at bounding box center [60, 125] width 12 height 12
click at [89, 124] on div at bounding box center [91, 125] width 12 height 12
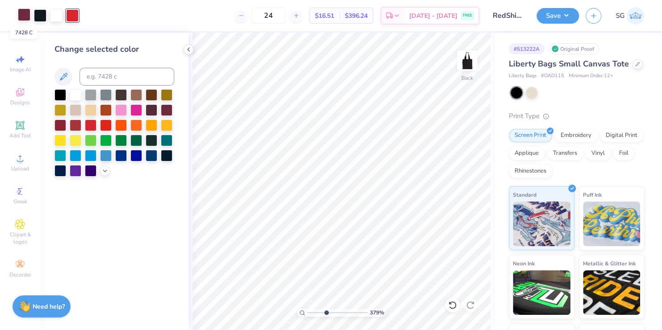
click at [25, 13] on div at bounding box center [24, 14] width 13 height 13
click at [92, 123] on div at bounding box center [91, 125] width 12 height 12
click at [148, 107] on div at bounding box center [152, 110] width 12 height 12
click at [91, 124] on div at bounding box center [91, 125] width 12 height 12
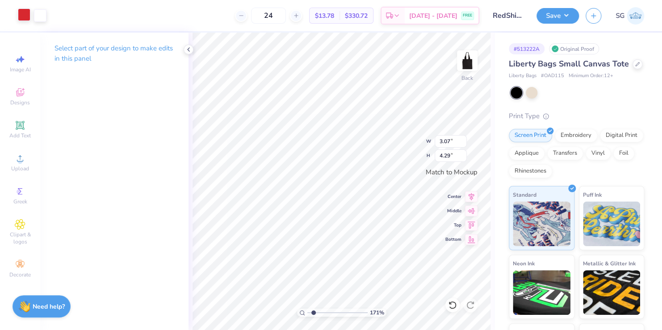
click at [22, 16] on div at bounding box center [24, 14] width 13 height 13
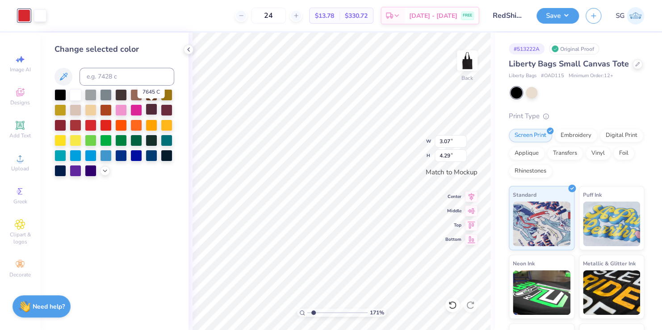
click at [154, 109] on div at bounding box center [152, 110] width 12 height 12
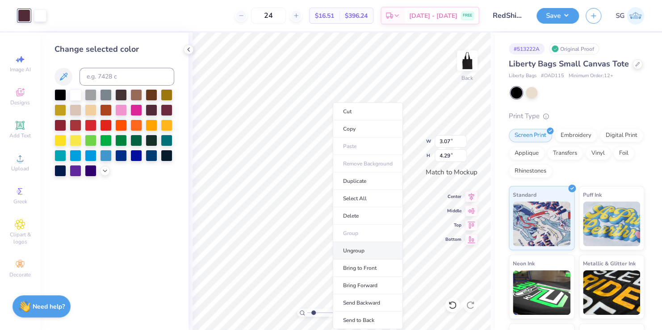
click at [355, 250] on li "Ungroup" at bounding box center [368, 251] width 70 height 17
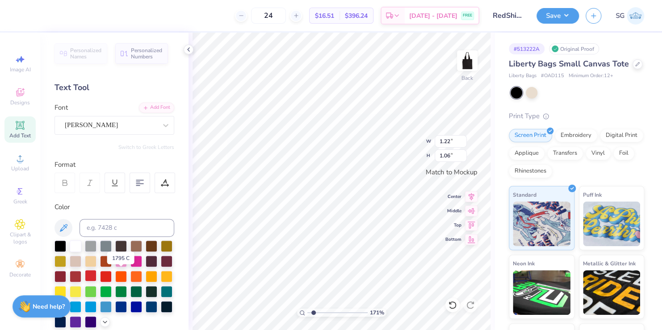
click at [96, 276] on div at bounding box center [91, 276] width 12 height 12
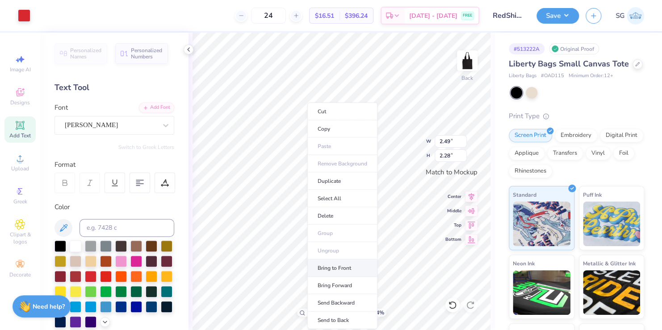
click at [319, 265] on li "Bring to Front" at bounding box center [342, 268] width 70 height 17
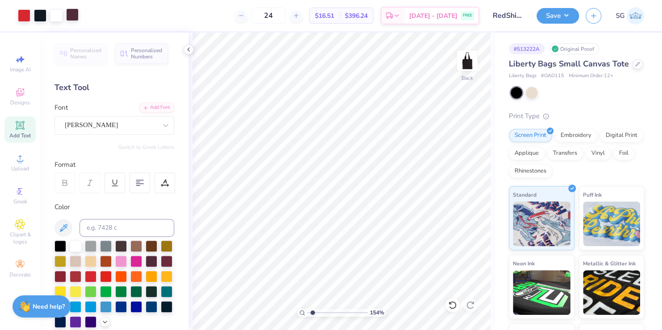
click at [70, 17] on div at bounding box center [72, 14] width 13 height 13
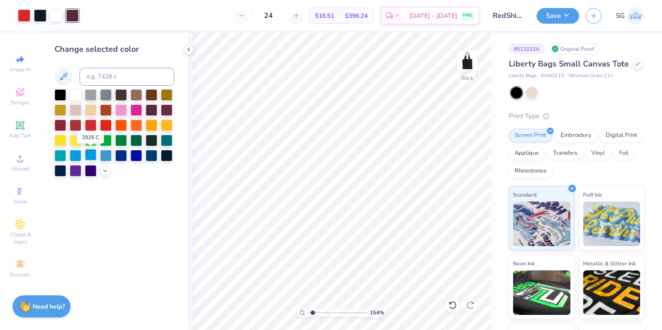
click at [89, 151] on div at bounding box center [91, 155] width 12 height 12
click at [138, 159] on div at bounding box center [136, 155] width 12 height 12
click at [90, 171] on div at bounding box center [91, 170] width 12 height 12
click at [146, 225] on div "Change selected color" at bounding box center [114, 182] width 148 height 298
click at [42, 13] on div at bounding box center [40, 14] width 13 height 13
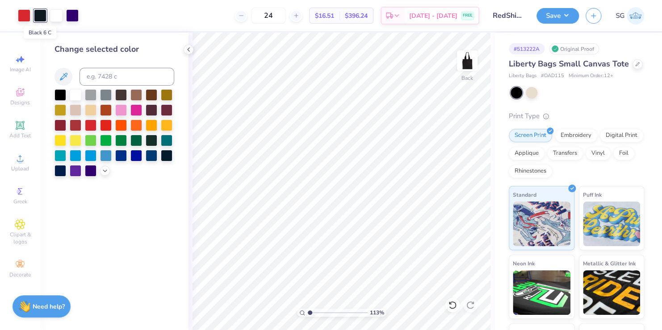
click at [42, 13] on div at bounding box center [40, 15] width 13 height 13
click at [549, 14] on button "Save" at bounding box center [557, 15] width 42 height 16
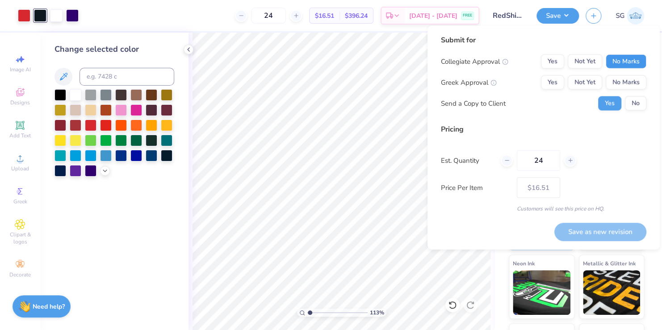
click at [617, 56] on button "No Marks" at bounding box center [626, 61] width 41 height 14
click at [620, 75] on button "No Marks" at bounding box center [626, 82] width 41 height 14
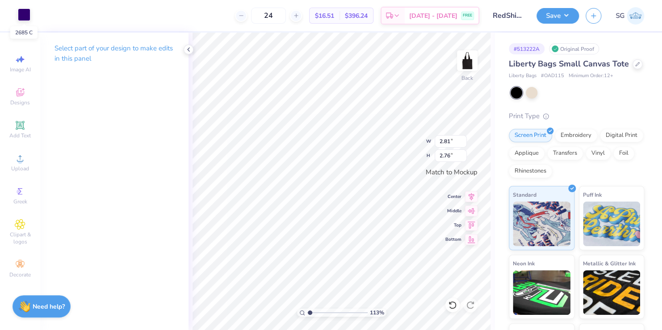
click at [25, 13] on div at bounding box center [24, 14] width 13 height 13
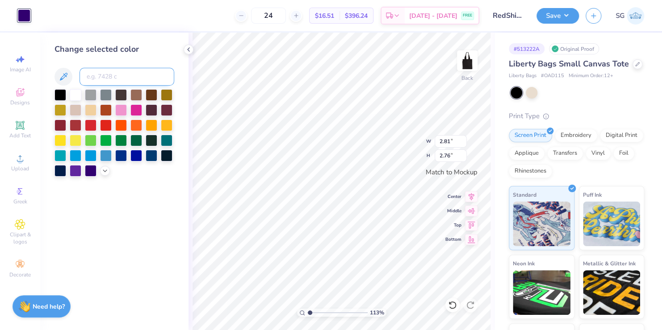
click at [98, 75] on input at bounding box center [126, 77] width 95 height 18
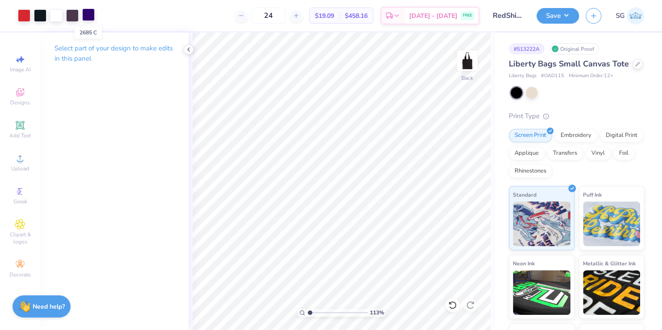
click at [85, 9] on div at bounding box center [88, 14] width 13 height 13
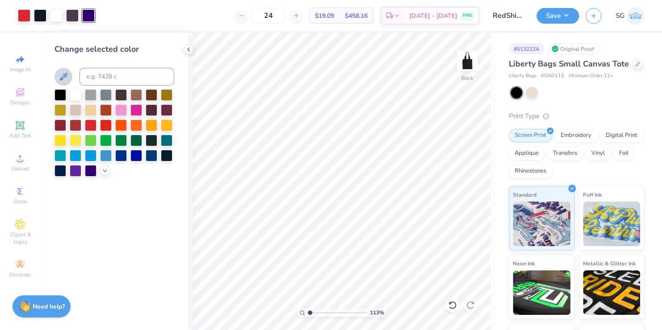
click at [65, 73] on icon at bounding box center [63, 76] width 11 height 11
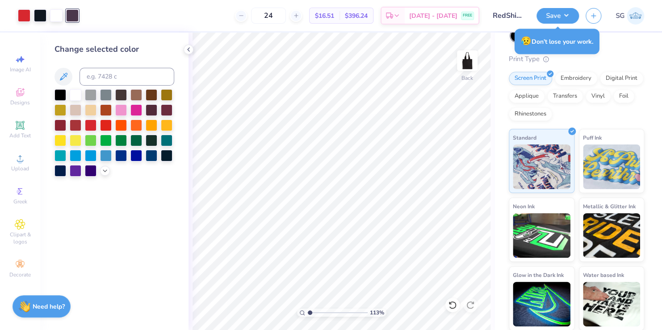
scroll to position [70, 0]
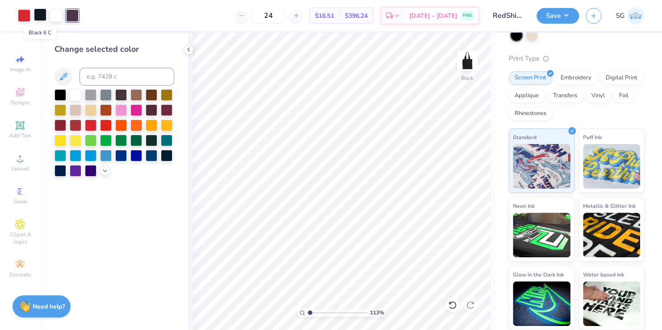
click at [38, 16] on div at bounding box center [40, 14] width 13 height 13
click at [554, 13] on button "Save" at bounding box center [557, 15] width 42 height 16
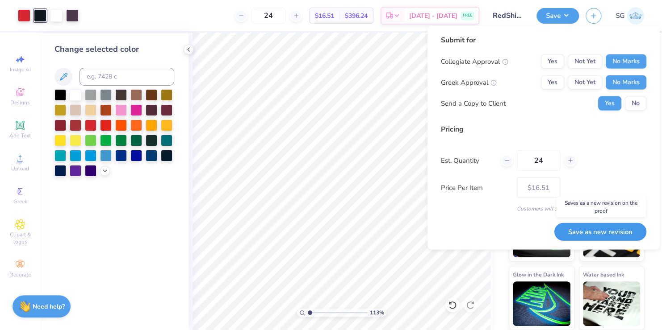
click at [592, 229] on button "Save as new revision" at bounding box center [600, 232] width 92 height 18
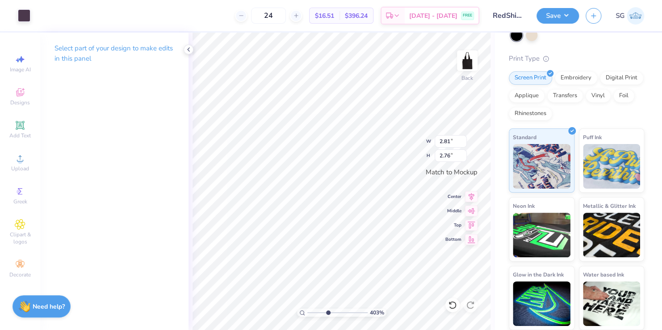
drag, startPoint x: 309, startPoint y: 313, endPoint x: 327, endPoint y: 311, distance: 18.8
click at [327, 311] on input "range" at bounding box center [337, 313] width 60 height 8
drag, startPoint x: 327, startPoint y: 314, endPoint x: 388, endPoint y: 313, distance: 60.7
click at [364, 313] on input "range" at bounding box center [335, 313] width 57 height 8
drag, startPoint x: 343, startPoint y: 311, endPoint x: 309, endPoint y: 305, distance: 34.5
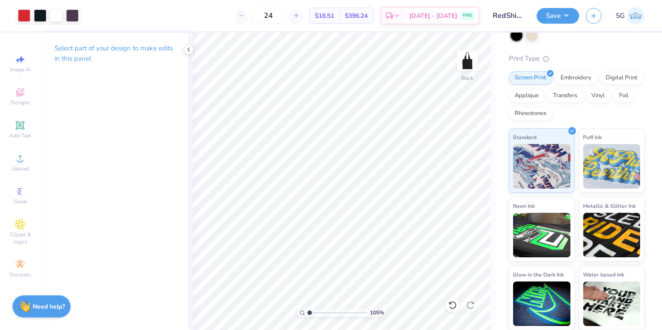
click at [309, 309] on input "range" at bounding box center [337, 313] width 60 height 8
drag, startPoint x: 308, startPoint y: 312, endPoint x: 323, endPoint y: 312, distance: 15.6
click at [323, 312] on input "range" at bounding box center [337, 313] width 60 height 8
click at [557, 16] on button "Save" at bounding box center [557, 15] width 42 height 16
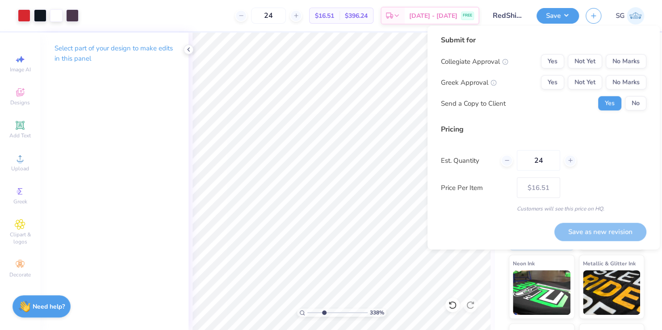
click at [131, 139] on div "Select part of your design to make edits in this panel" at bounding box center [114, 182] width 148 height 298
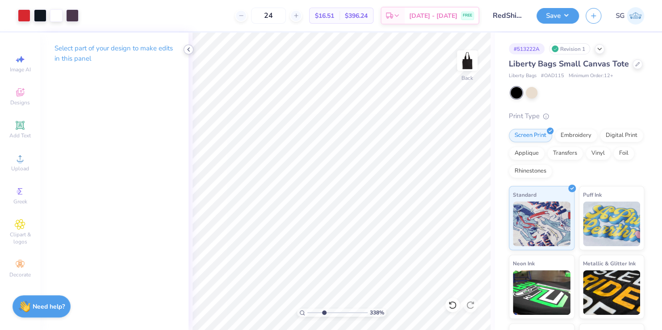
click at [186, 50] on icon at bounding box center [188, 49] width 7 height 7
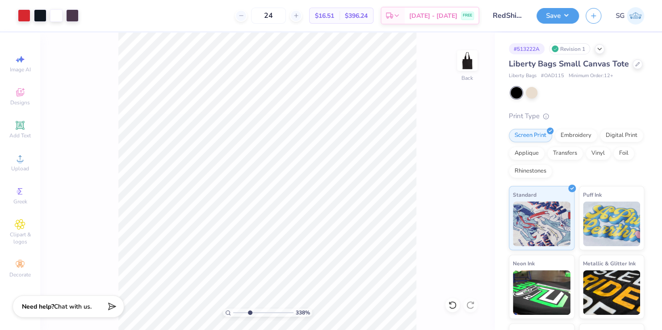
click at [186, 50] on div "Art colors 24 $16.51 Per Item $396.24 Total Est. Delivery [DATE] - [DATE] FREE …" at bounding box center [331, 165] width 662 height 330
click at [598, 50] on icon at bounding box center [599, 48] width 7 height 7
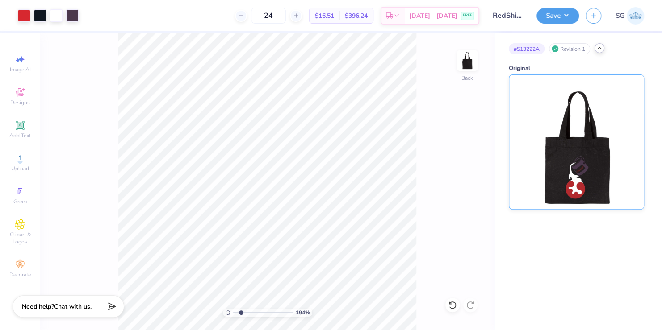
click at [572, 154] on img at bounding box center [576, 142] width 111 height 134
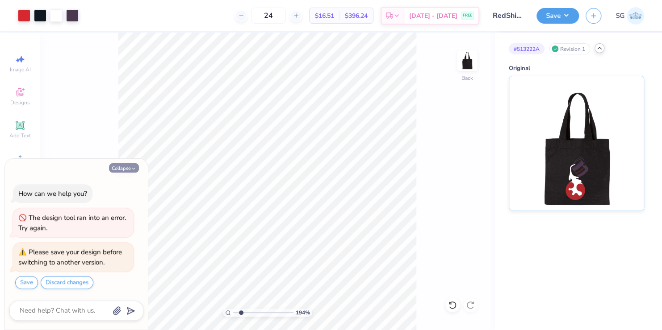
click at [124, 171] on button "Collapse" at bounding box center [124, 167] width 30 height 9
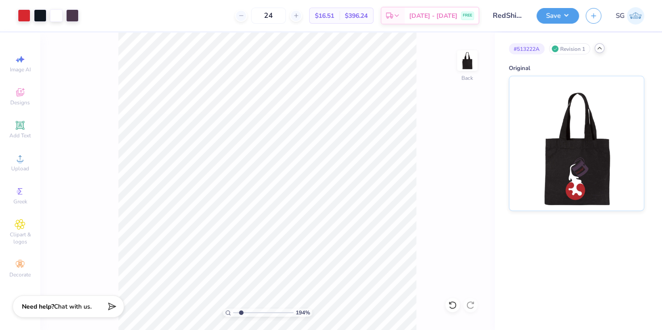
click at [597, 53] on div "# 513222A Revision 1" at bounding box center [576, 48] width 135 height 11
click at [597, 48] on icon at bounding box center [599, 48] width 7 height 7
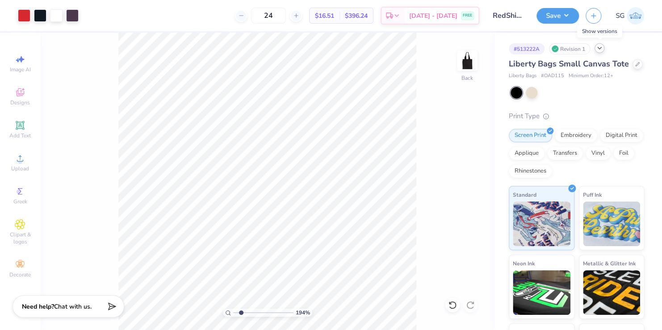
click at [597, 48] on icon at bounding box center [599, 48] width 7 height 7
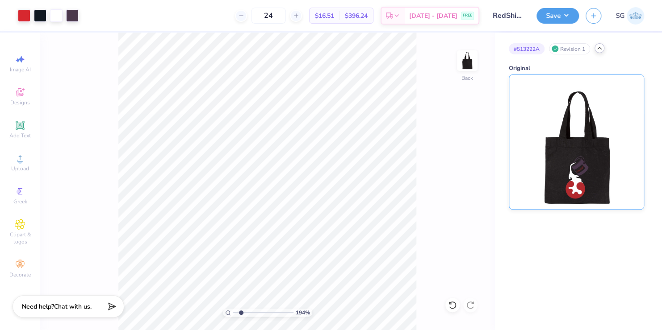
click at [576, 146] on img at bounding box center [576, 142] width 111 height 134
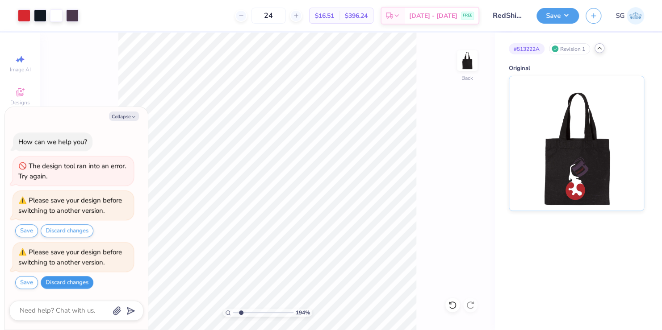
click at [64, 284] on button "Discard changes" at bounding box center [67, 282] width 53 height 13
click at [436, 198] on div "194 % Back" at bounding box center [267, 182] width 454 height 298
click at [597, 51] on icon at bounding box center [599, 48] width 7 height 7
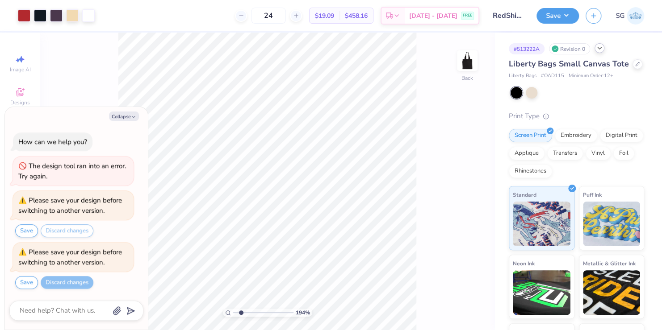
click at [601, 46] on icon at bounding box center [599, 48] width 7 height 7
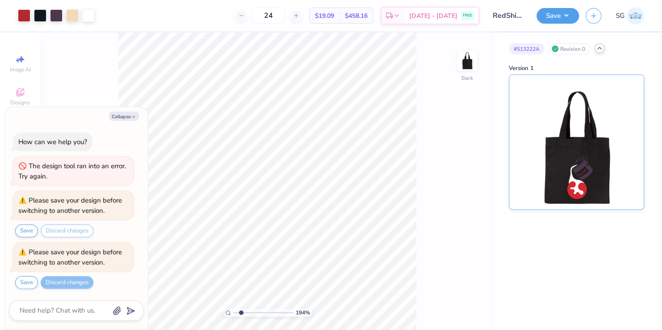
click at [553, 91] on img at bounding box center [576, 142] width 111 height 134
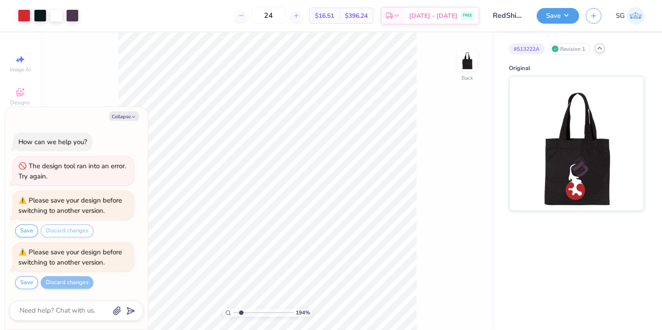
click at [494, 135] on div "# 513222A Revision 1 Original" at bounding box center [577, 122] width 167 height 179
click at [126, 115] on button "Collapse" at bounding box center [124, 116] width 30 height 9
